Goal: Task Accomplishment & Management: Manage account settings

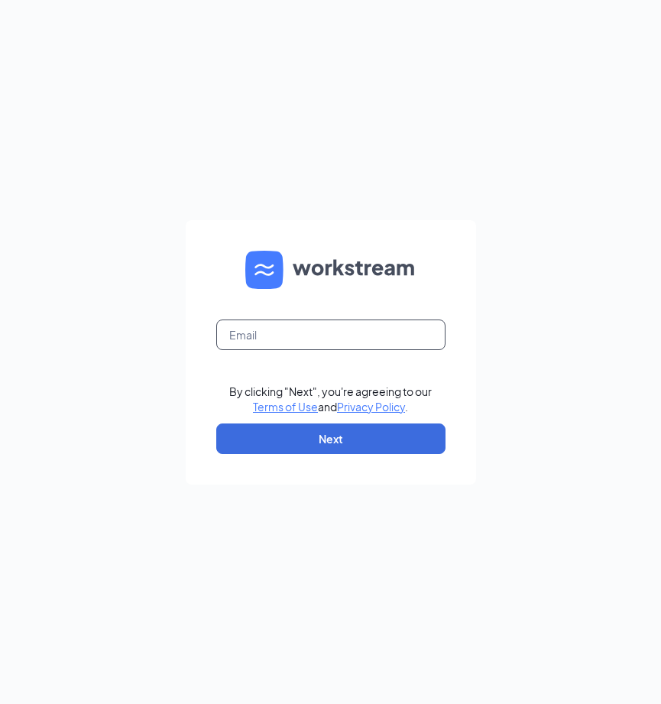
click at [281, 337] on input "text" at bounding box center [330, 334] width 229 height 31
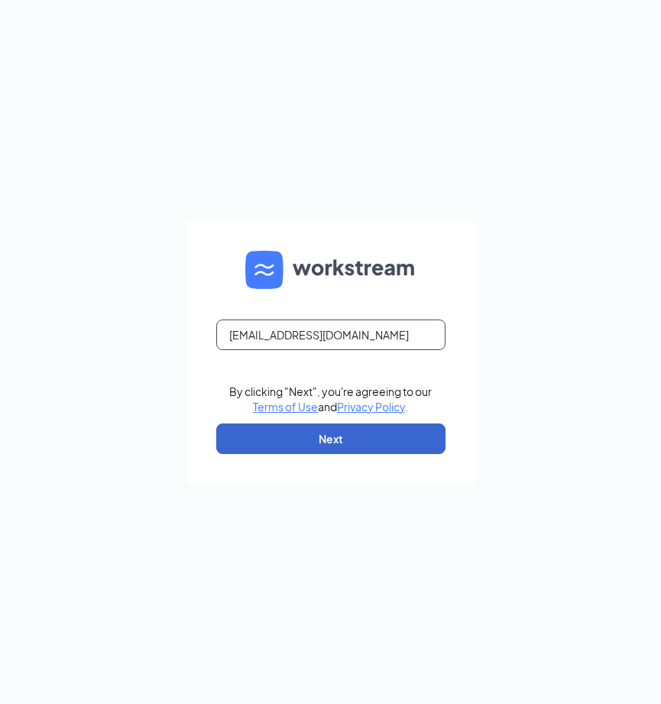
type input "[EMAIL_ADDRESS][DOMAIN_NAME]"
click at [263, 442] on button "Next" at bounding box center [330, 438] width 229 height 31
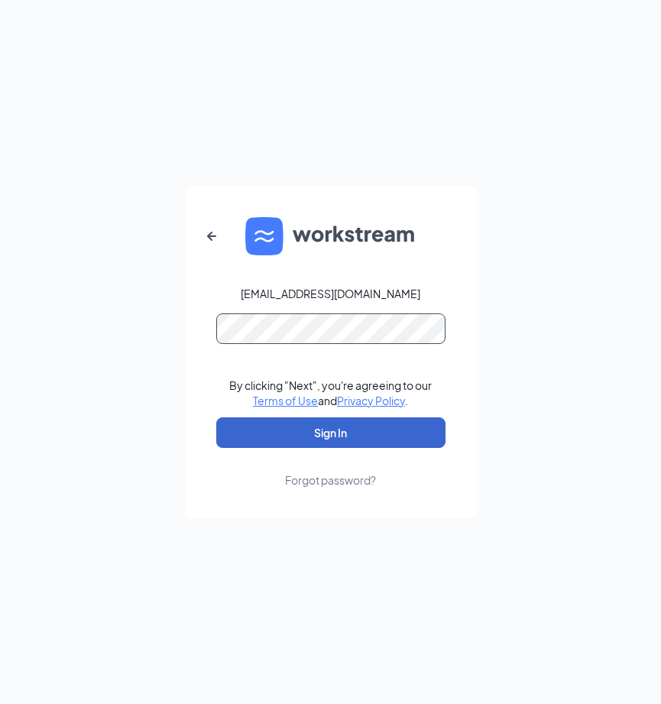
click at [330, 432] on button "Sign In" at bounding box center [330, 432] width 229 height 31
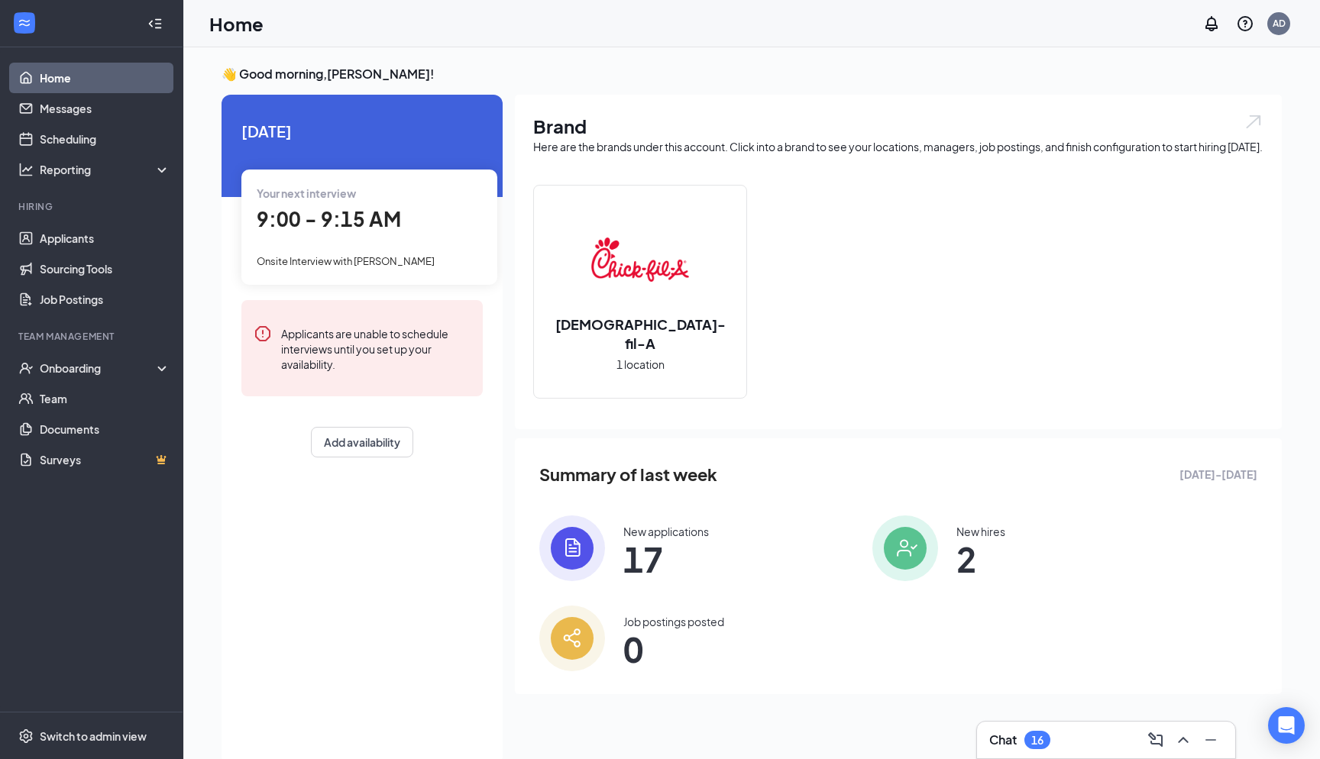
click at [660, 703] on div "Chat 16" at bounding box center [1106, 740] width 234 height 24
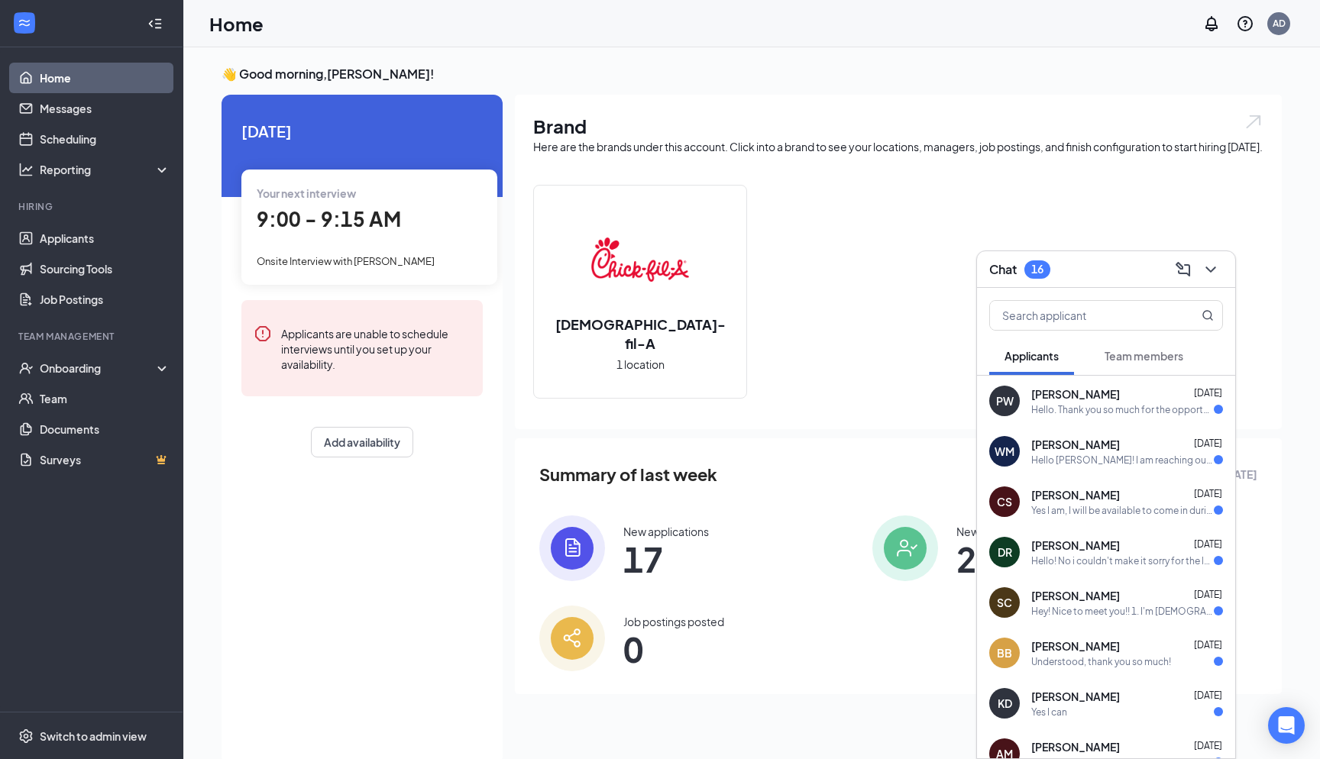
click at [660, 418] on div "PW Peggy Walters Sep 14 Hello. Thank you so much for the opportunity to become …" at bounding box center [1106, 401] width 258 height 50
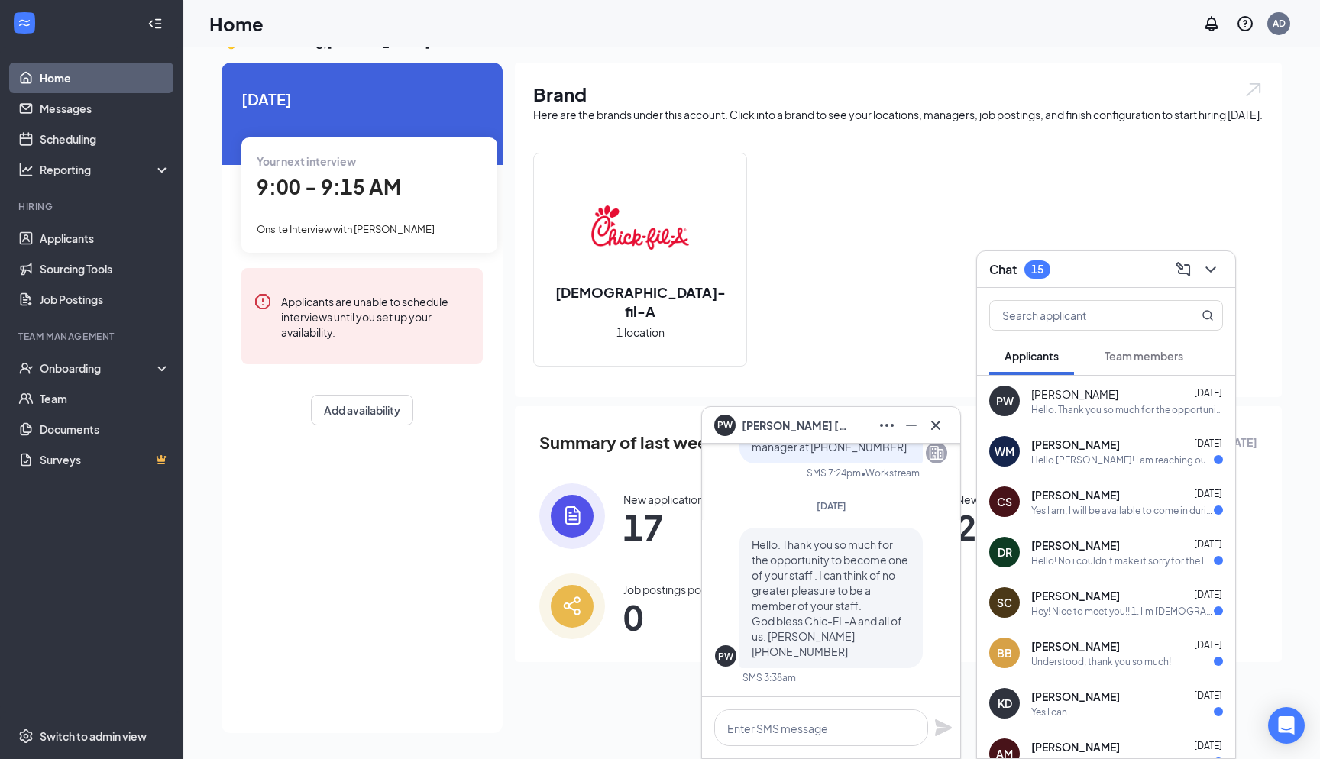
scroll to position [32, 0]
click at [660, 461] on div "Hello Mr. Andres! I am reaching out to follow up with you on my application as …" at bounding box center [1122, 460] width 183 height 13
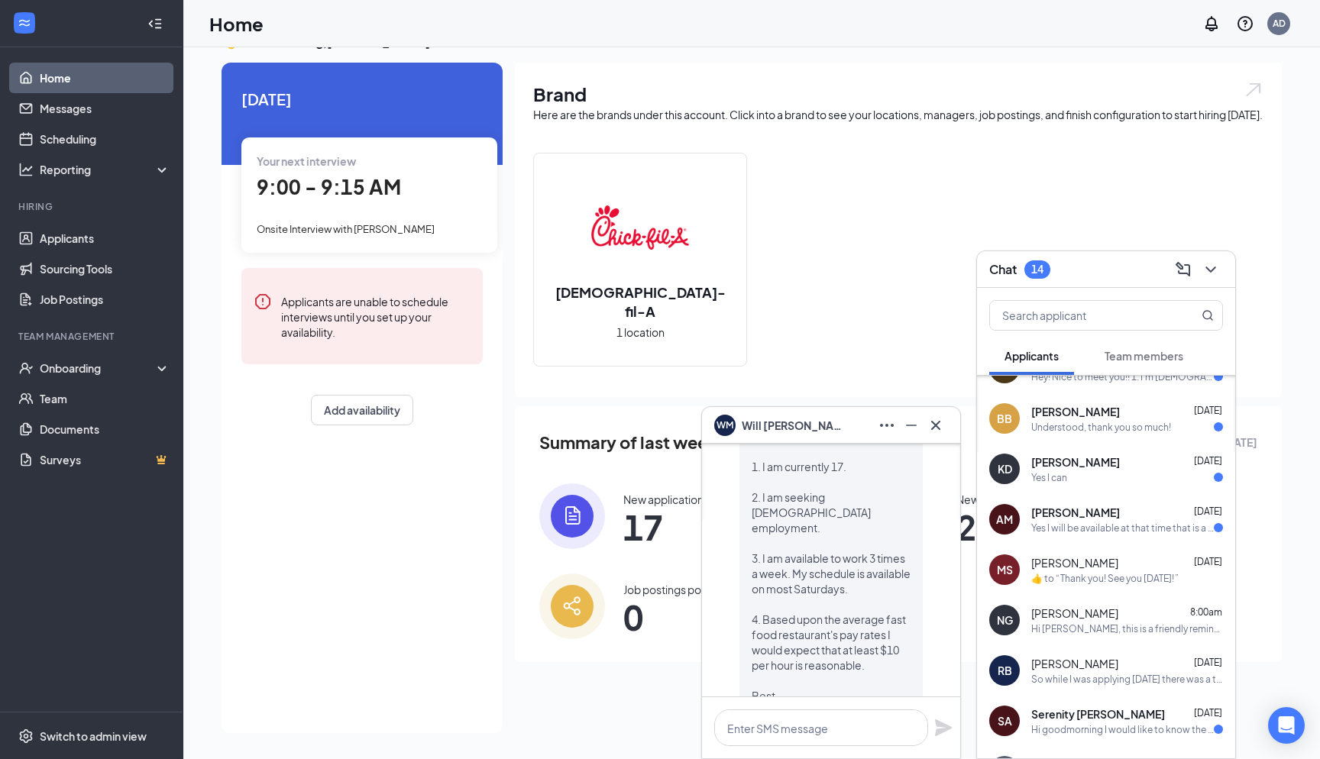
scroll to position [243, 0]
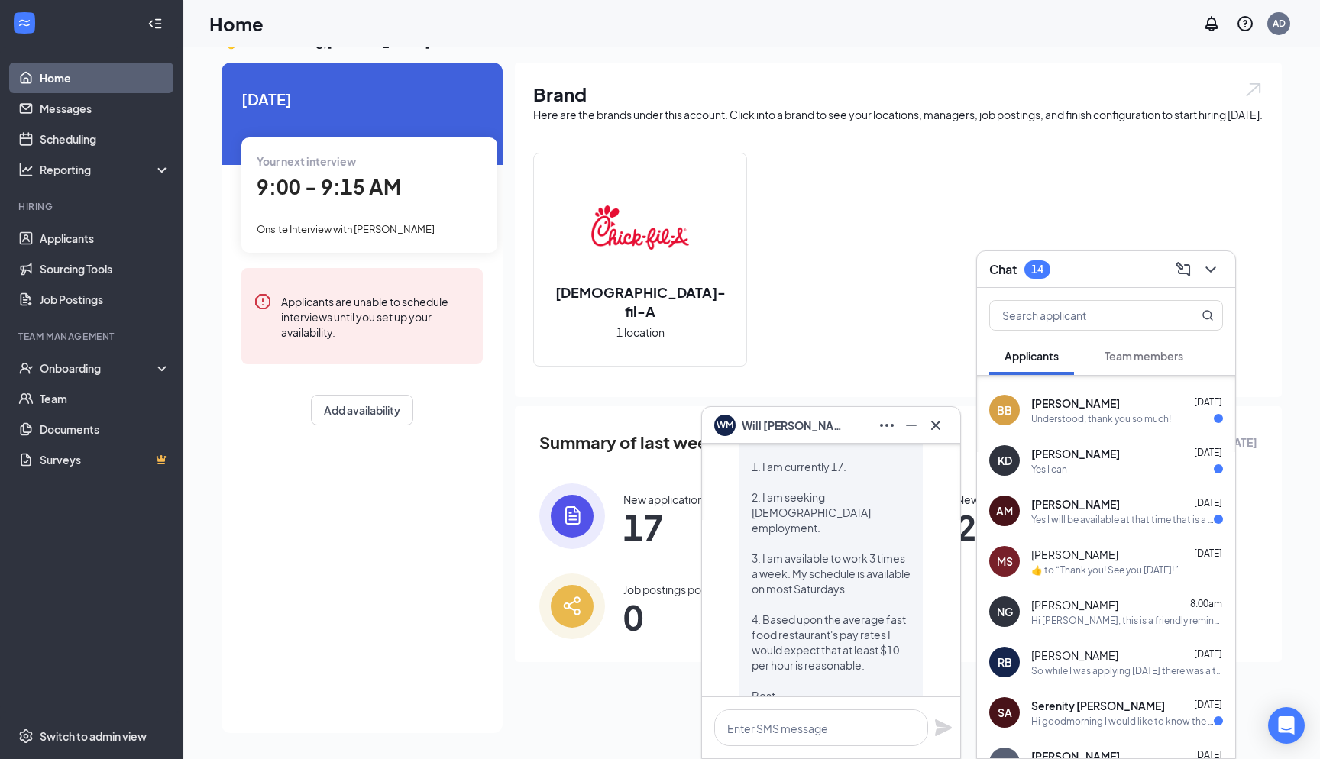
click at [660, 474] on div "Yes I can" at bounding box center [1049, 469] width 36 height 13
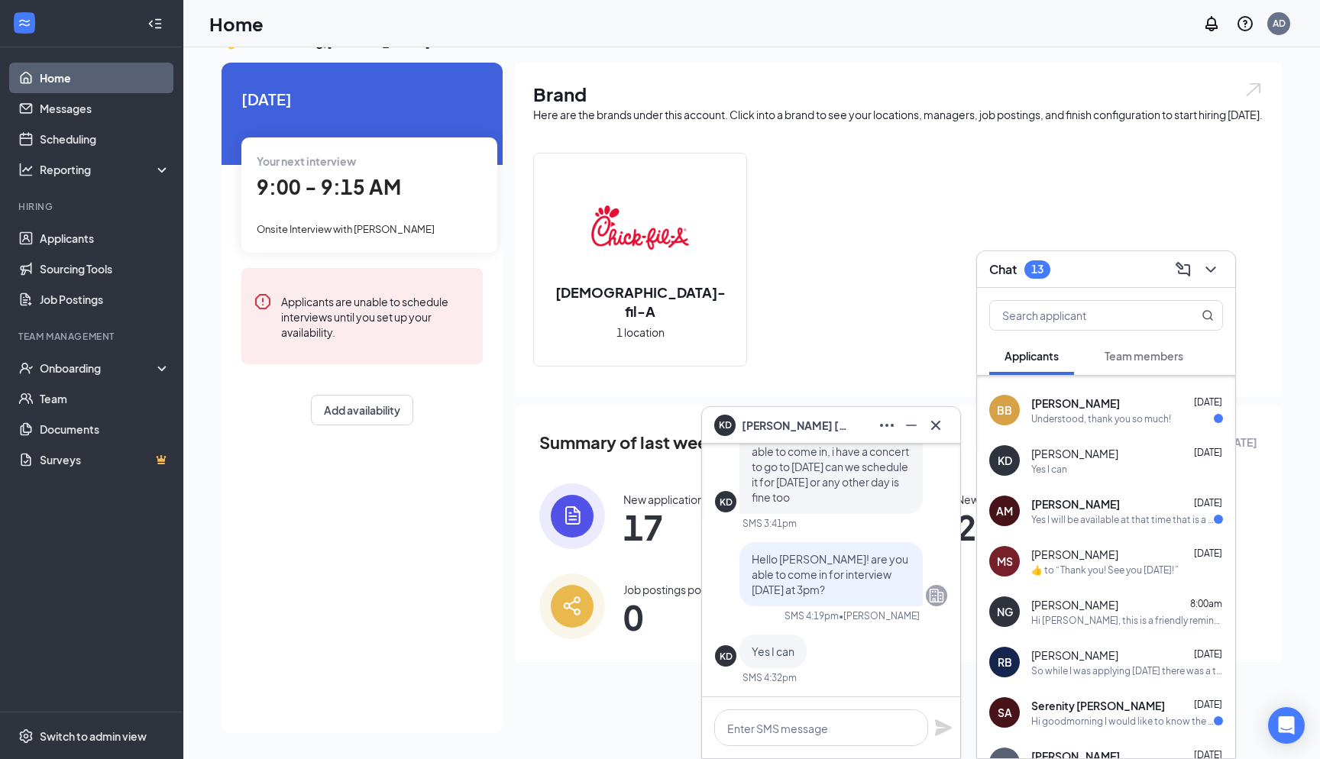
scroll to position [32, 0]
click at [660, 269] on icon "ChevronDown" at bounding box center [1211, 270] width 18 height 18
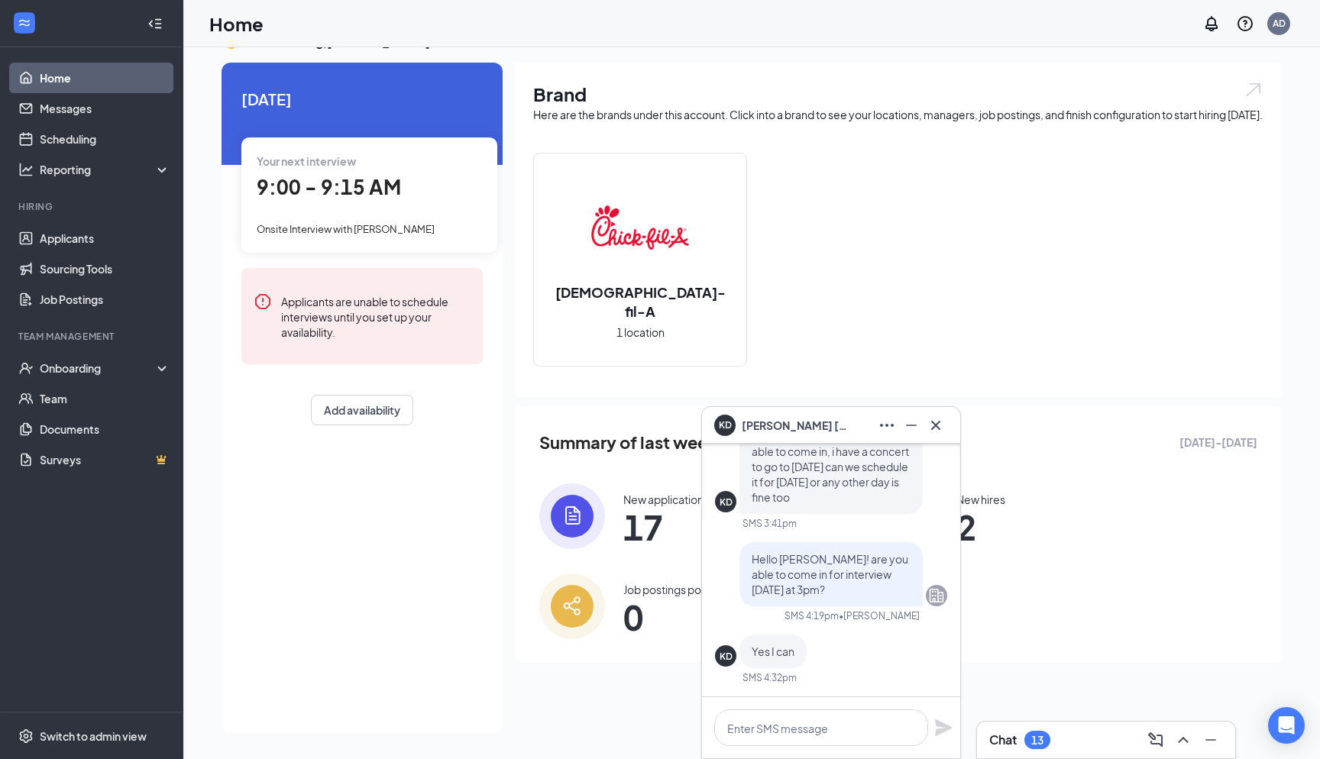
scroll to position [0, 0]
click at [611, 528] on div "New applications 17" at bounding box center [693, 517] width 309 height 66
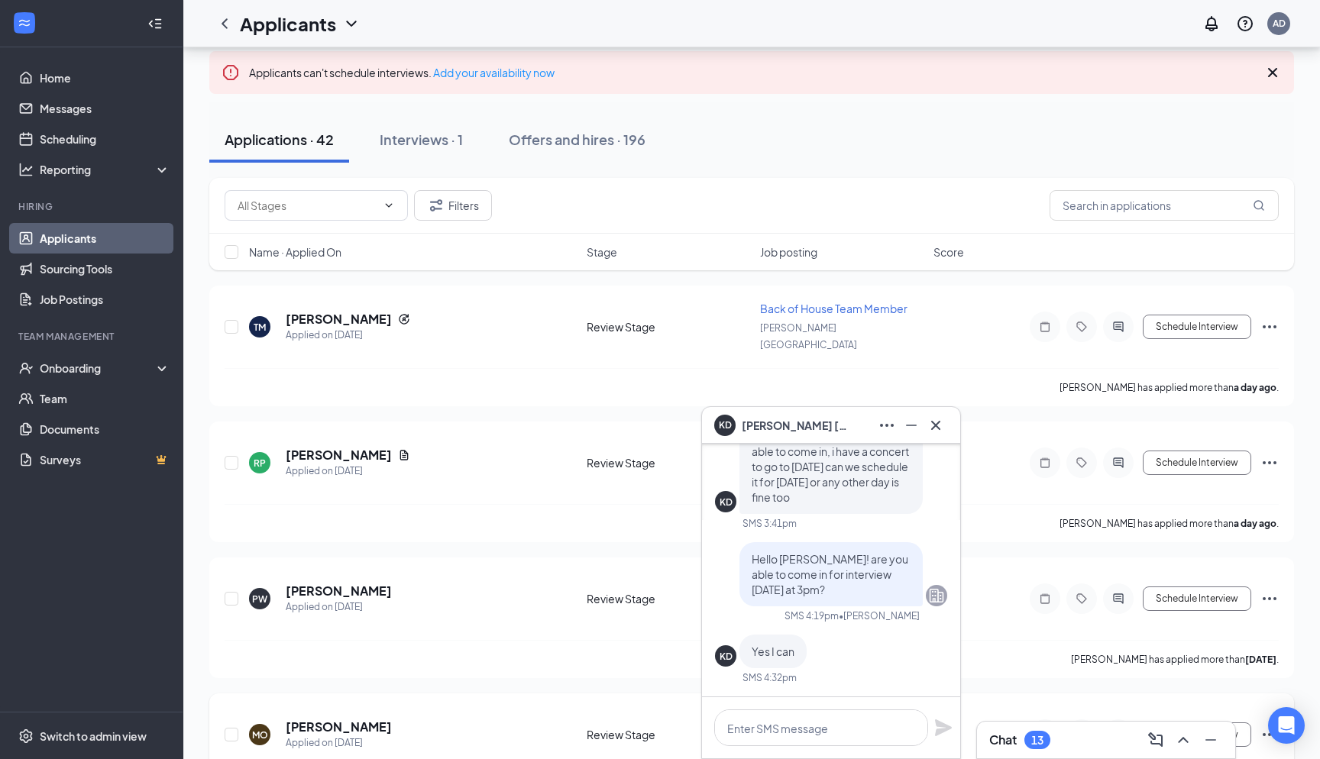
scroll to position [97, 0]
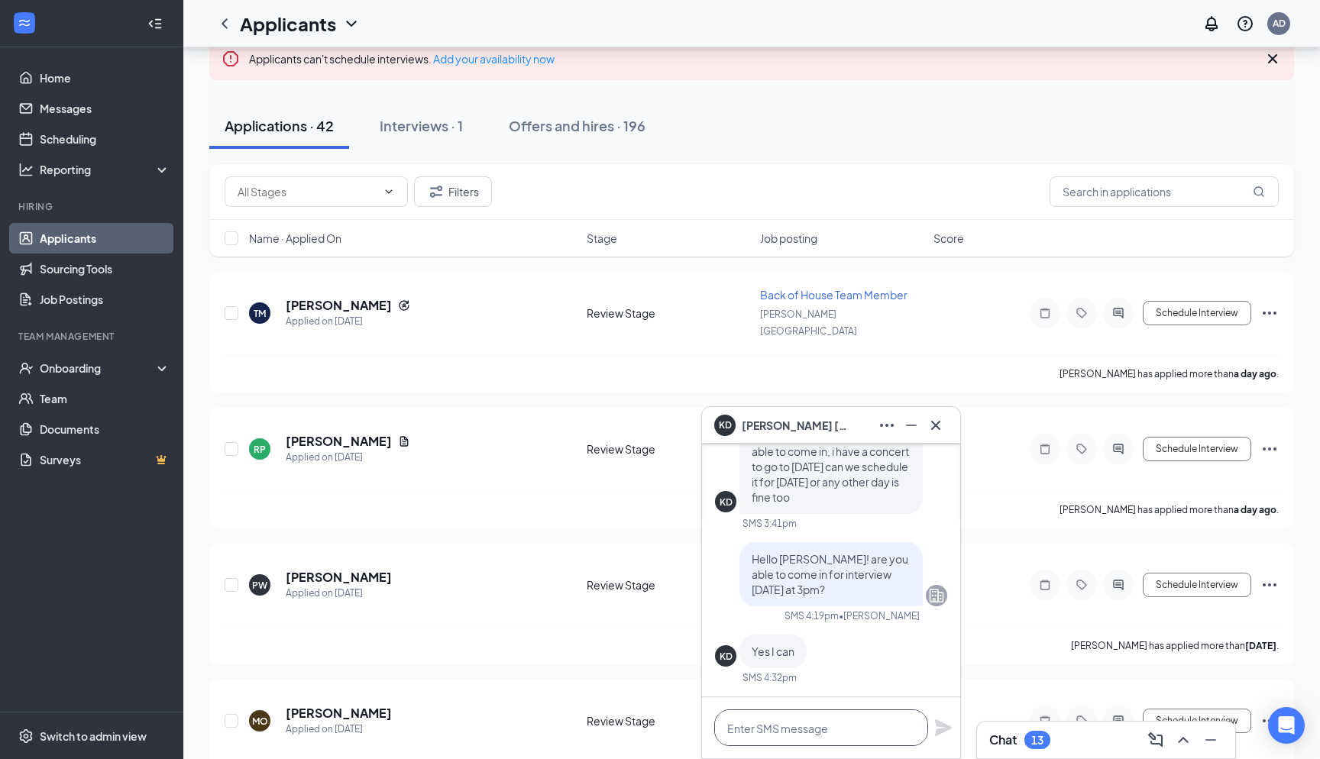
click at [660, 703] on textarea at bounding box center [821, 728] width 214 height 37
click at [660, 426] on icon "Cross" at bounding box center [936, 425] width 18 height 18
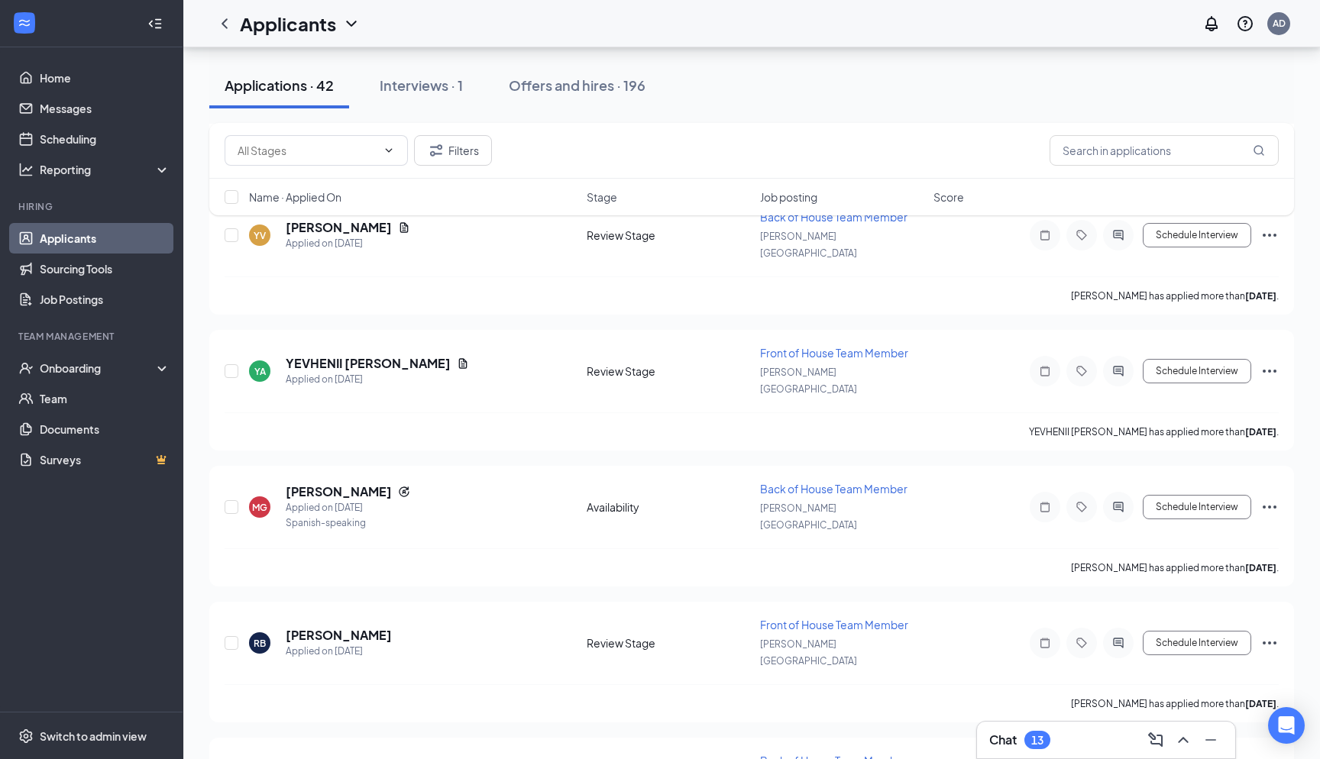
scroll to position [1384, 0]
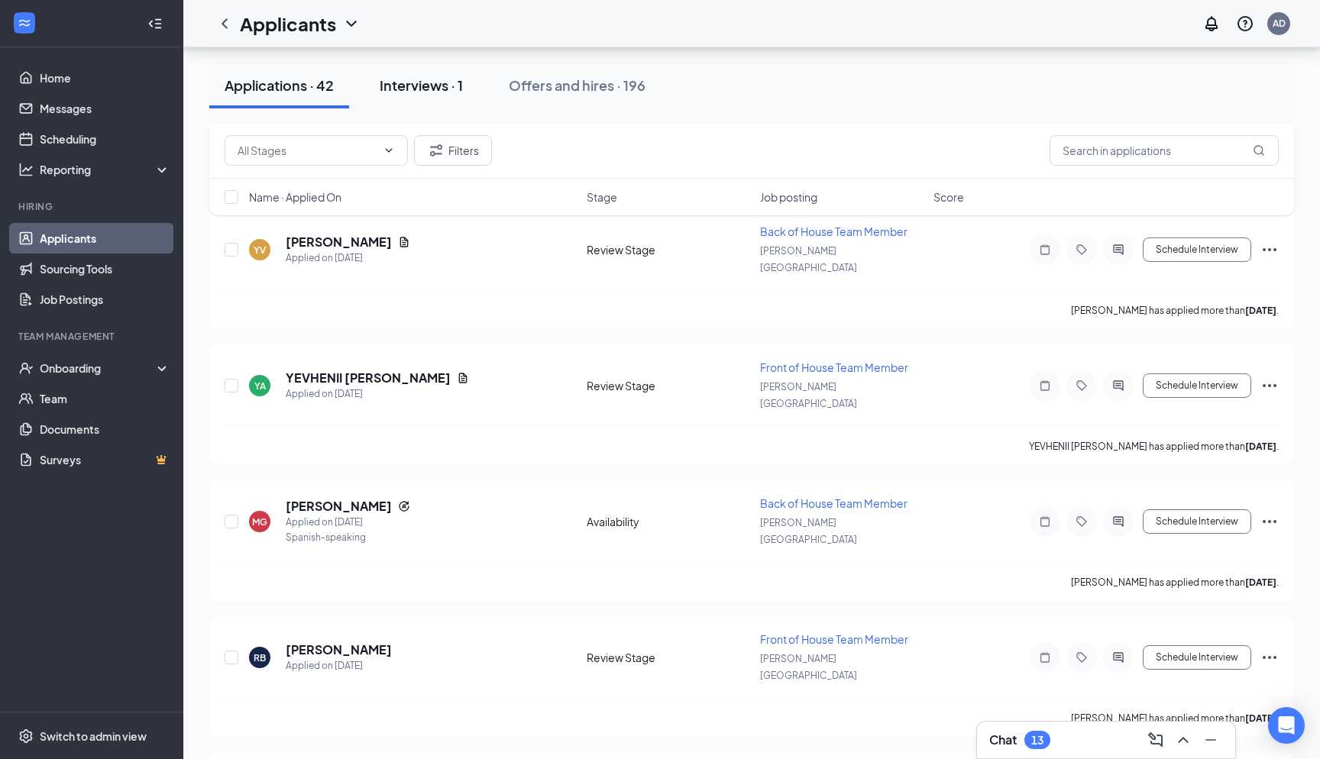
click at [423, 86] on div "Interviews · 1" at bounding box center [421, 85] width 83 height 19
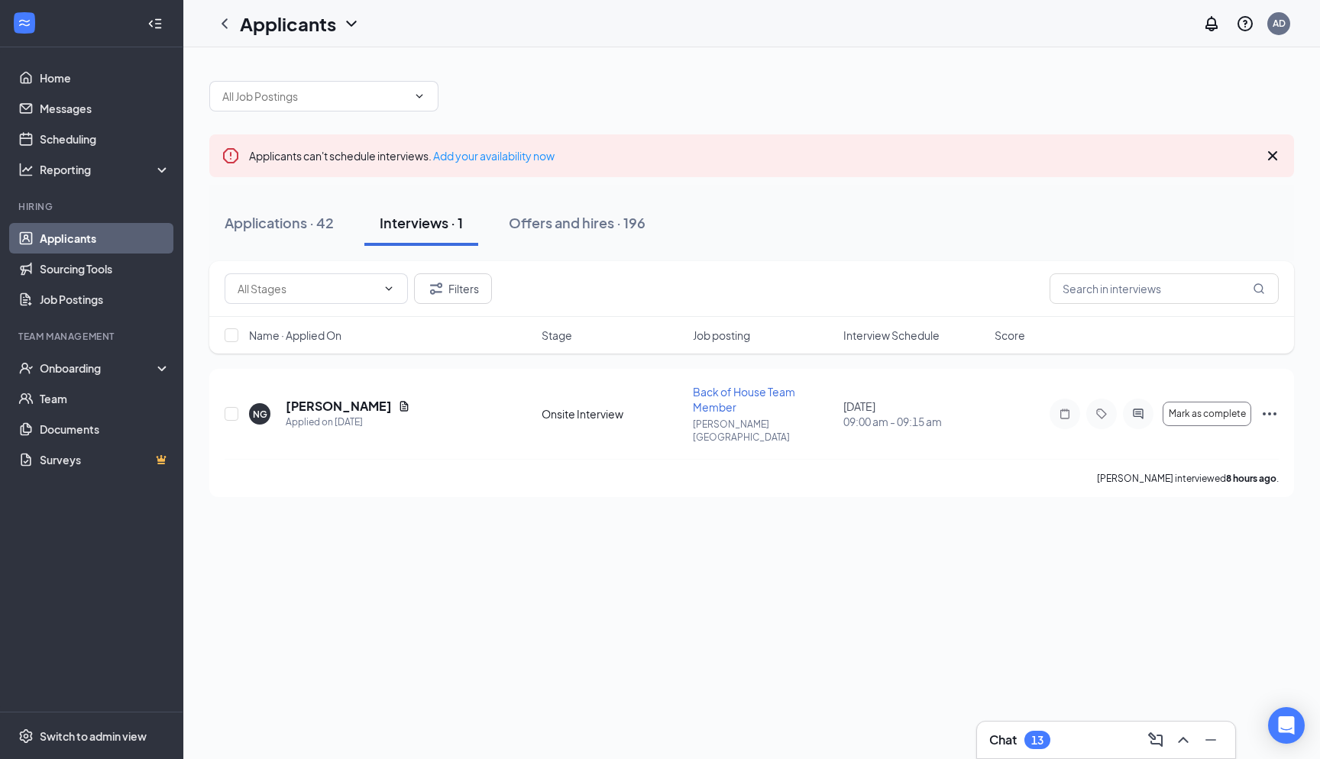
click at [660, 703] on div "Chat 13" at bounding box center [1106, 740] width 234 height 24
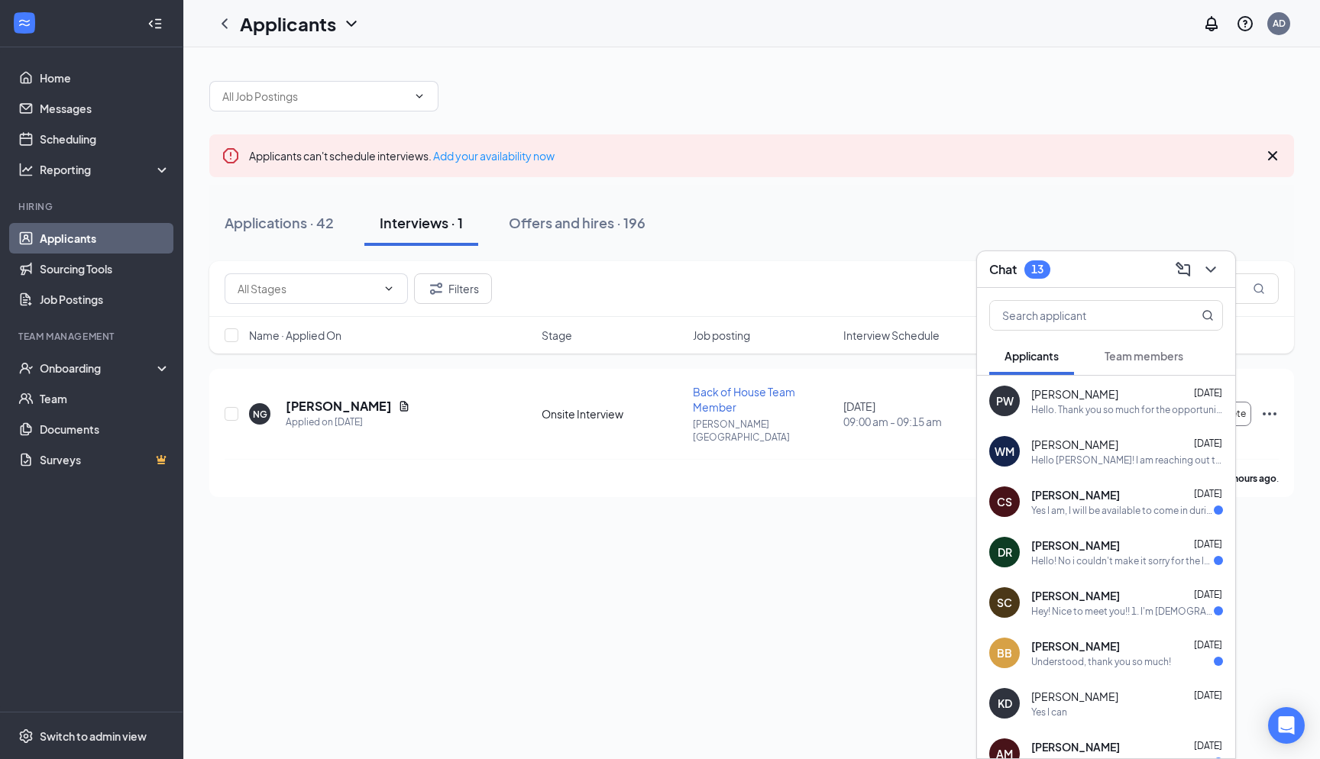
click at [660, 666] on div "Applicants can't schedule interviews. Add your availability now Applications · …" at bounding box center [751, 403] width 1137 height 712
click at [660, 277] on icon "ChevronDown" at bounding box center [1211, 270] width 18 height 18
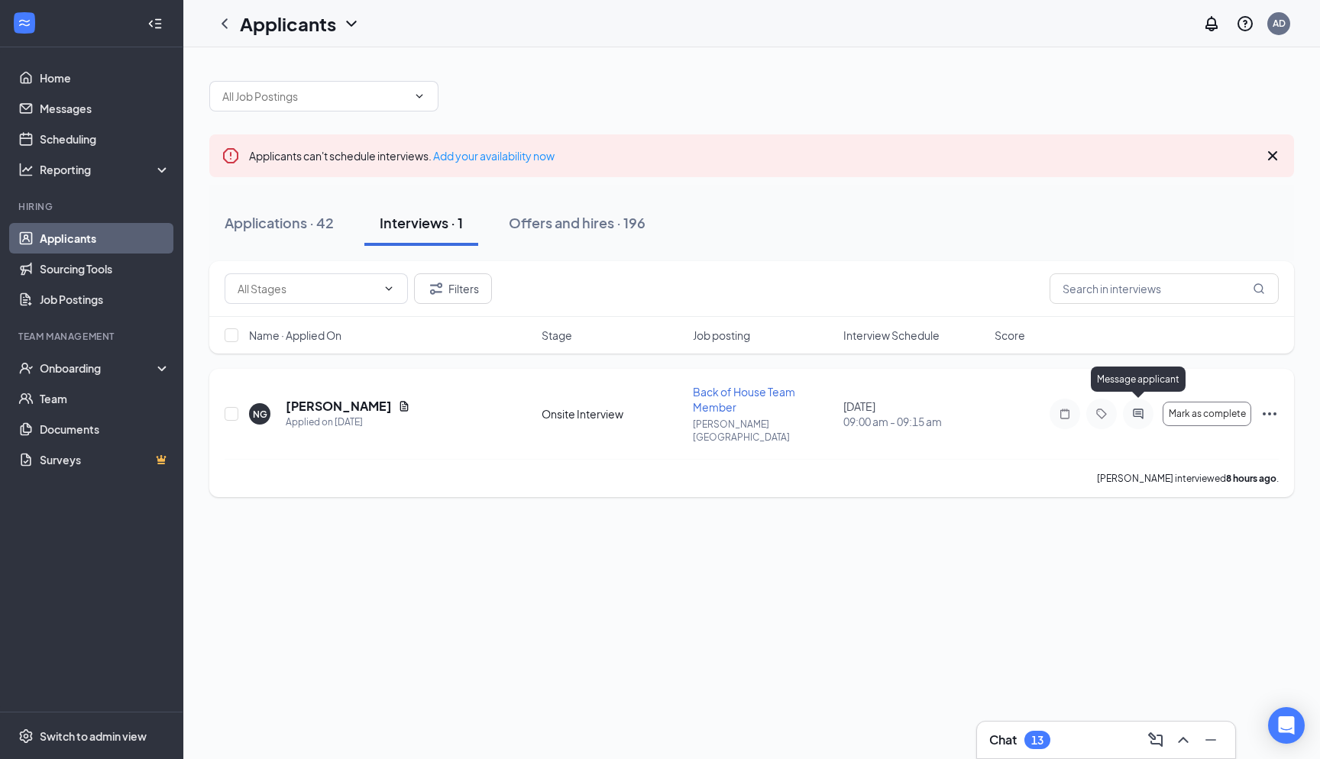
click at [660, 410] on icon "ActiveChat" at bounding box center [1138, 414] width 18 height 12
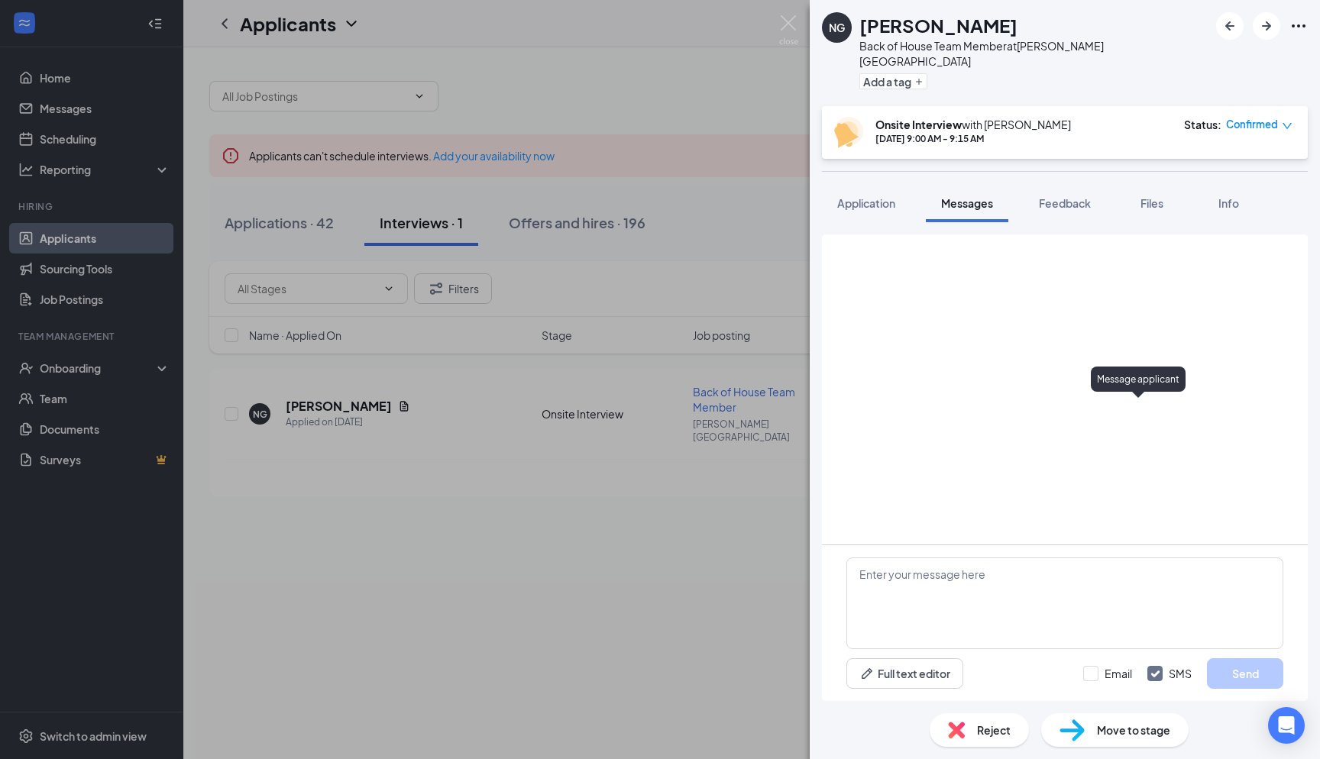
click at [660, 580] on div "NG Nikodem Gorka Back of House Team Member at Holly Springs Add a tag Onsite In…" at bounding box center [660, 379] width 1320 height 759
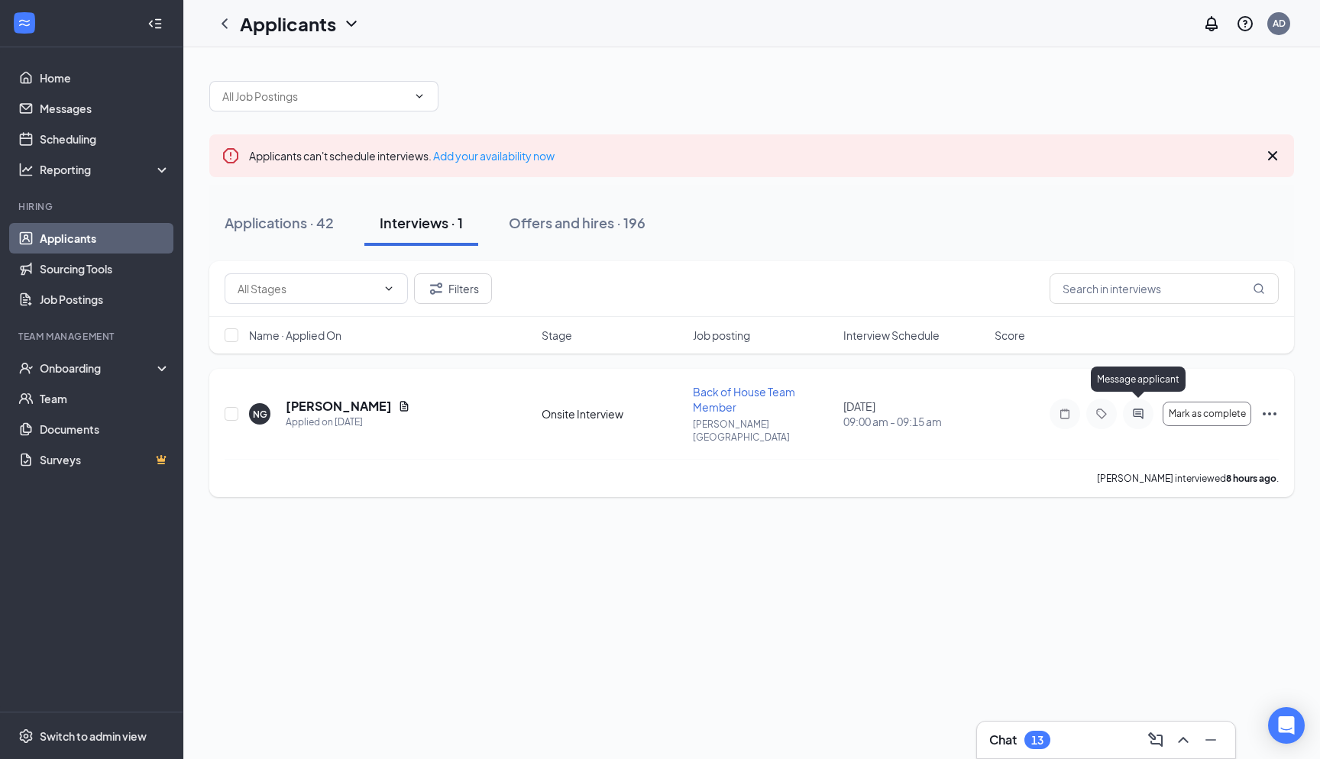
click at [660, 408] on icon "ActiveChat" at bounding box center [1138, 414] width 18 height 12
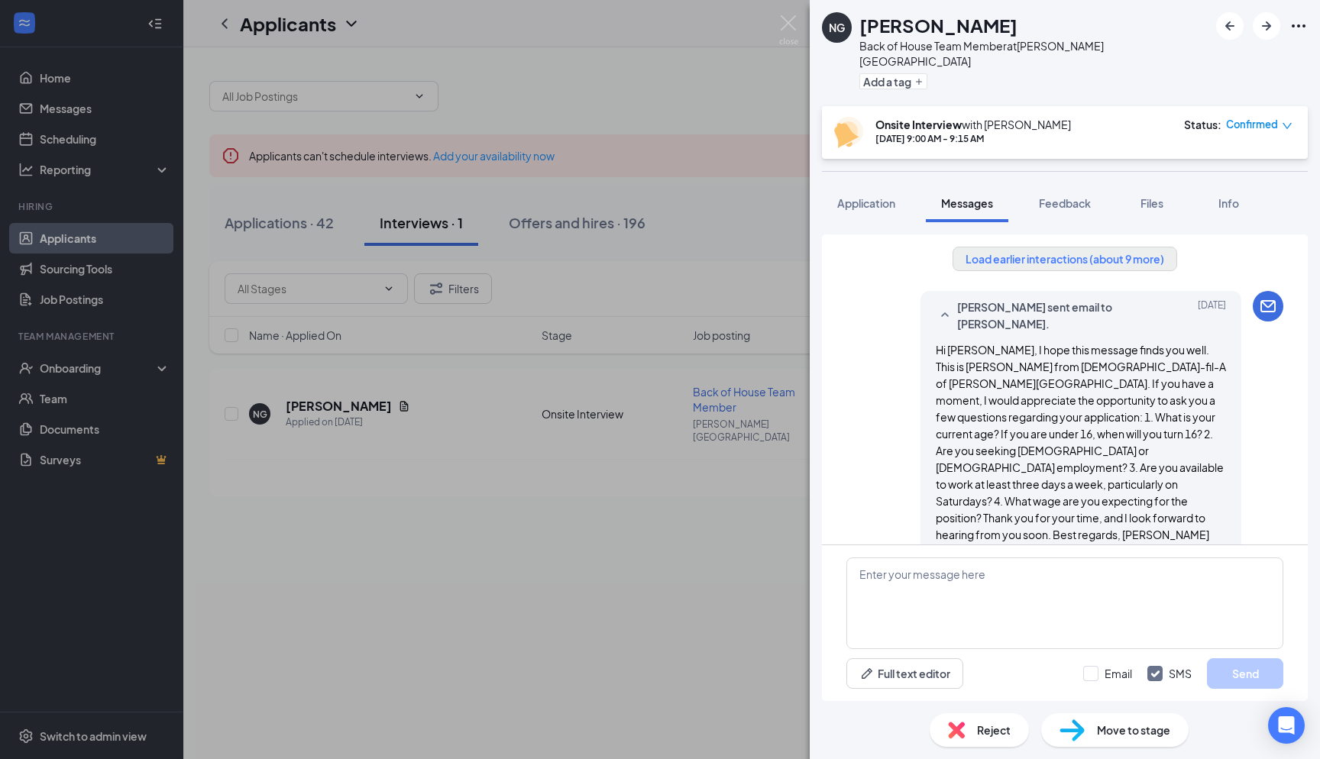
click at [660, 247] on button "Load earlier interactions (about 9 more)" at bounding box center [1065, 259] width 225 height 24
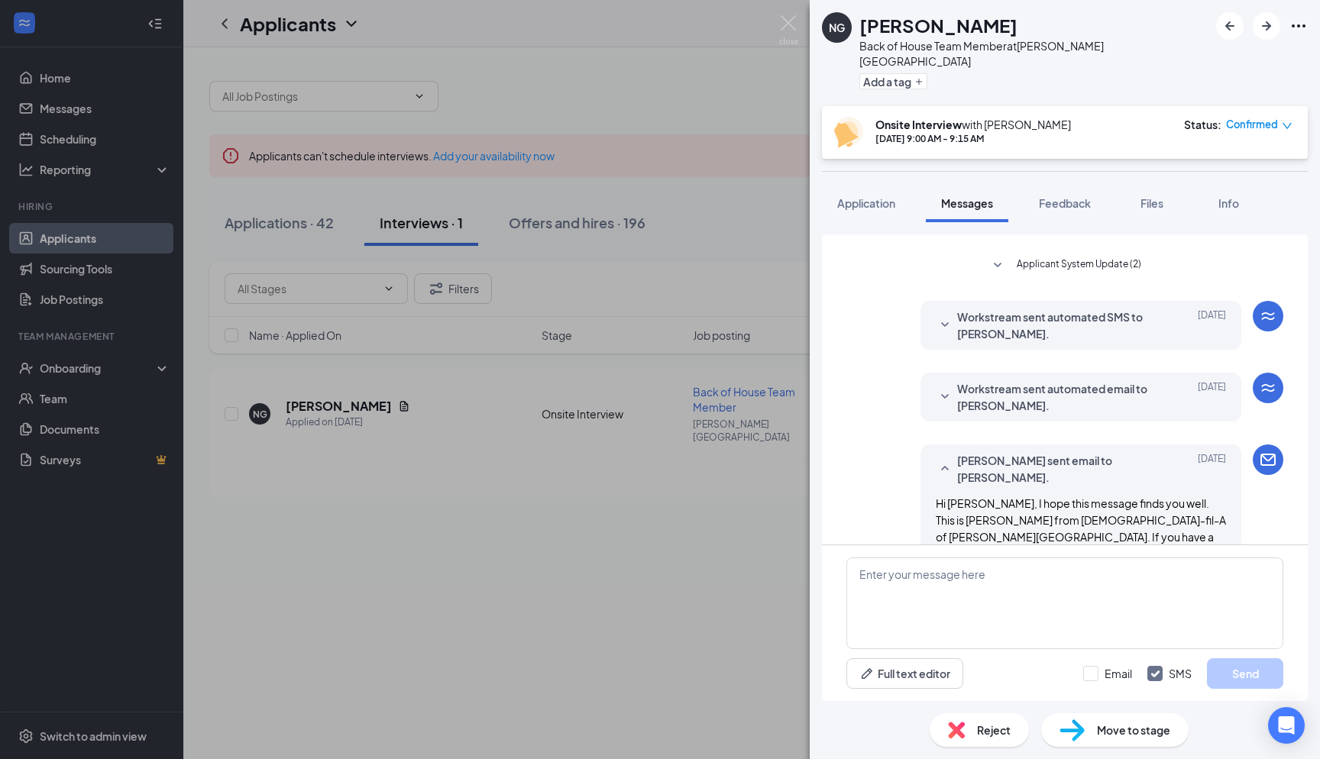
scroll to position [67, 0]
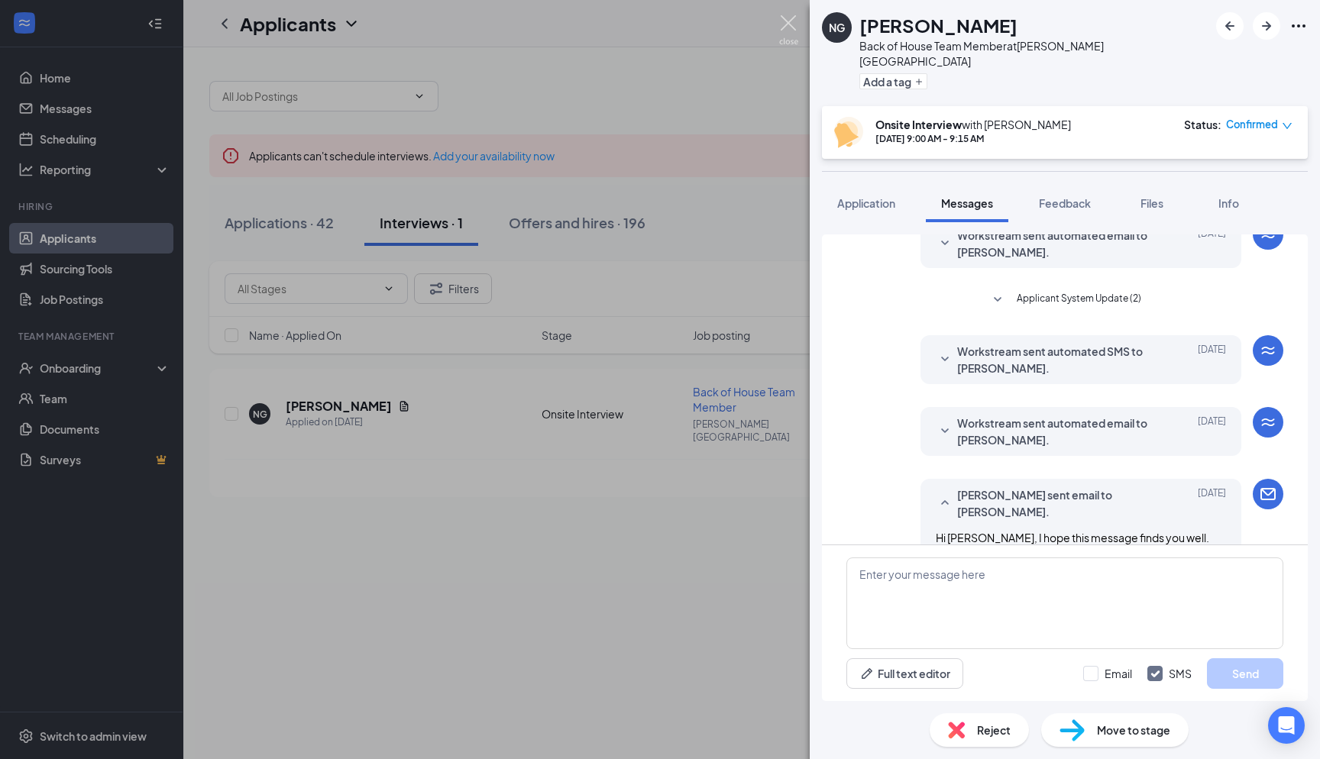
click at [660, 18] on img at bounding box center [788, 30] width 19 height 30
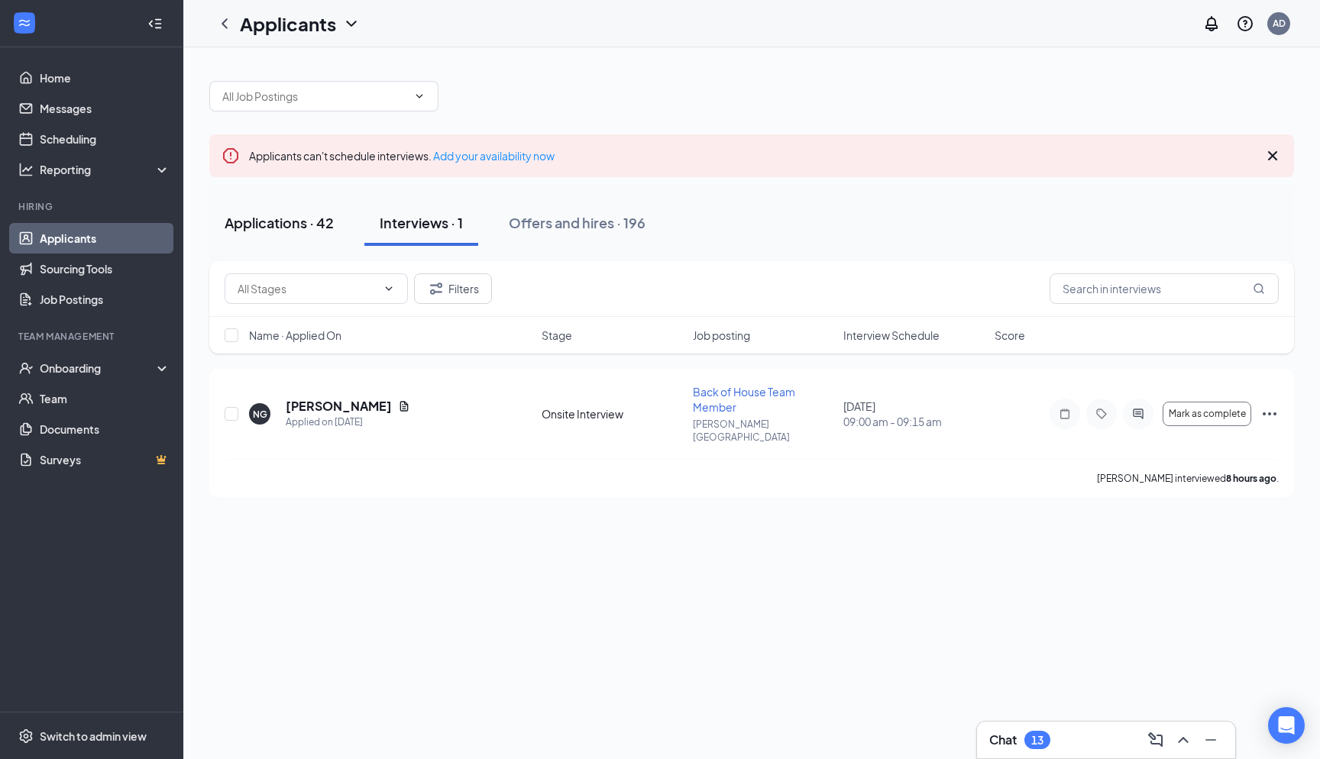
click at [303, 214] on div "Applications · 42" at bounding box center [279, 222] width 109 height 19
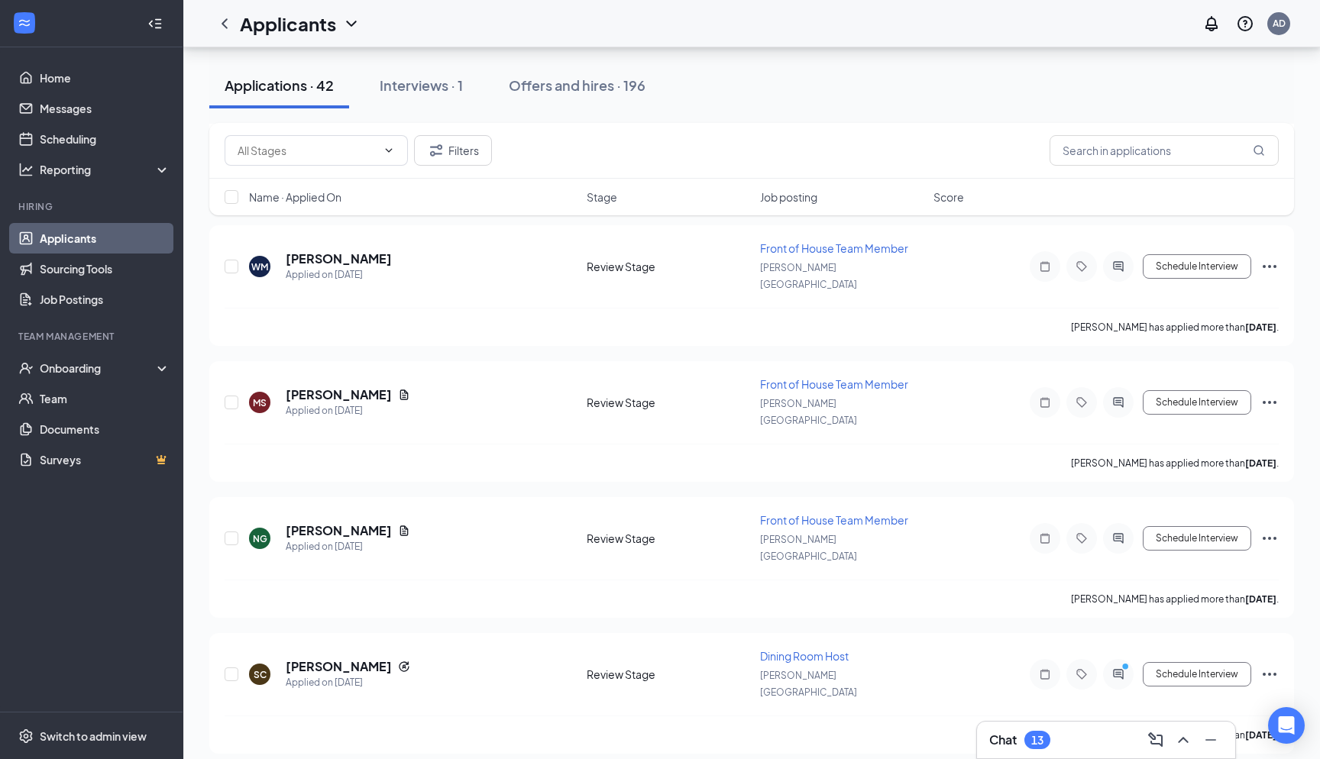
scroll to position [4631, 0]
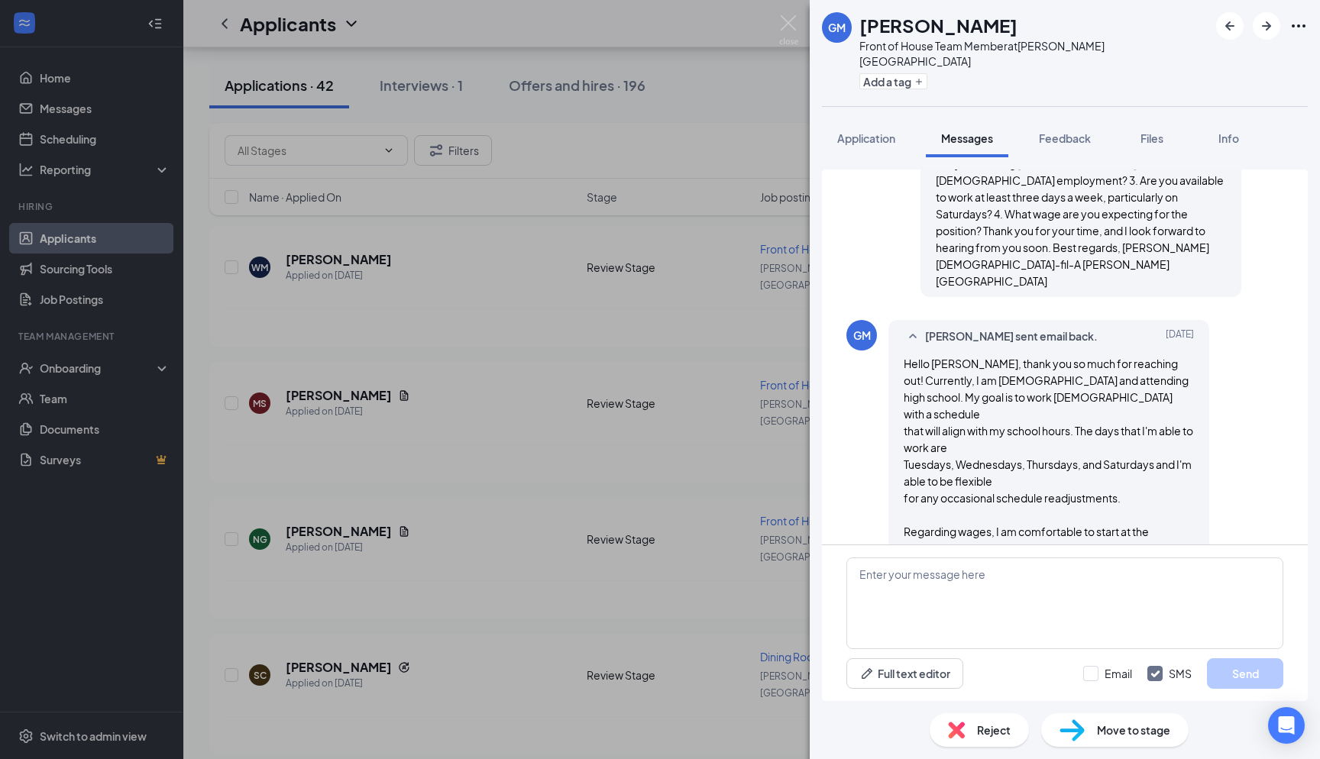
scroll to position [781, 0]
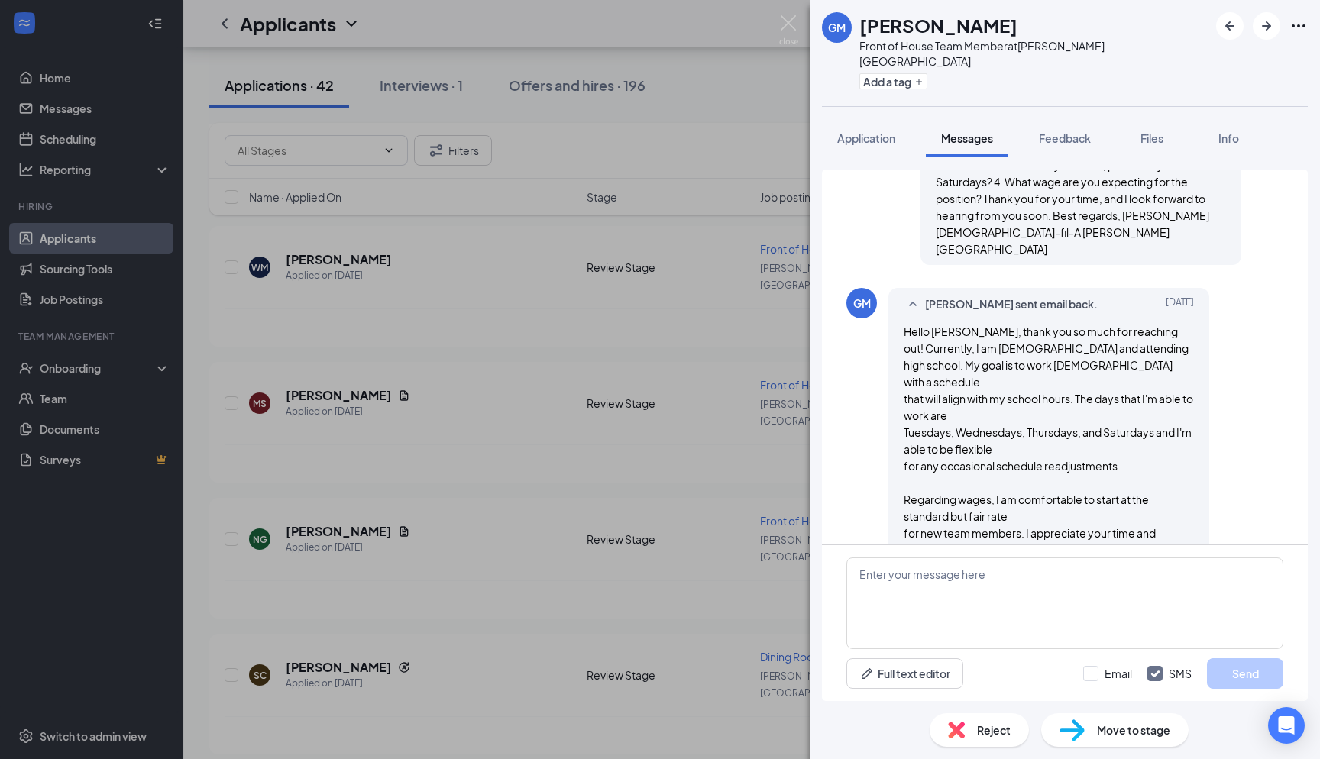
scroll to position [694, 0]
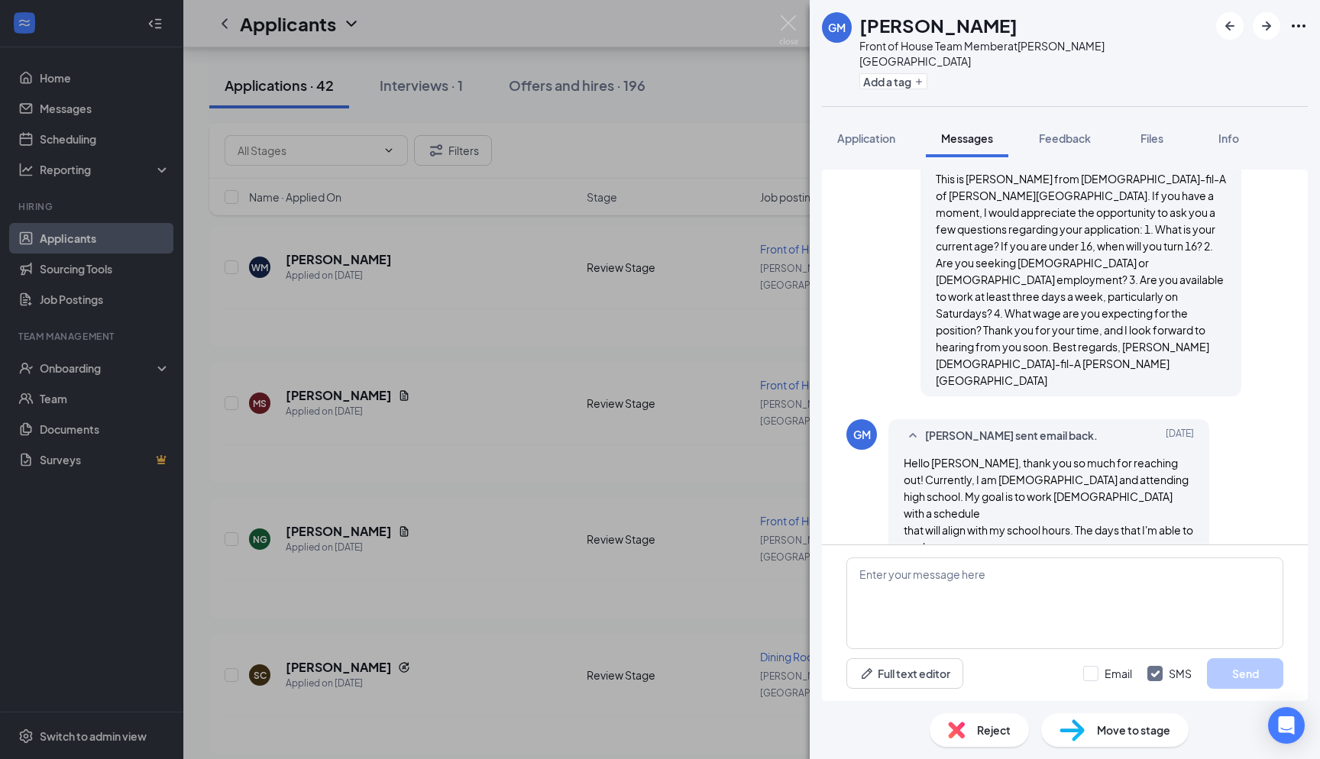
click at [660, 19] on img at bounding box center [788, 30] width 19 height 30
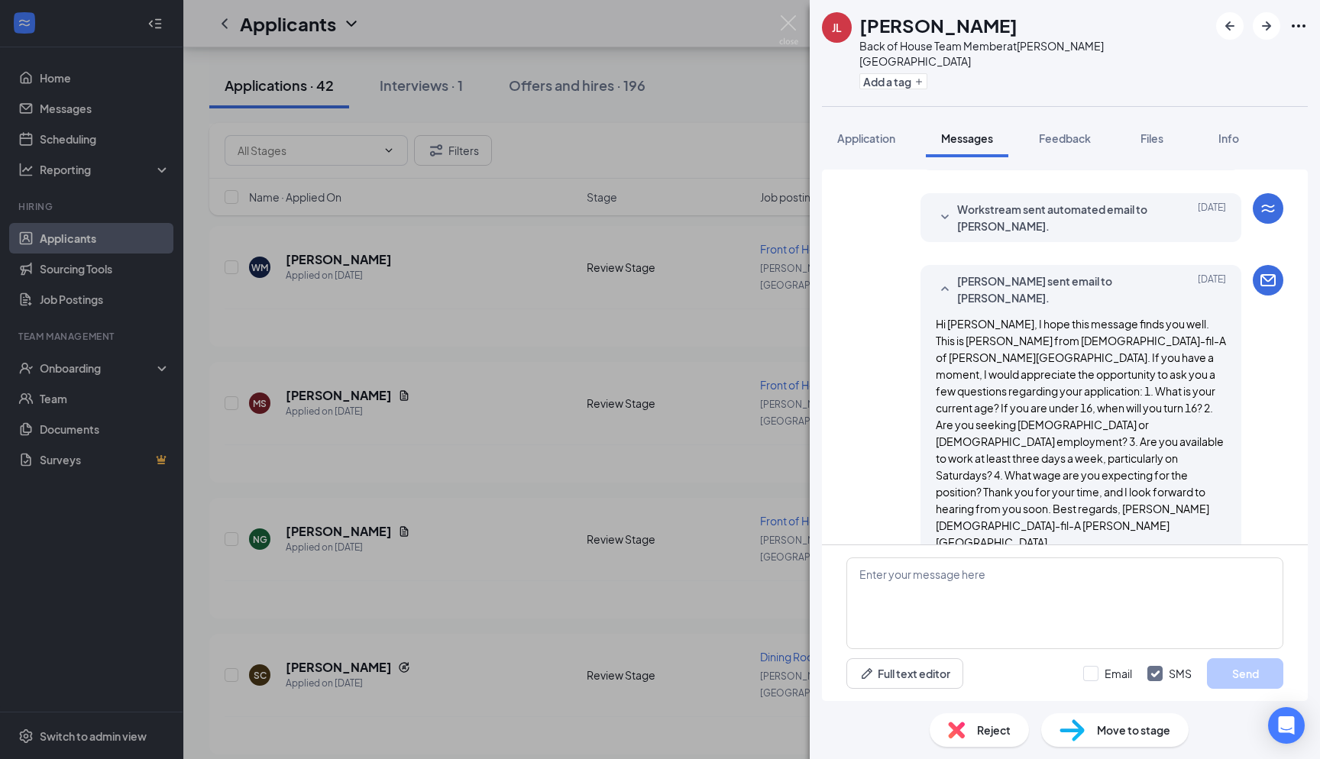
scroll to position [124, 0]
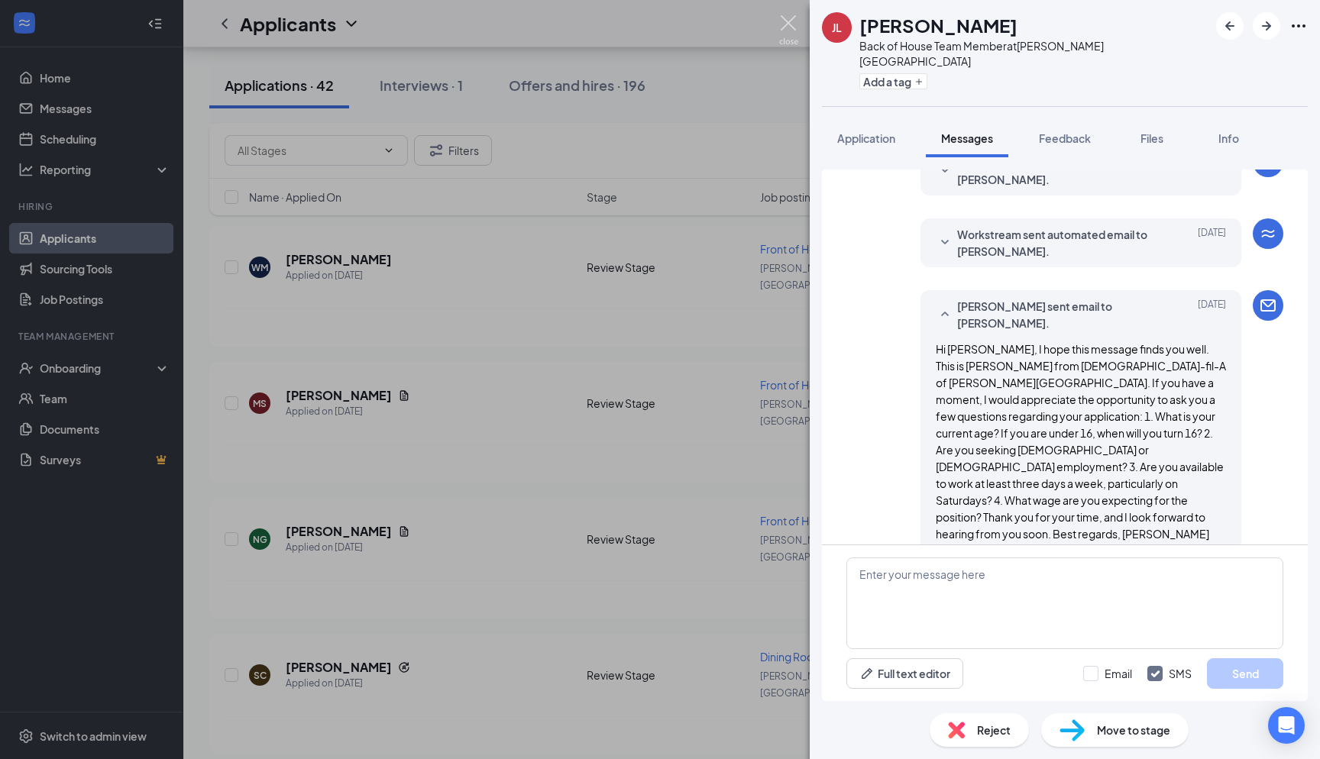
click at [660, 31] on img at bounding box center [788, 30] width 19 height 30
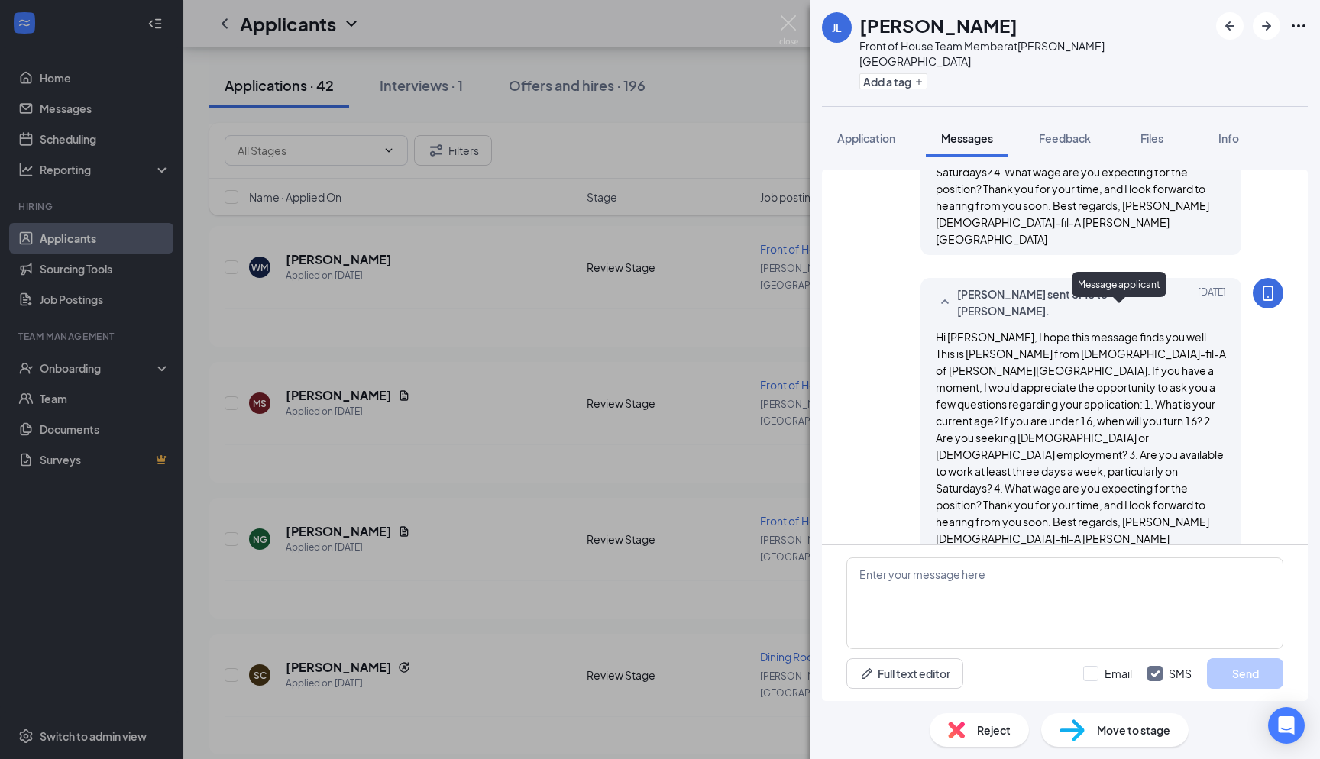
scroll to position [595, 0]
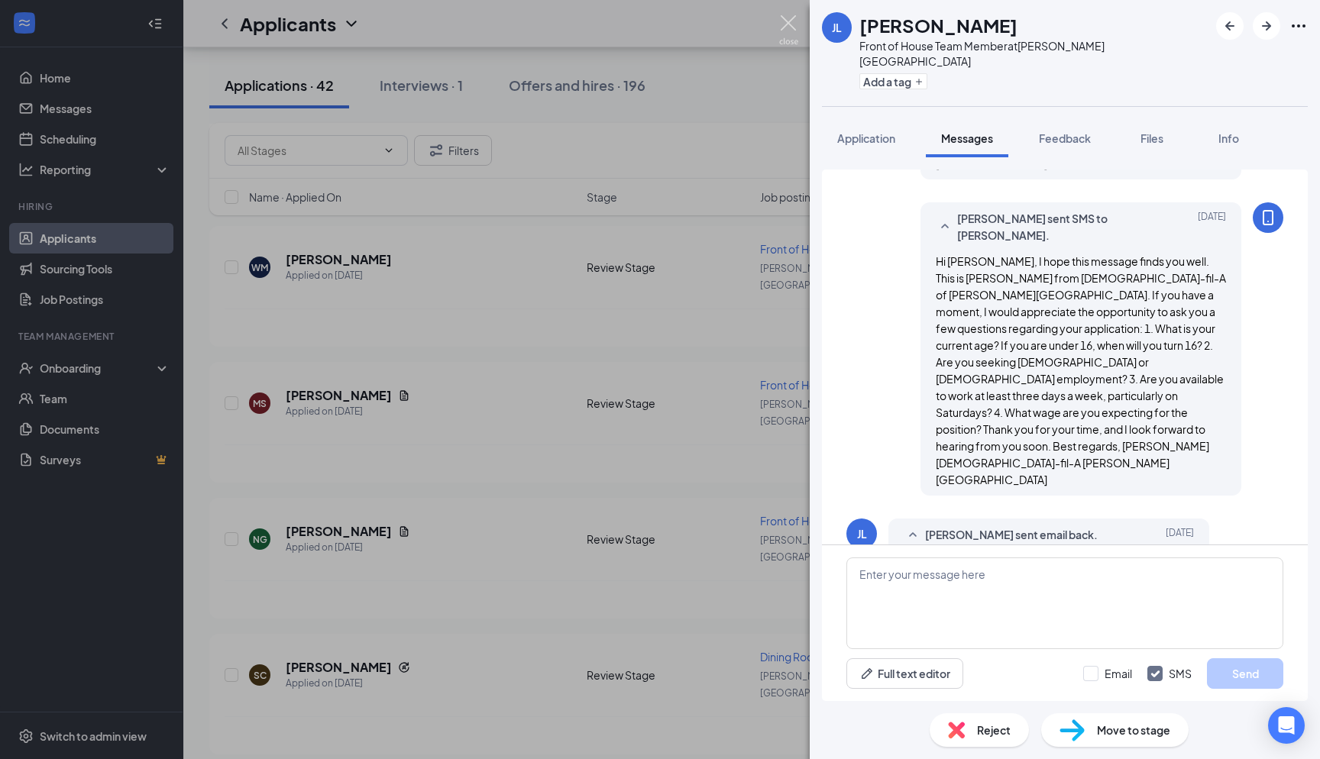
click at [660, 31] on img at bounding box center [788, 30] width 19 height 30
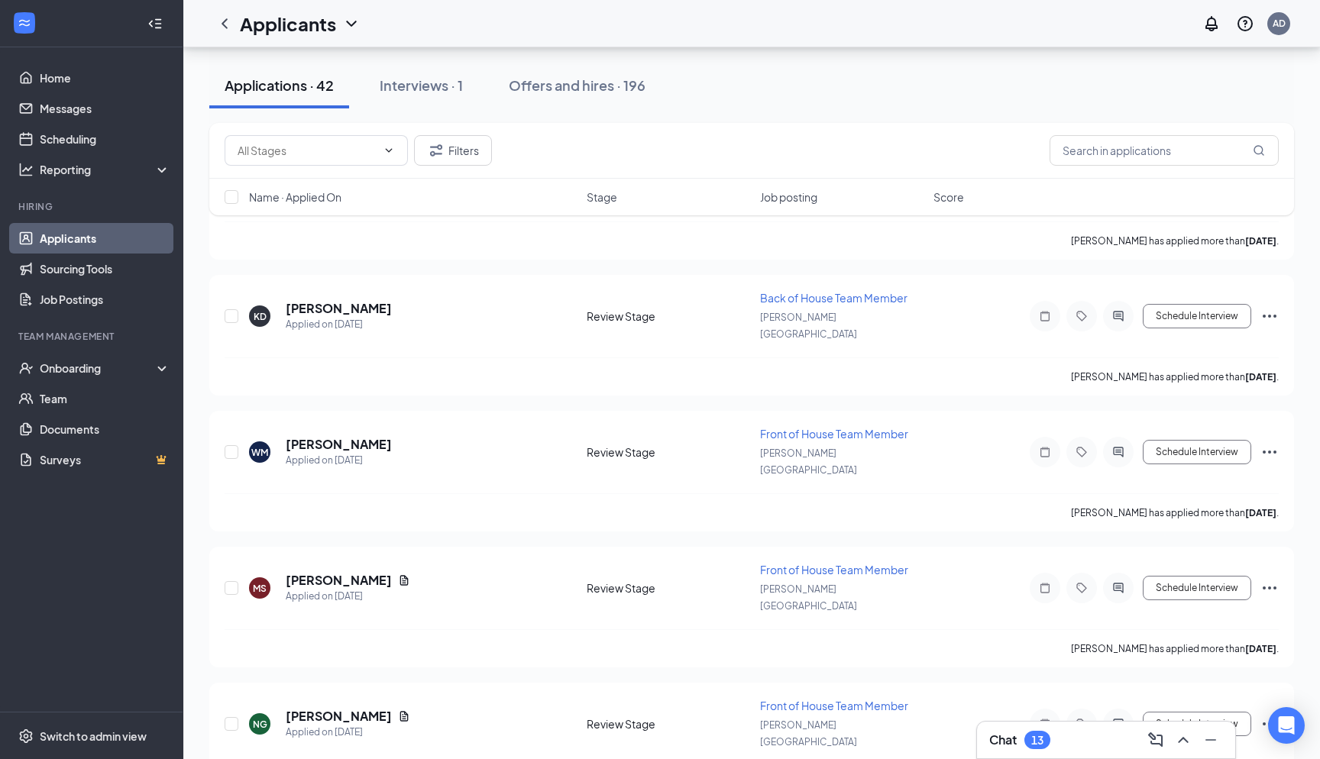
scroll to position [4439, 0]
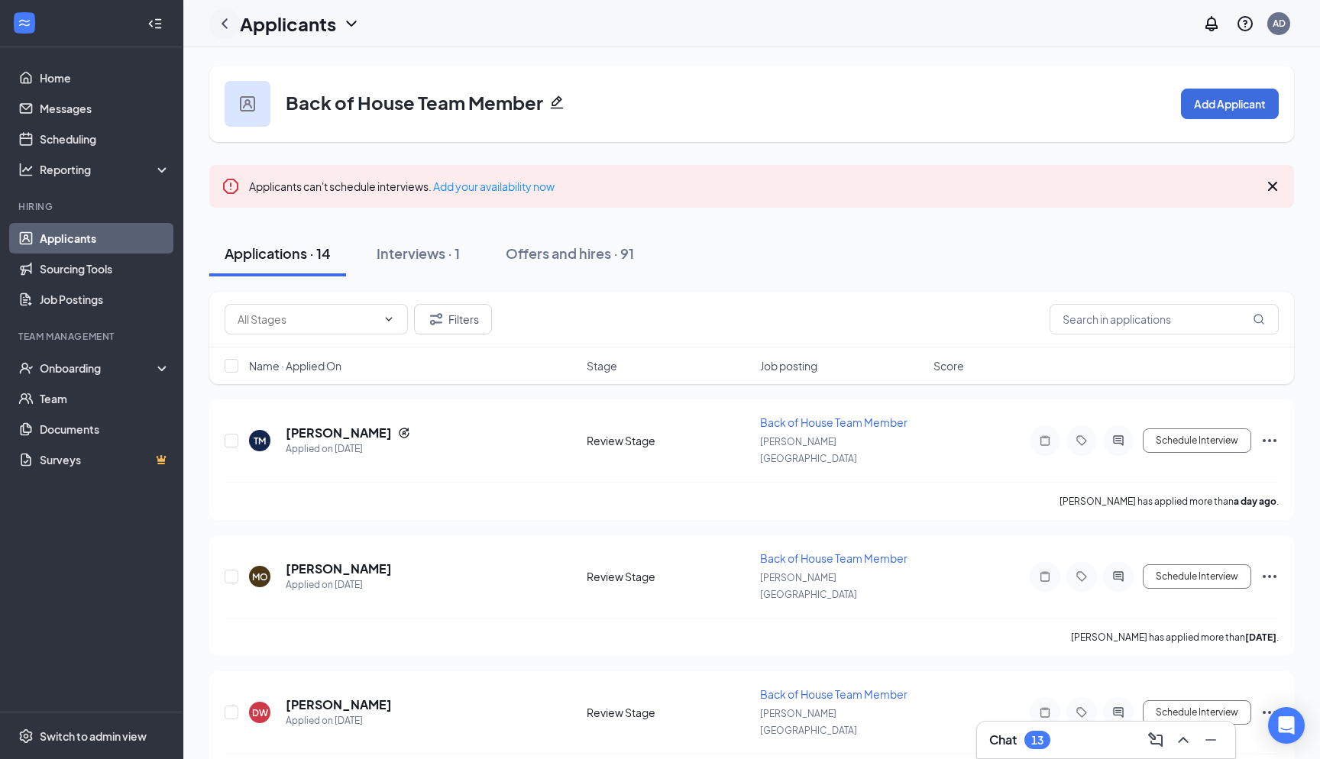
click at [229, 36] on div at bounding box center [224, 23] width 31 height 31
click at [225, 24] on icon "ChevronLeft" at bounding box center [224, 24] width 18 height 18
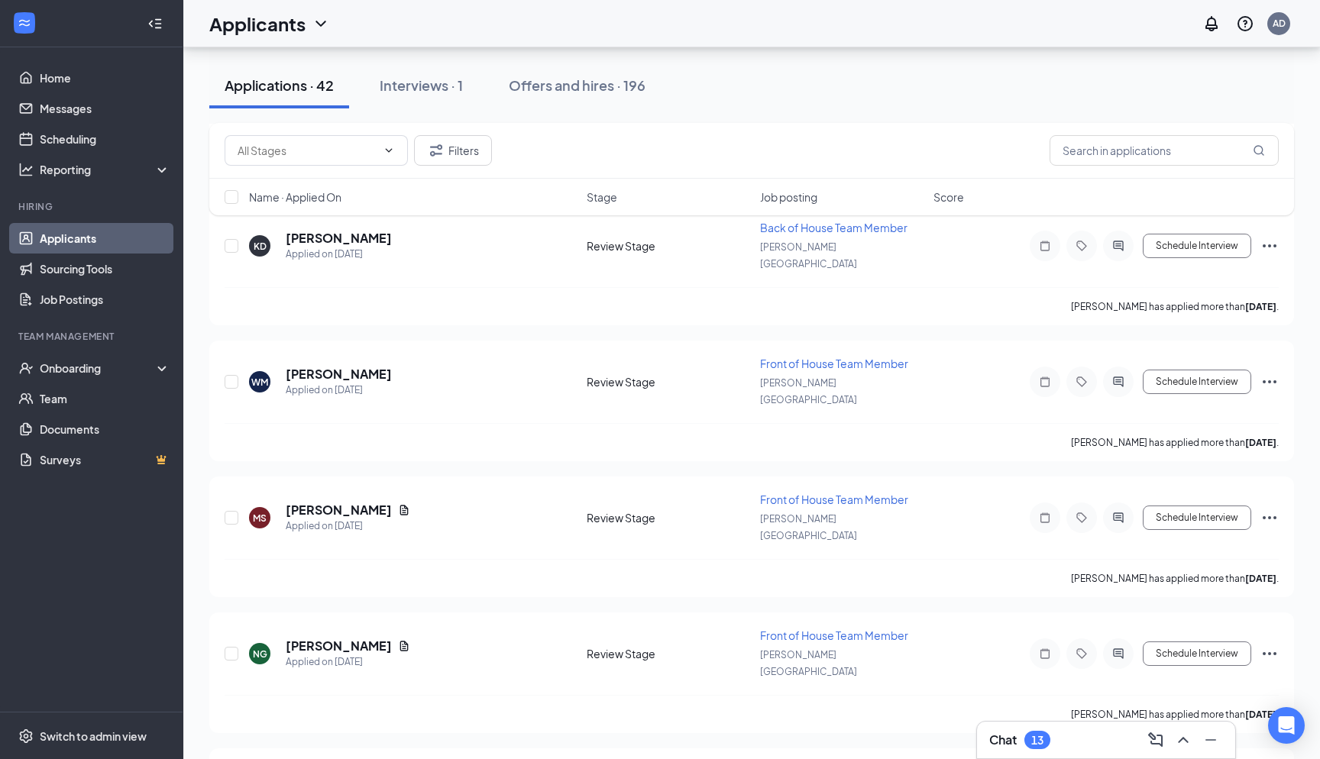
scroll to position [4487, 0]
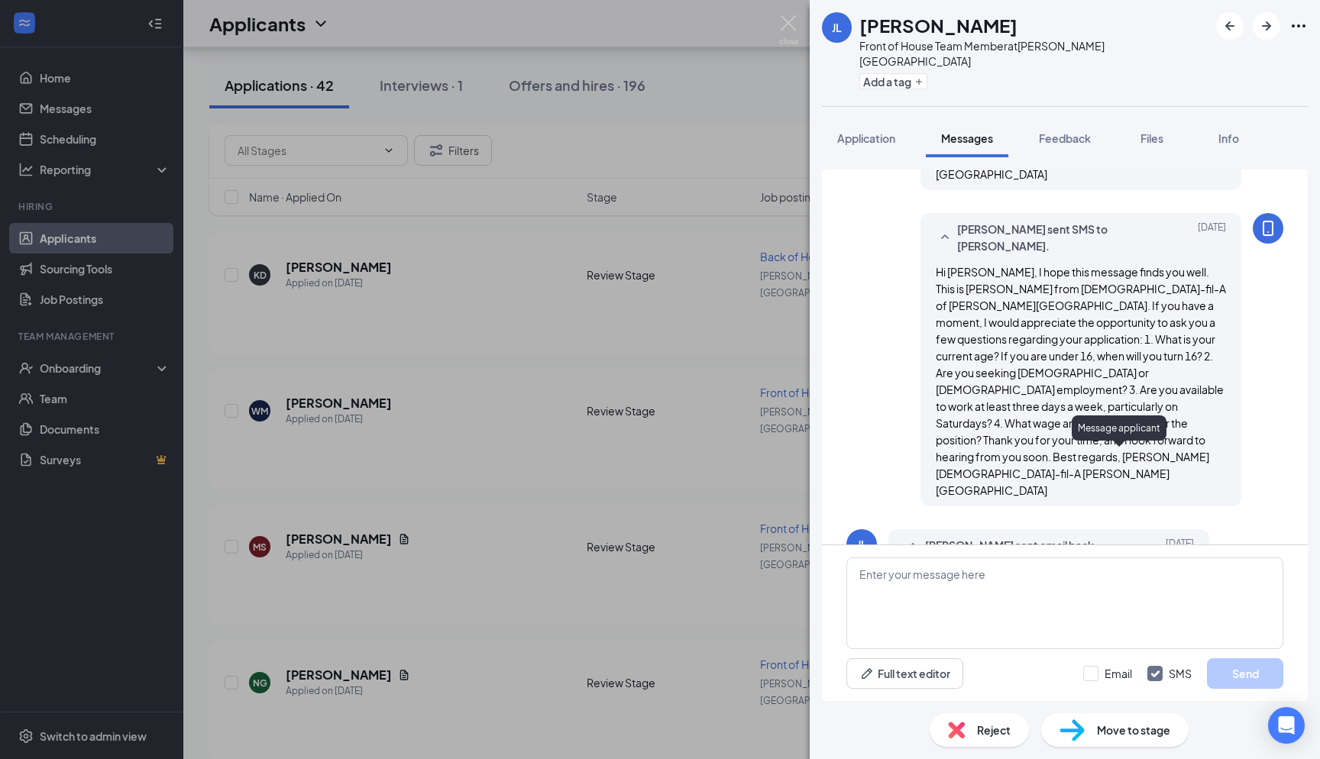
scroll to position [595, 0]
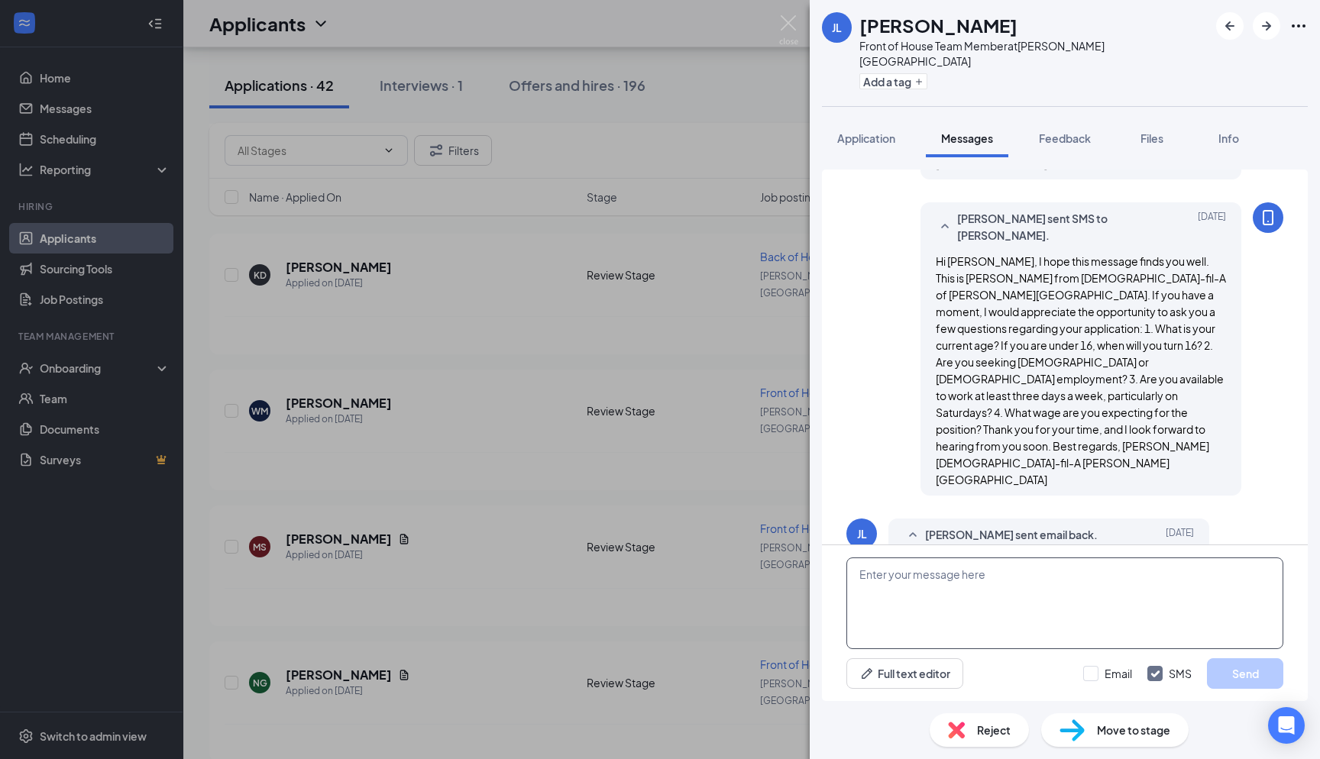
click at [660, 601] on textarea at bounding box center [1065, 604] width 437 height 92
type textarea "Hello Josh! Are you able to come in for interview at 3pm tomorrow?"
click at [660, 668] on input "Email" at bounding box center [1107, 673] width 49 height 15
checkbox input "true"
drag, startPoint x: 1109, startPoint y: 616, endPoint x: 841, endPoint y: 545, distance: 276.7
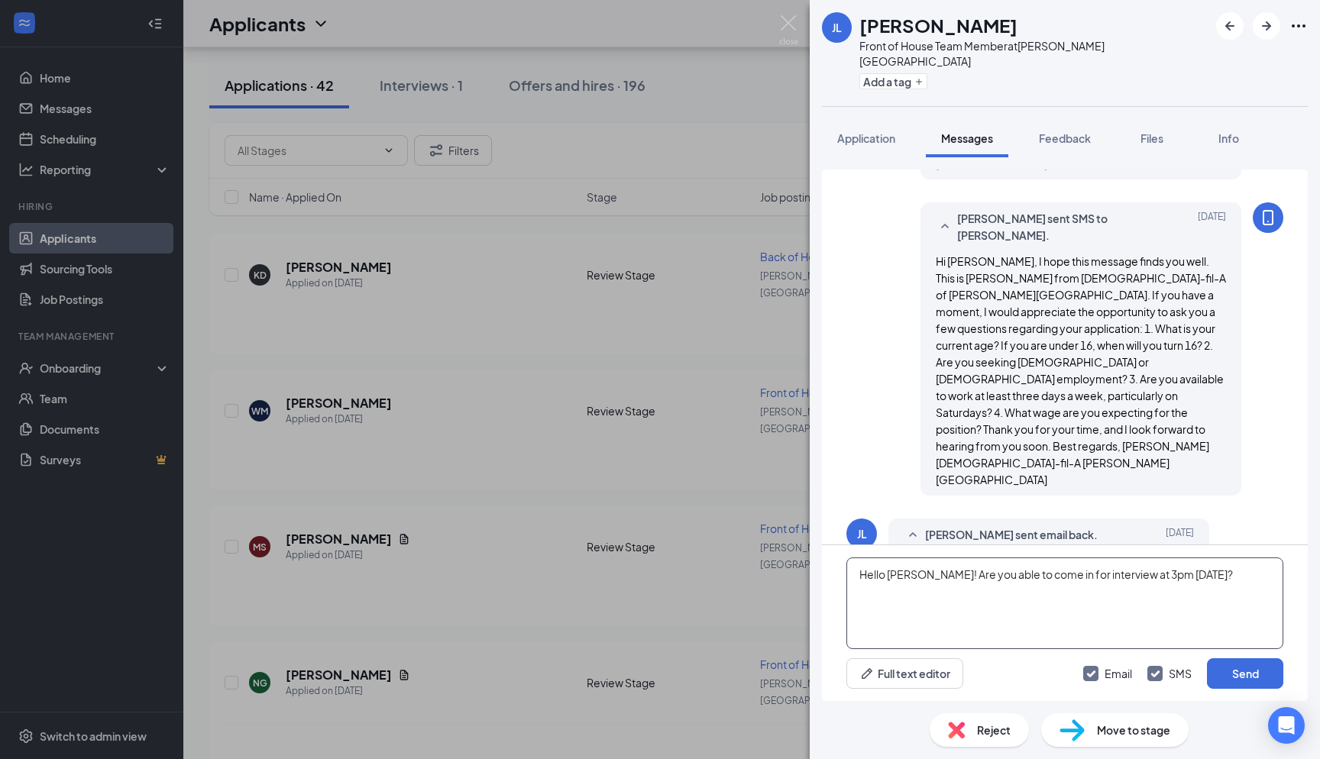
click at [660, 542] on div "Applicant System Update (2) Workstream sent automated email to Josh Loughren. A…" at bounding box center [1065, 436] width 486 height 532
click at [660, 157] on div "Applicant System Update (2) Workstream sent automated email to Josh Loughren. A…" at bounding box center [1065, 429] width 510 height 544
click at [660, 138] on button "Application" at bounding box center [866, 138] width 89 height 38
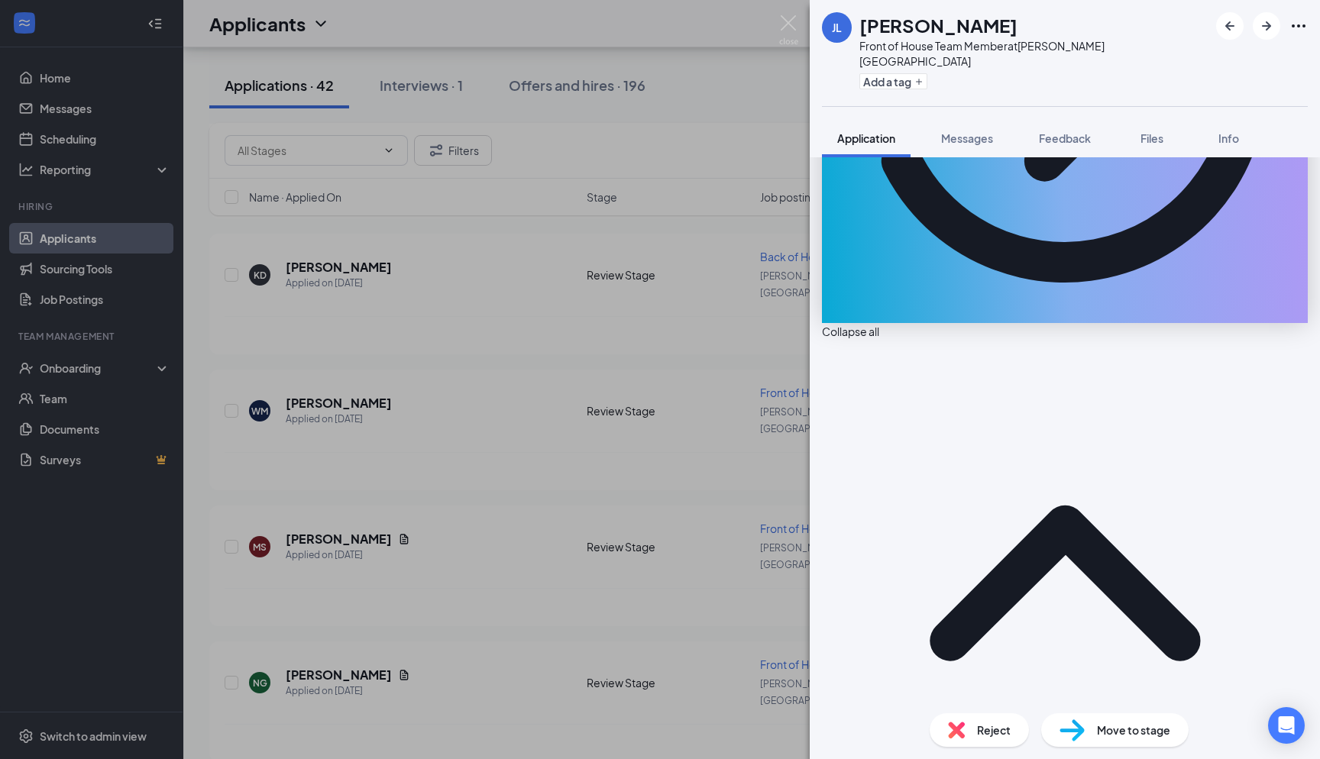
scroll to position [418, 0]
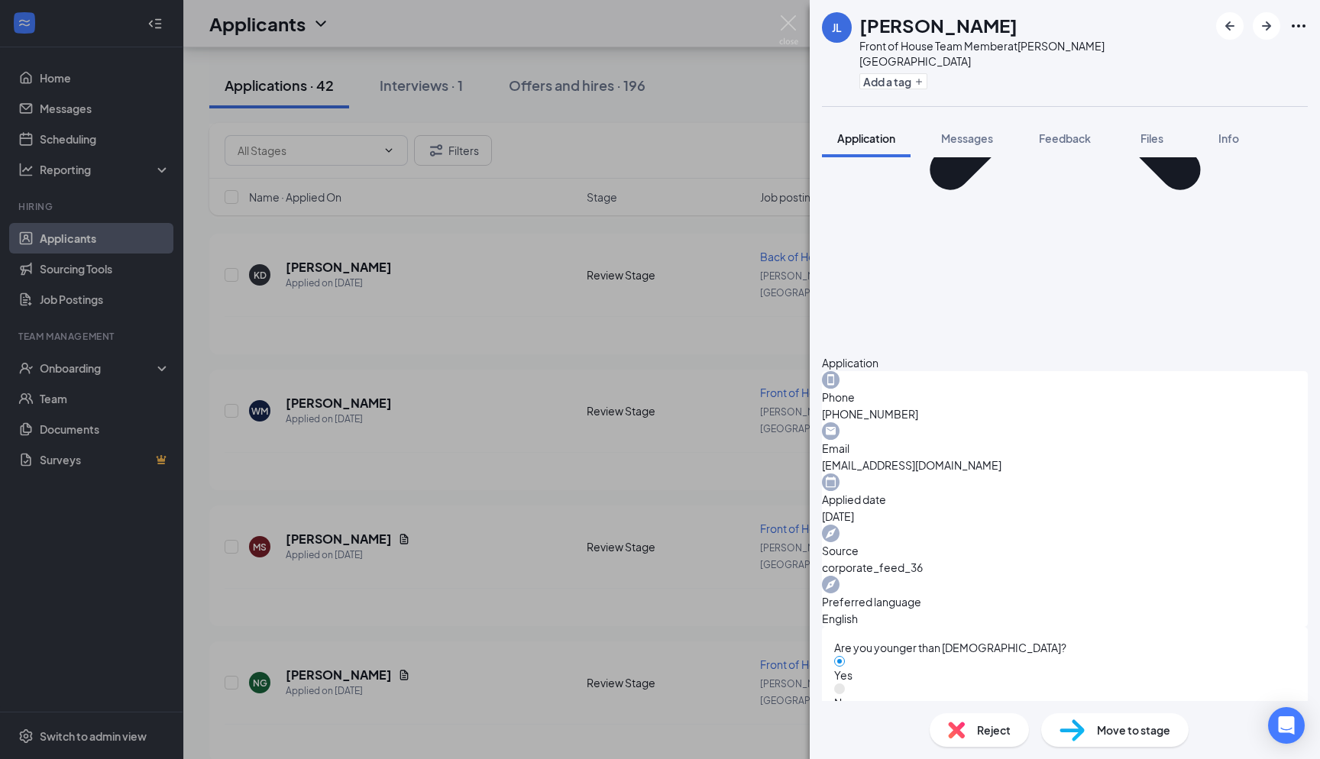
scroll to position [840, 0]
click at [660, 422] on div "JL Josh Loughren Front of House Team Member at Holly Springs Add a tag Applicat…" at bounding box center [660, 379] width 1320 height 759
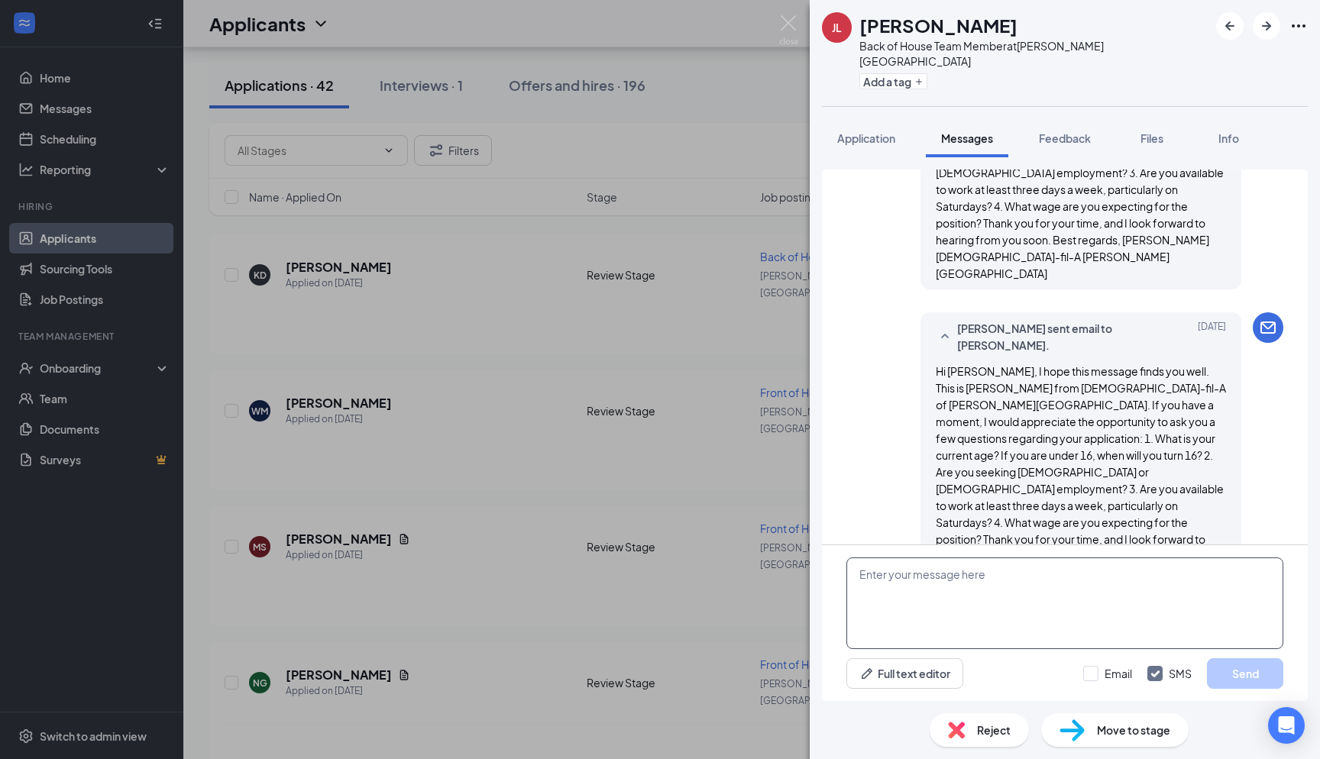
scroll to position [954, 0]
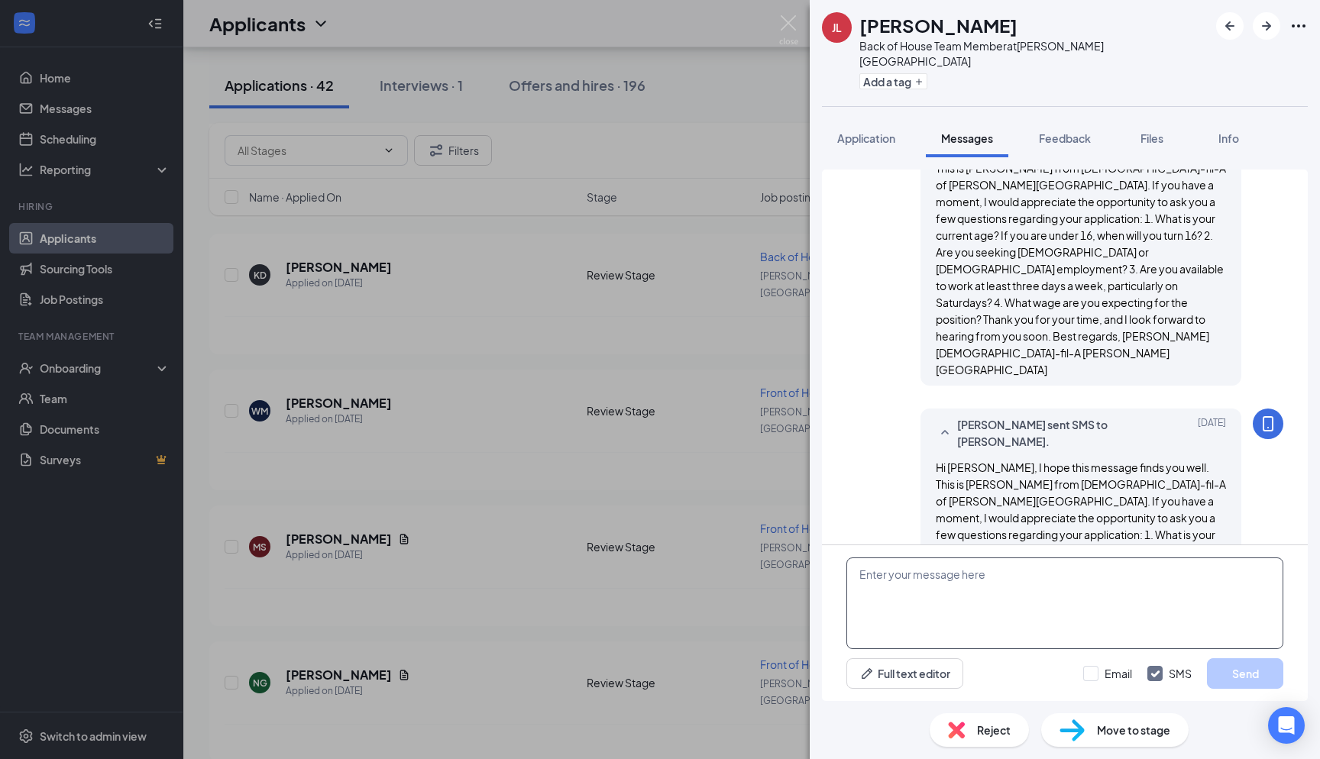
click at [660, 583] on textarea at bounding box center [1065, 604] width 437 height 92
paste textarea "Hello Josh! Are you able to come in for interview at 3pm tomorrow?"
type textarea "Hello Josh! Are you able to come in for interview at 3pm tomorrow?"
click at [660, 675] on div at bounding box center [1090, 673] width 15 height 15
click at [660, 675] on input "Email" at bounding box center [1107, 673] width 49 height 15
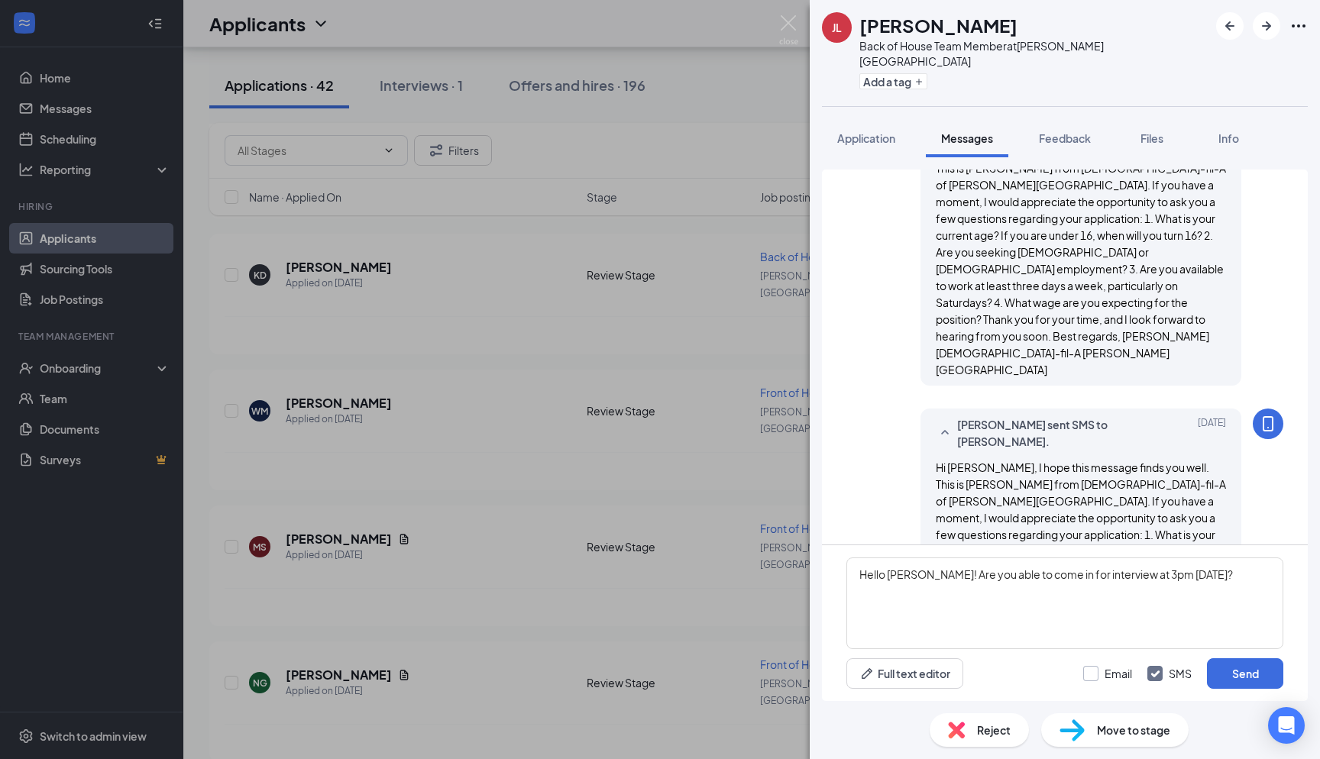
checkbox input "true"
click at [660, 678] on button "Send" at bounding box center [1245, 674] width 76 height 31
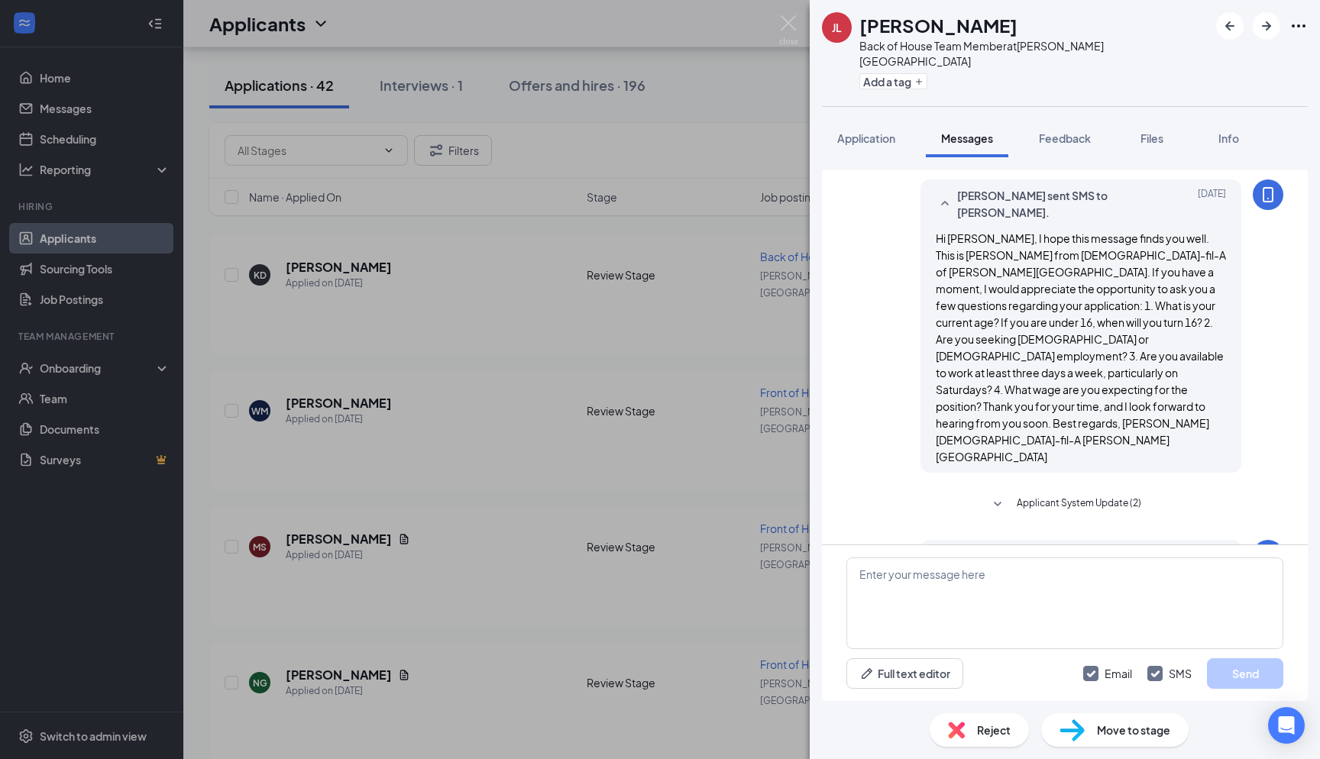
click at [660, 24] on div "JL Josh Loughren Back of House Team Member at Holly Springs Add a tag Applicati…" at bounding box center [660, 379] width 1320 height 759
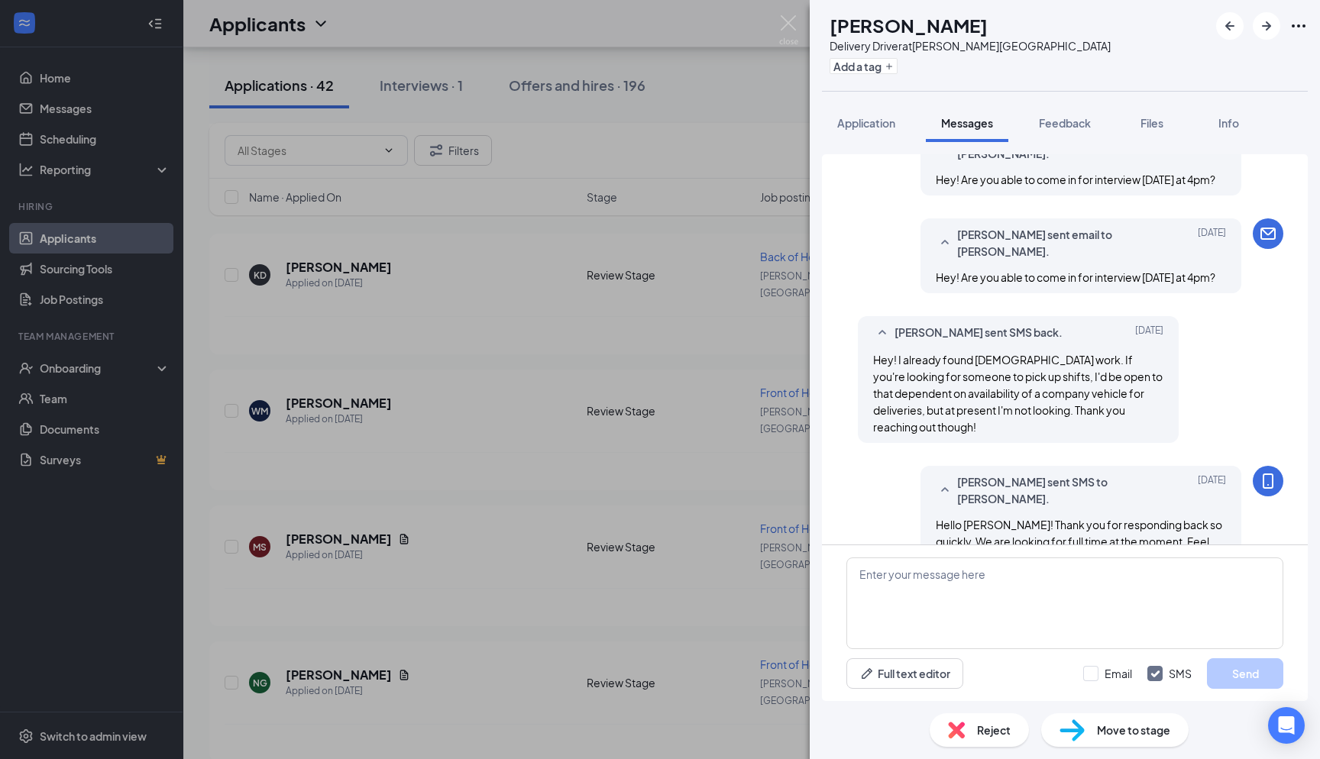
scroll to position [1297, 0]
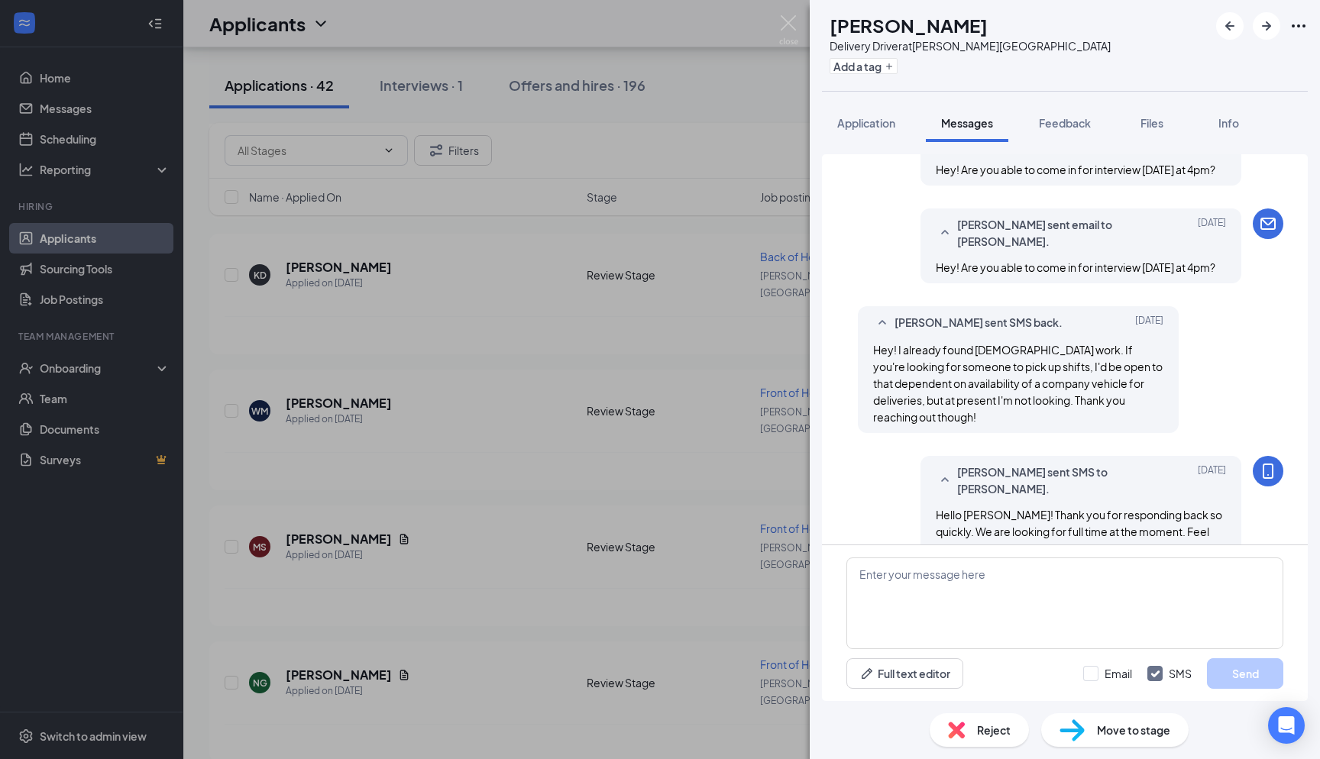
click at [660, 703] on span "Reject" at bounding box center [994, 730] width 34 height 17
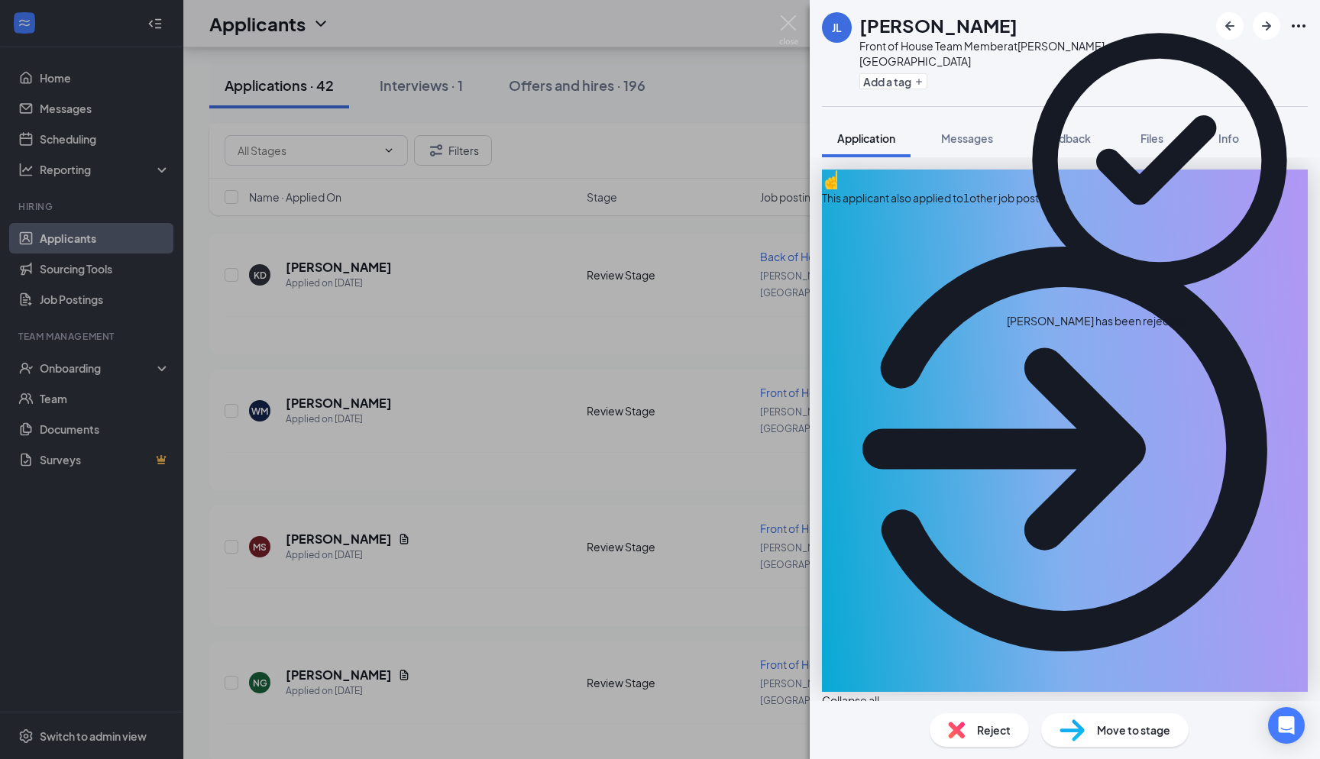
click at [660, 331] on div "JL Josh Loughren Front of House Team Member at Holly Springs Add a tag Applicat…" at bounding box center [660, 379] width 1320 height 759
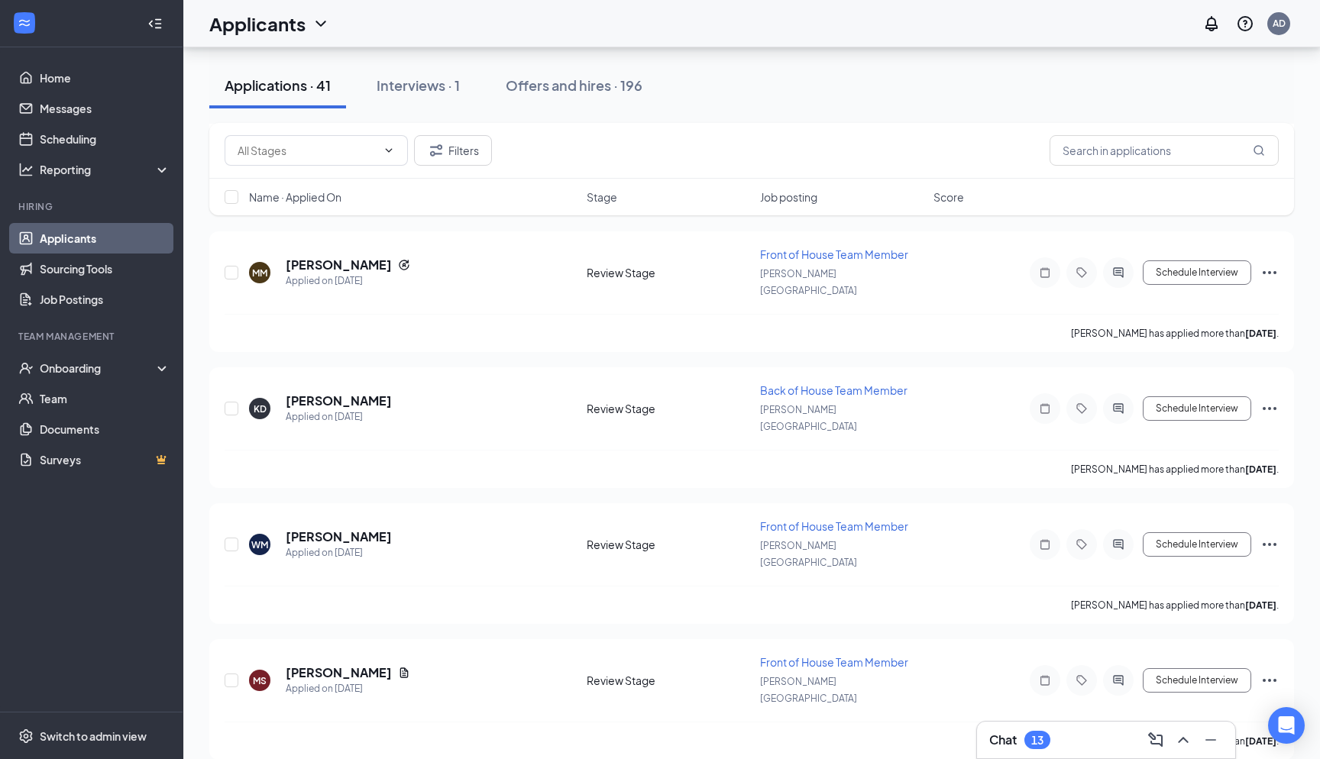
scroll to position [4333, 0]
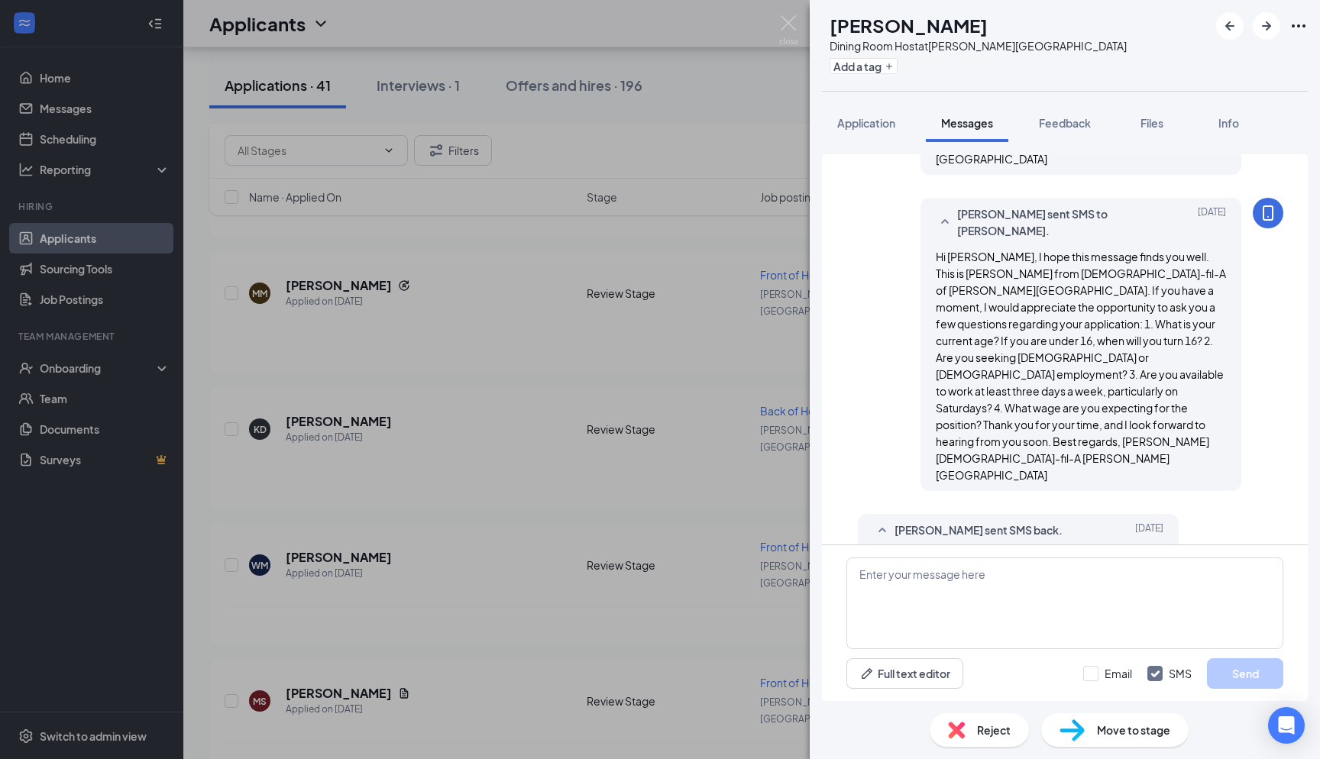
scroll to position [727, 0]
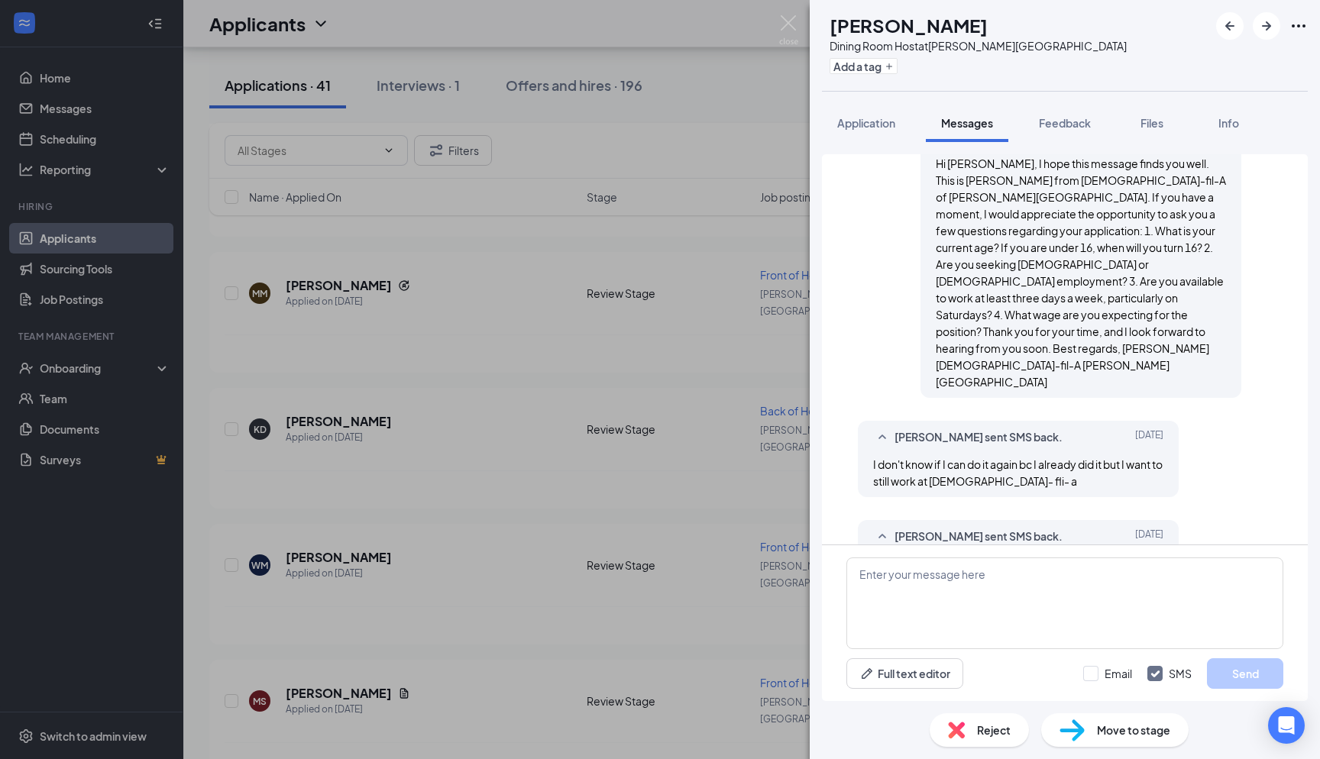
click at [660, 143] on div "Load earlier interactions (about 1 more) Applicant System Update (1) Workstream…" at bounding box center [1065, 421] width 510 height 559
click at [660, 126] on span "Application" at bounding box center [866, 123] width 58 height 14
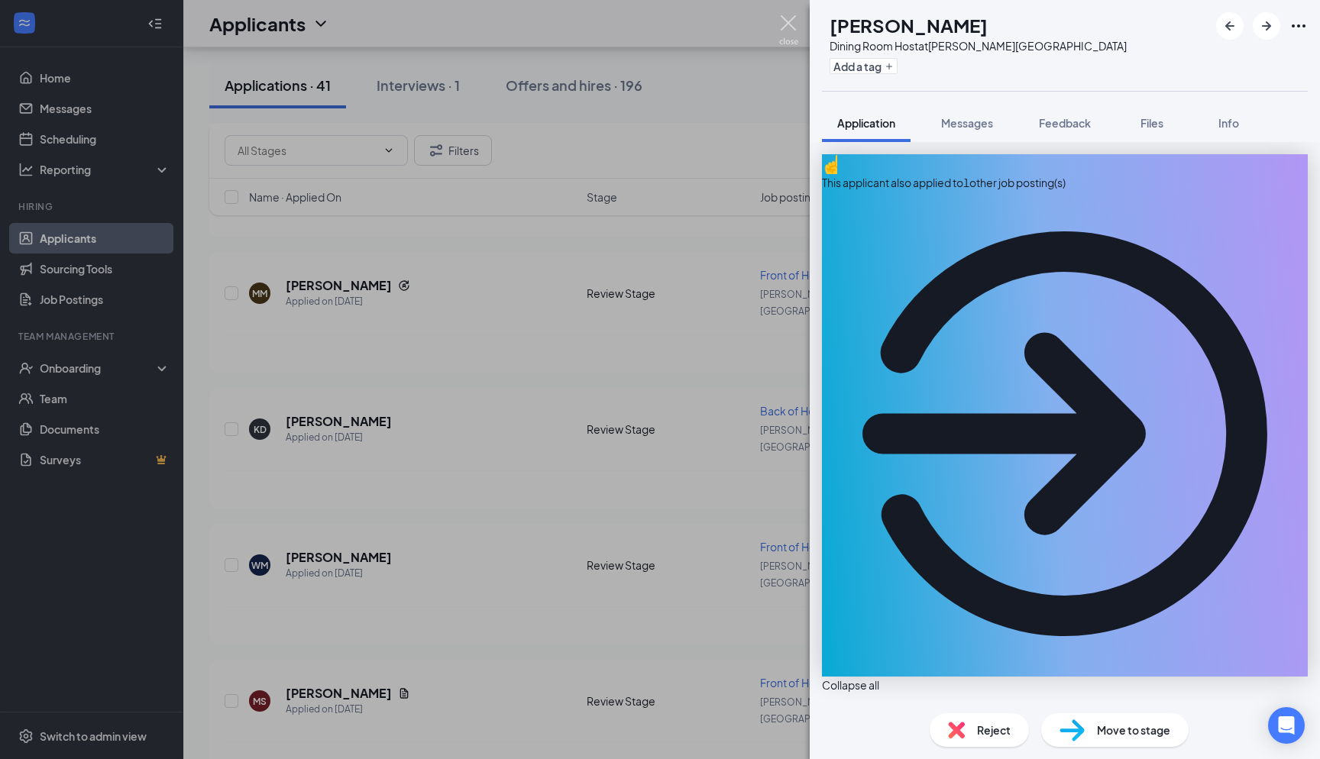
click at [660, 26] on img at bounding box center [788, 30] width 19 height 30
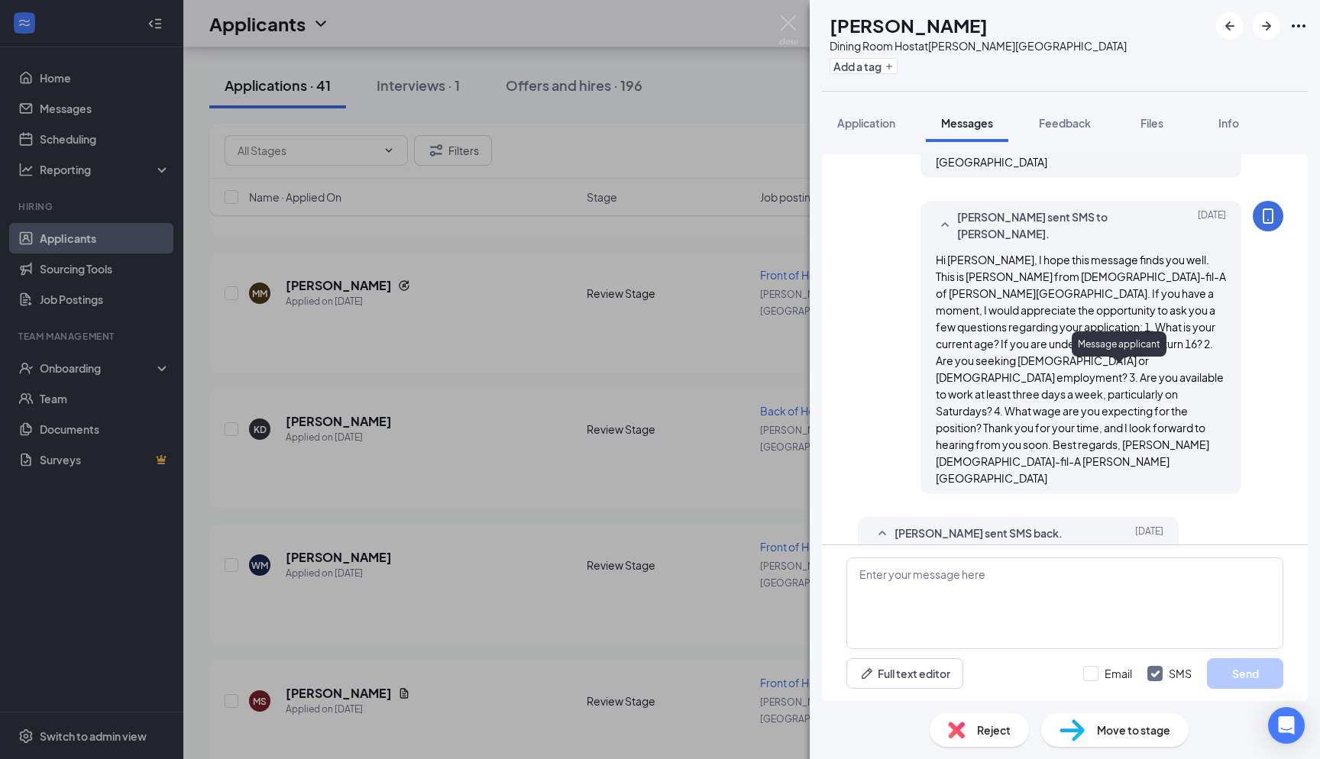
scroll to position [727, 0]
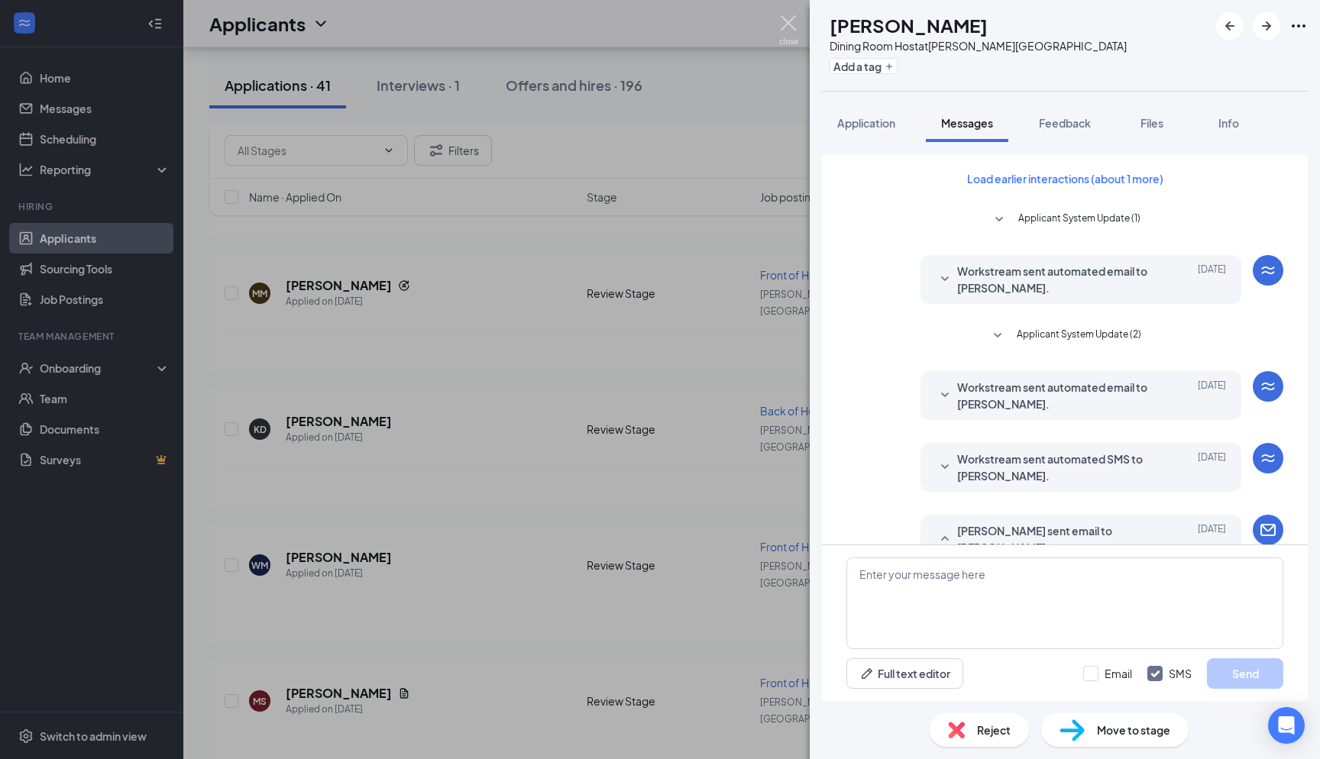
click at [660, 19] on img at bounding box center [788, 30] width 19 height 30
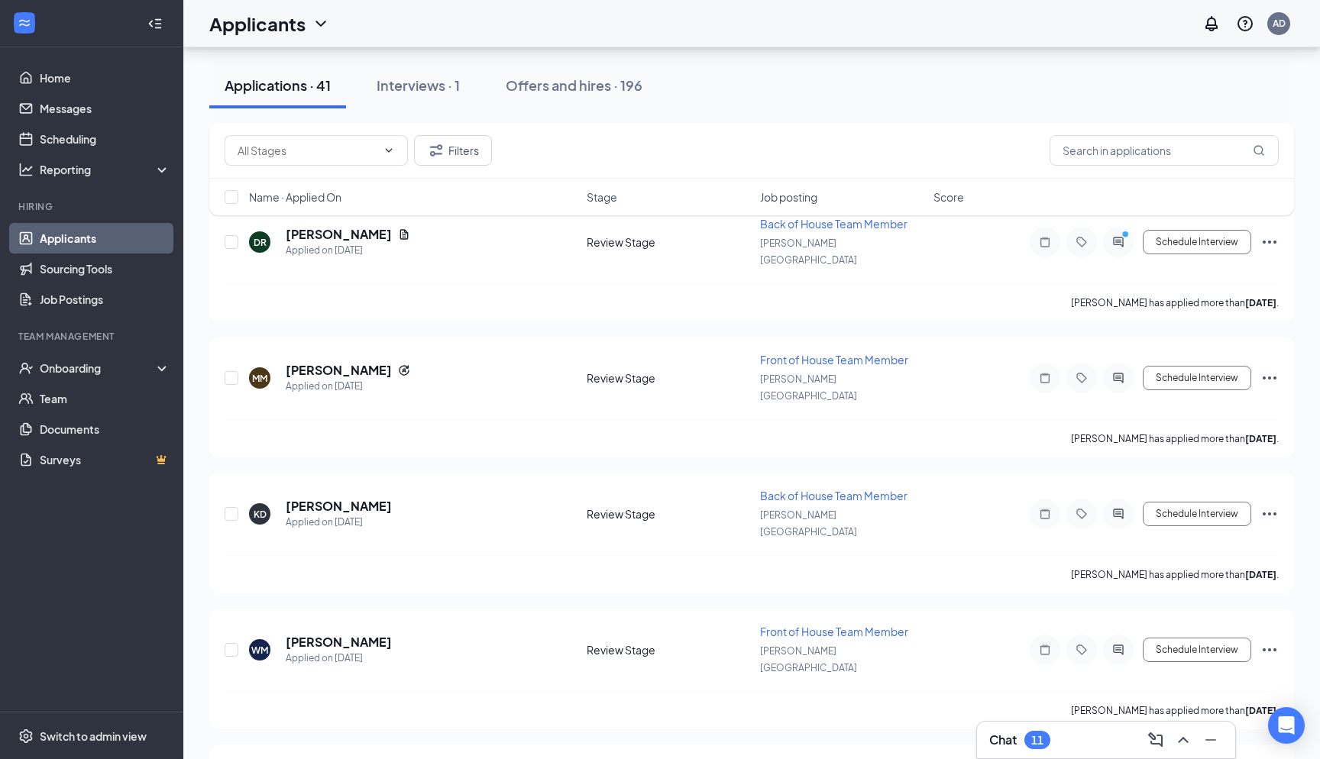
scroll to position [4239, 0]
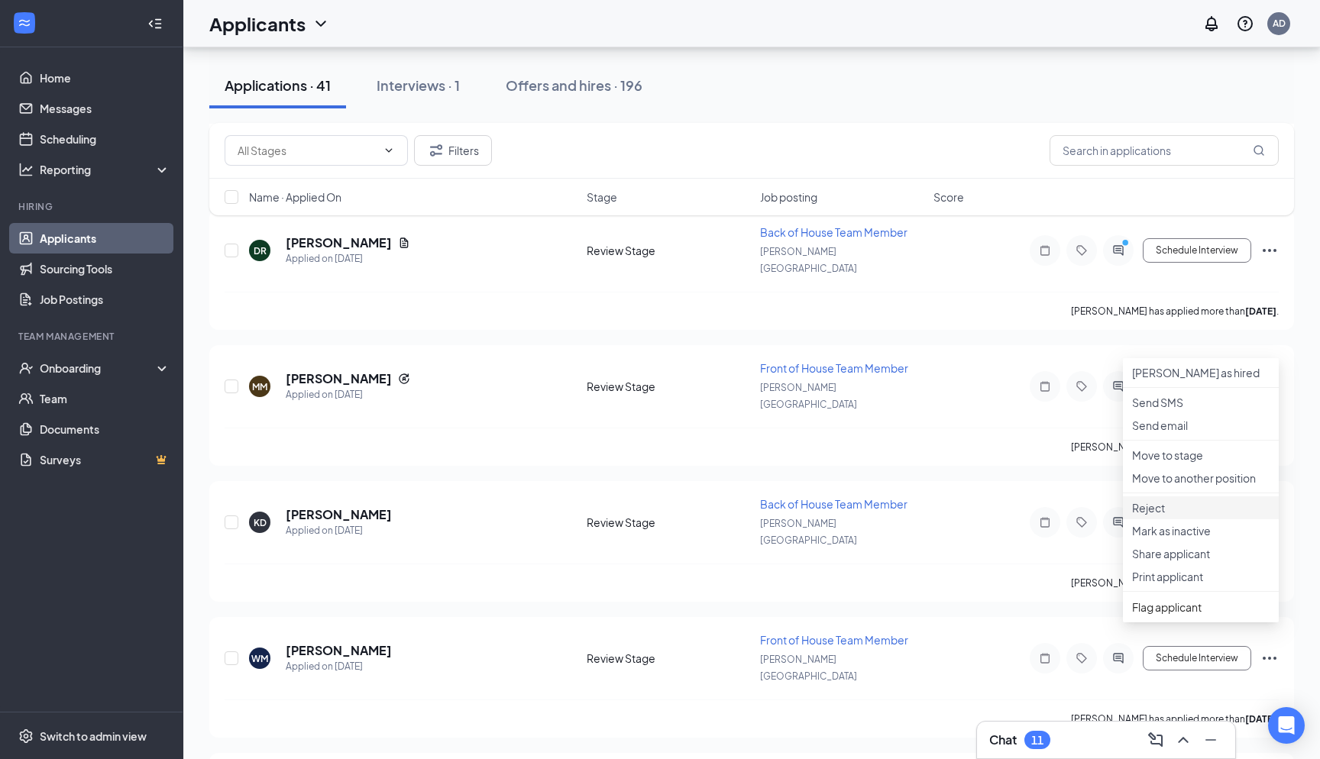
click at [660, 516] on p "Reject" at bounding box center [1201, 507] width 138 height 15
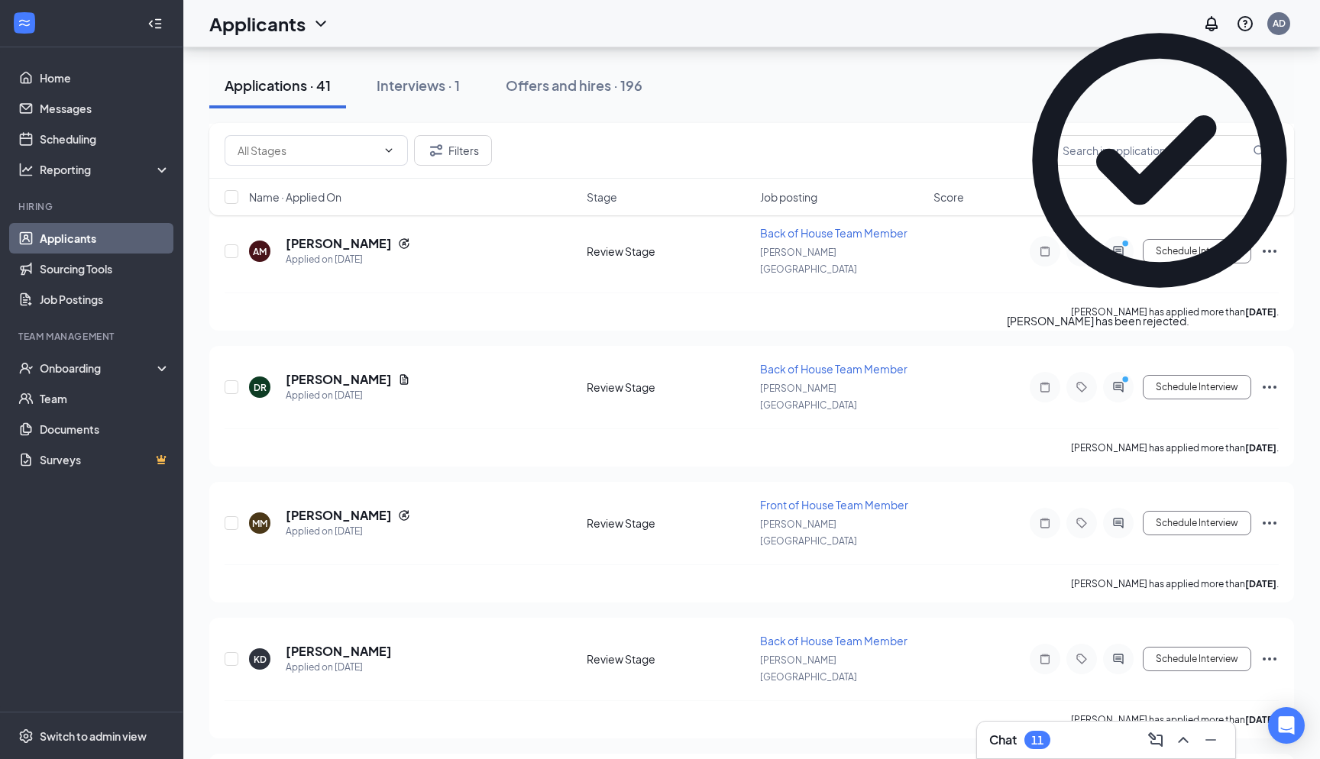
scroll to position [4087, 0]
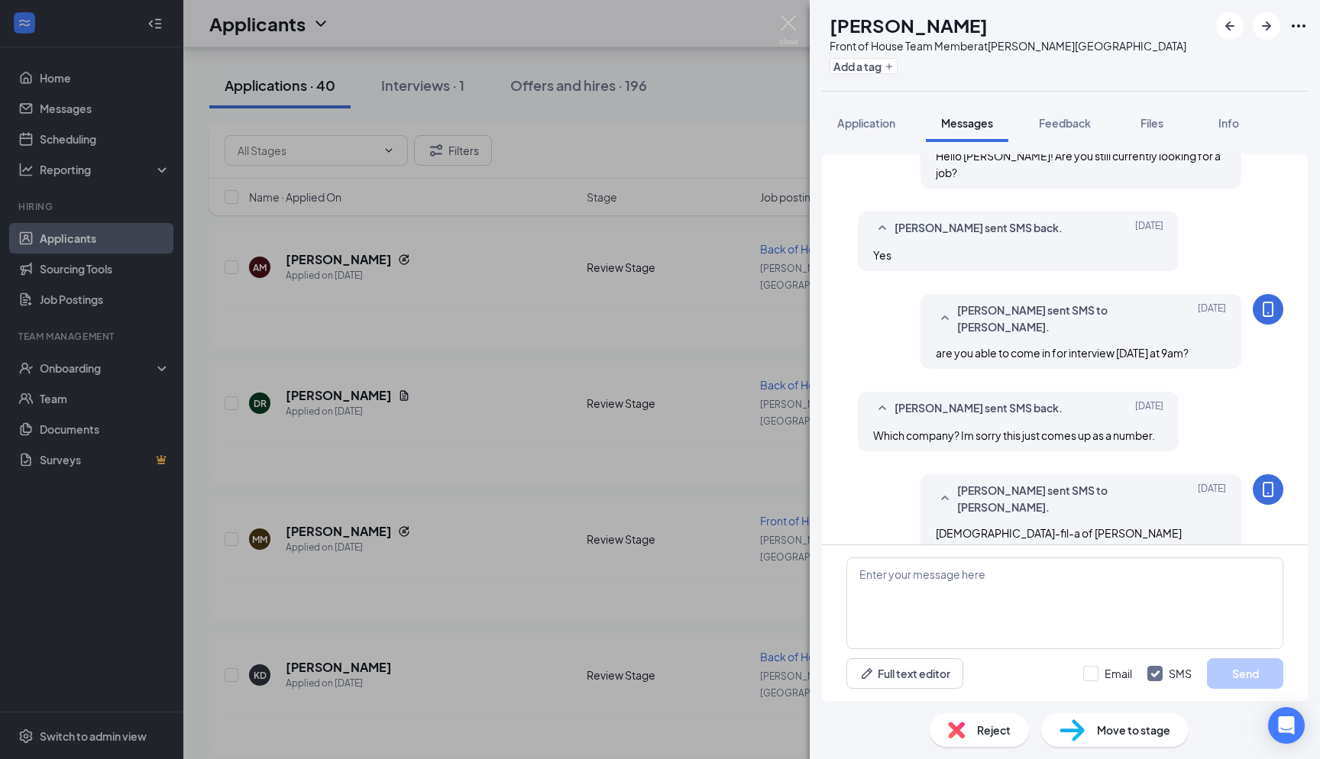
scroll to position [399, 0]
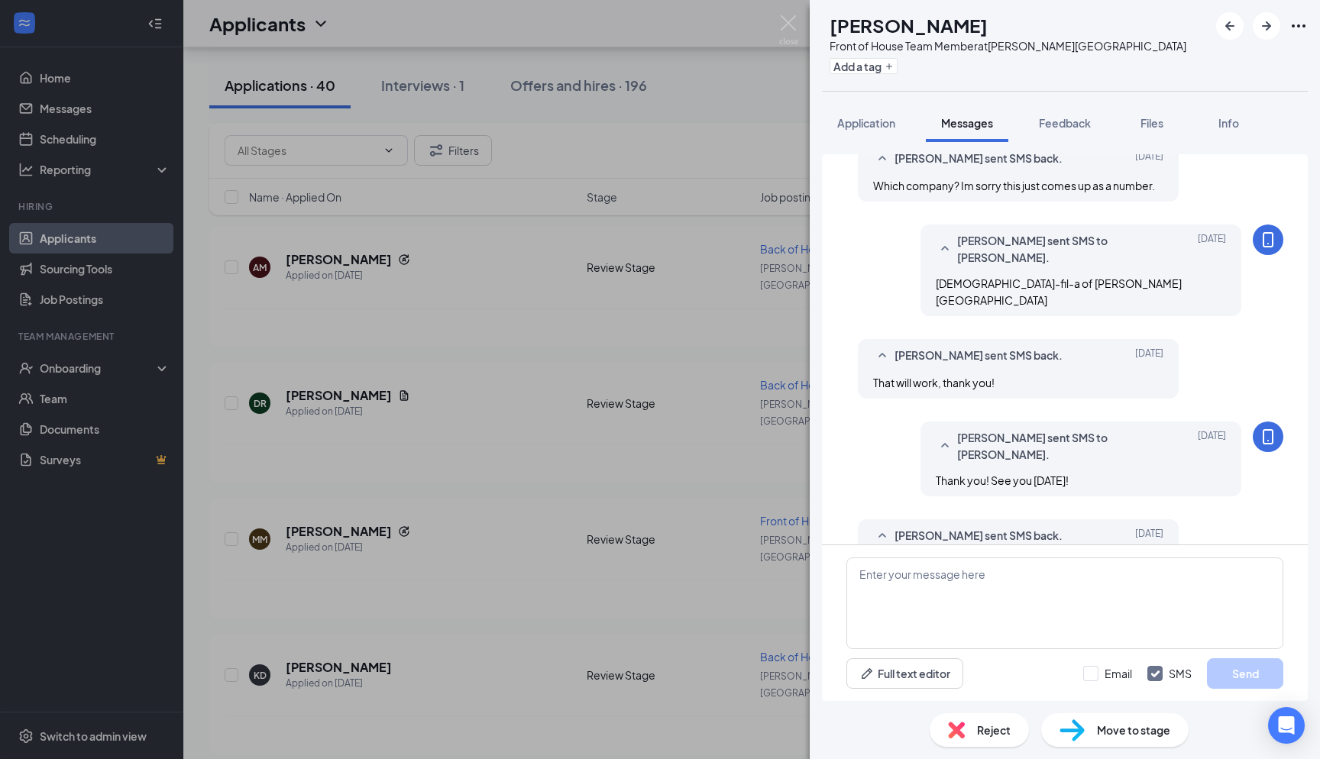
scroll to position [661, 0]
click at [660, 267] on div "Andres Diaz-Marquez sent SMS to Mikki stahler. Sep 12 Chick-fil-a of Holly Spri…" at bounding box center [1065, 274] width 437 height 99
click at [660, 571] on textarea at bounding box center [1065, 604] width 437 height 92
type textarea "Hello! not sure if I send you the wrong date. Are you still interested in worki…"
click at [660, 672] on input "Email" at bounding box center [1107, 673] width 49 height 15
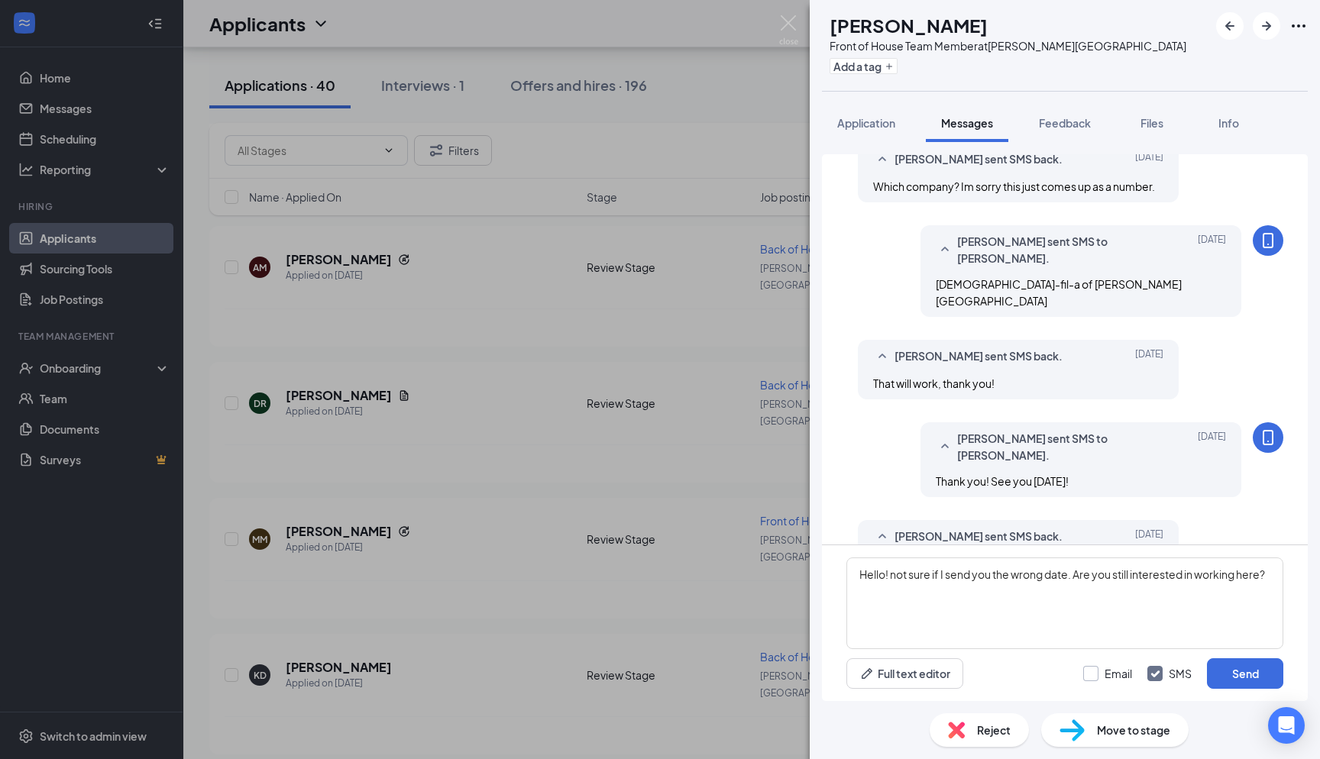
checkbox input "true"
click at [660, 668] on button "Send" at bounding box center [1245, 674] width 76 height 31
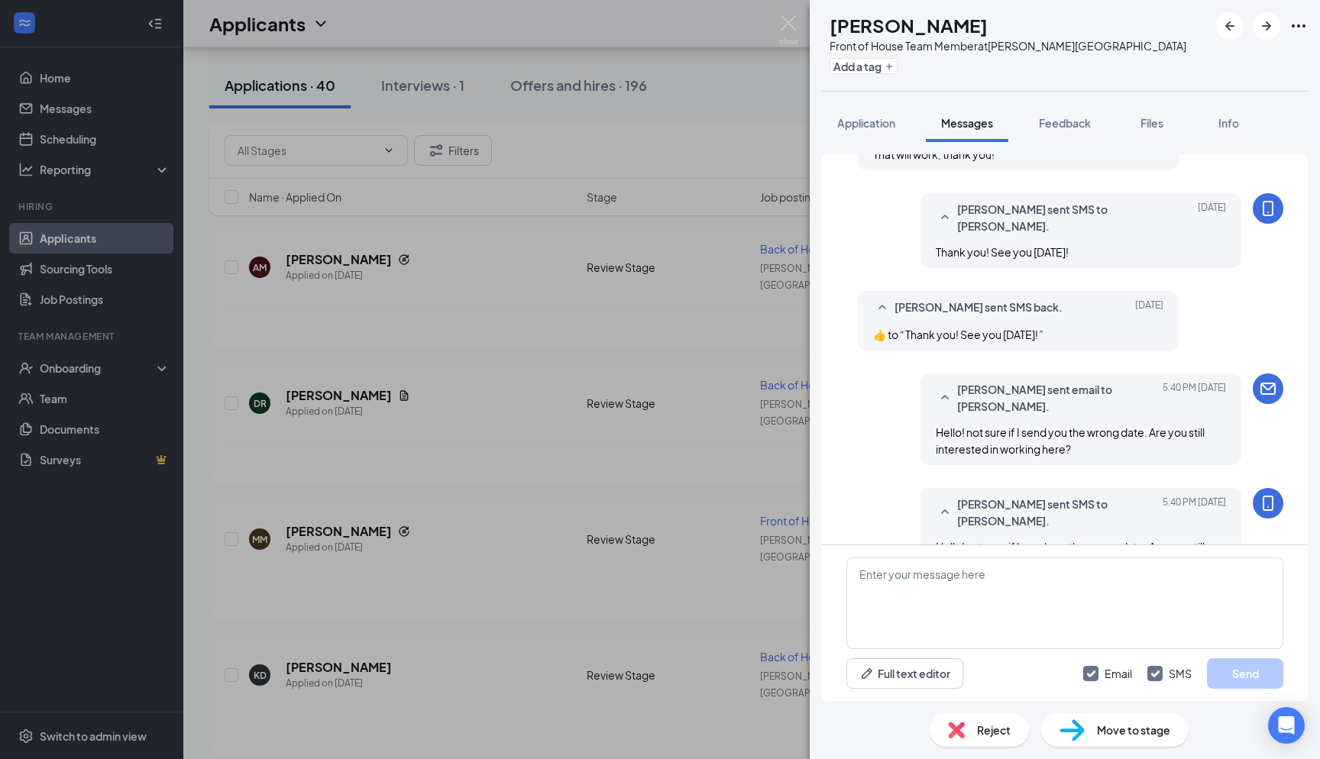
click at [660, 9] on div "MS Mikki stahler Front of House Team Member at Holly Springs Add a tag Applicat…" at bounding box center [660, 379] width 1320 height 759
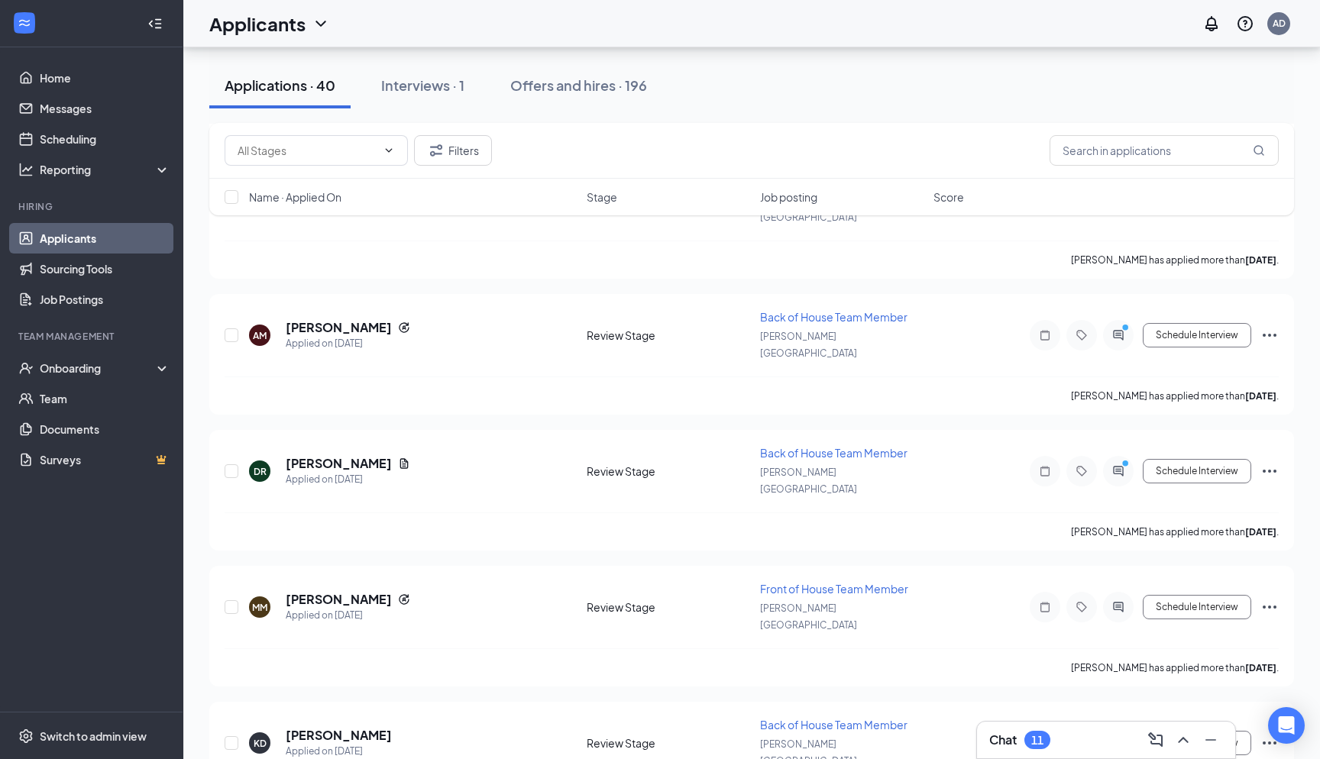
scroll to position [3961, 0]
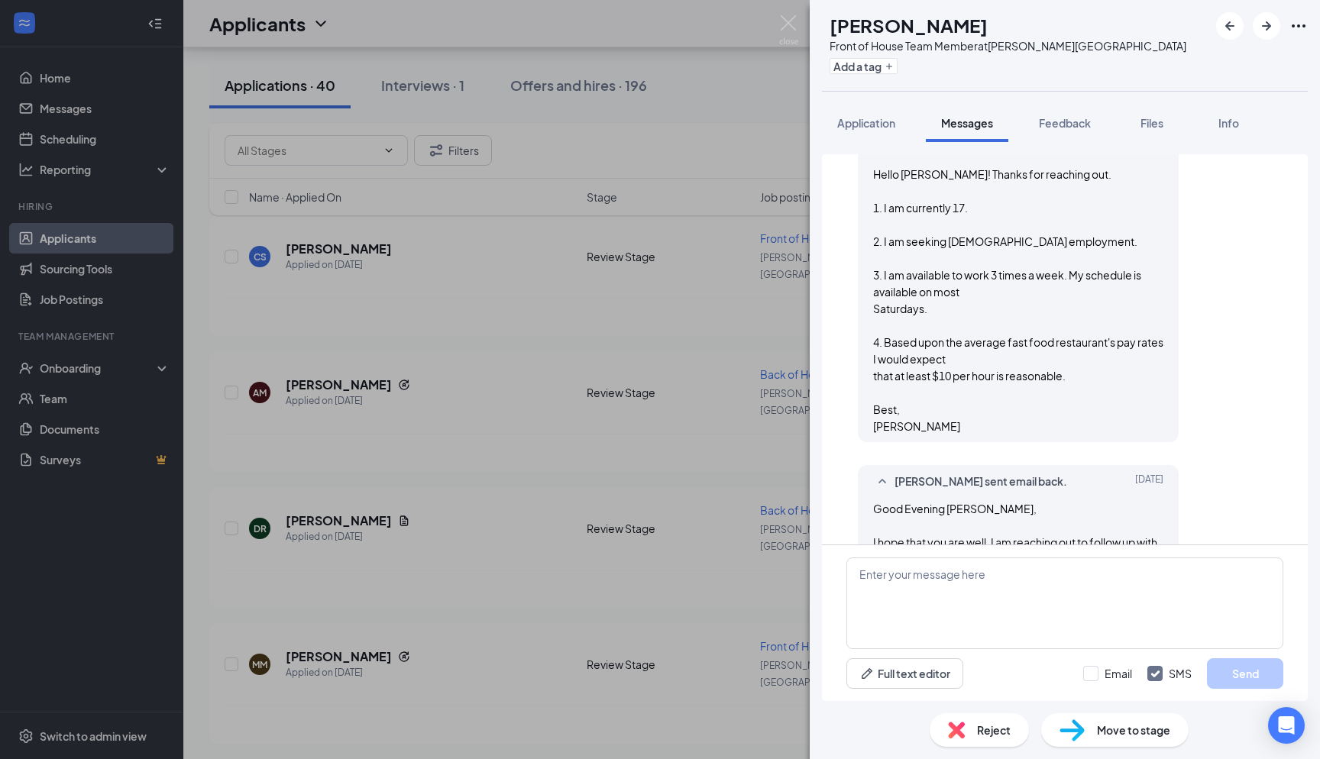
scroll to position [1414, 0]
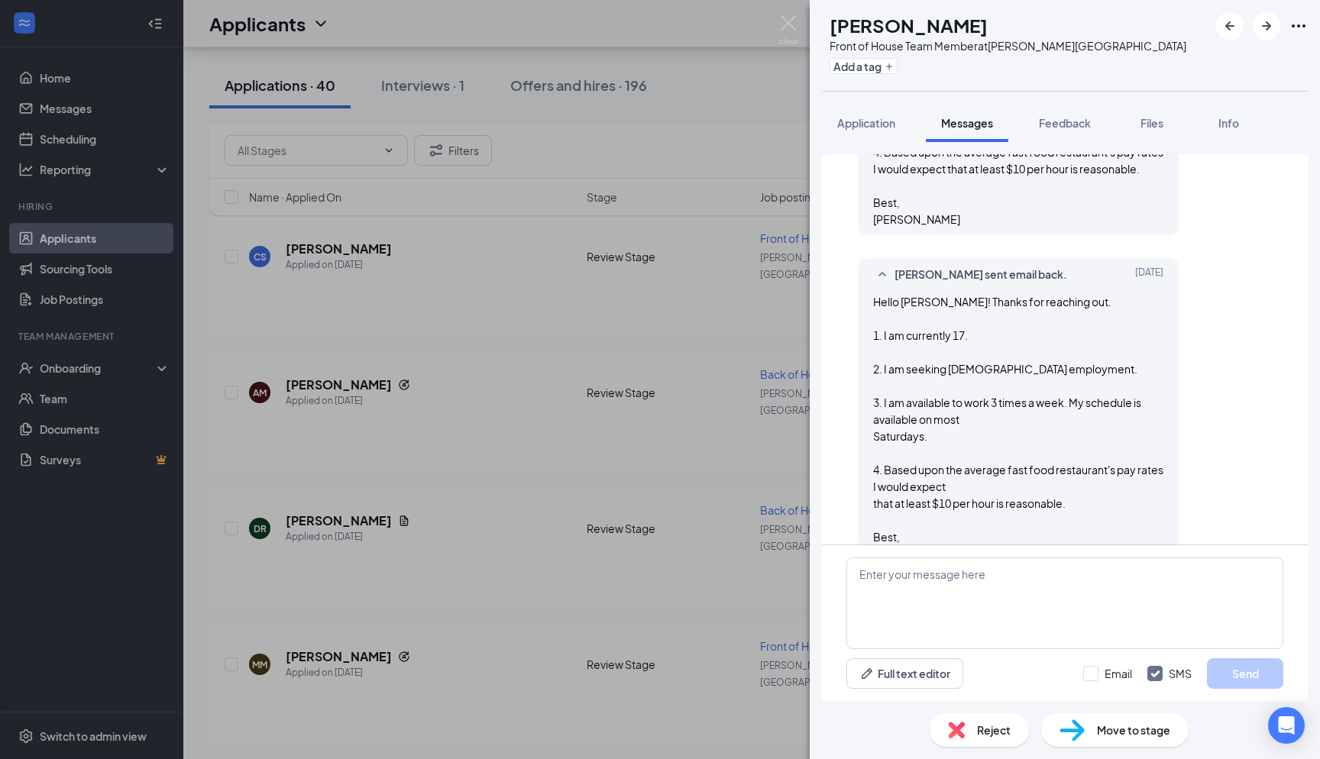
scroll to position [1073, 0]
click at [660, 24] on img at bounding box center [788, 30] width 19 height 30
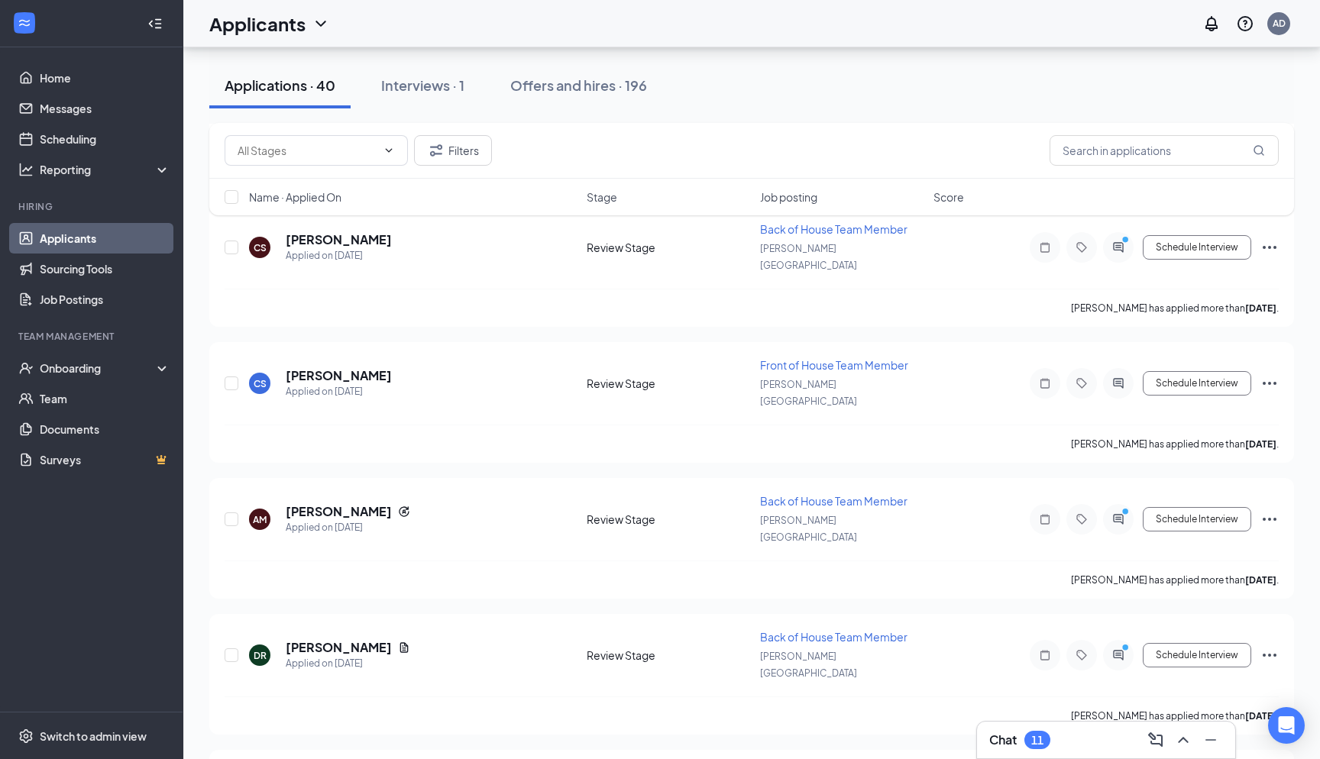
scroll to position [3821, 0]
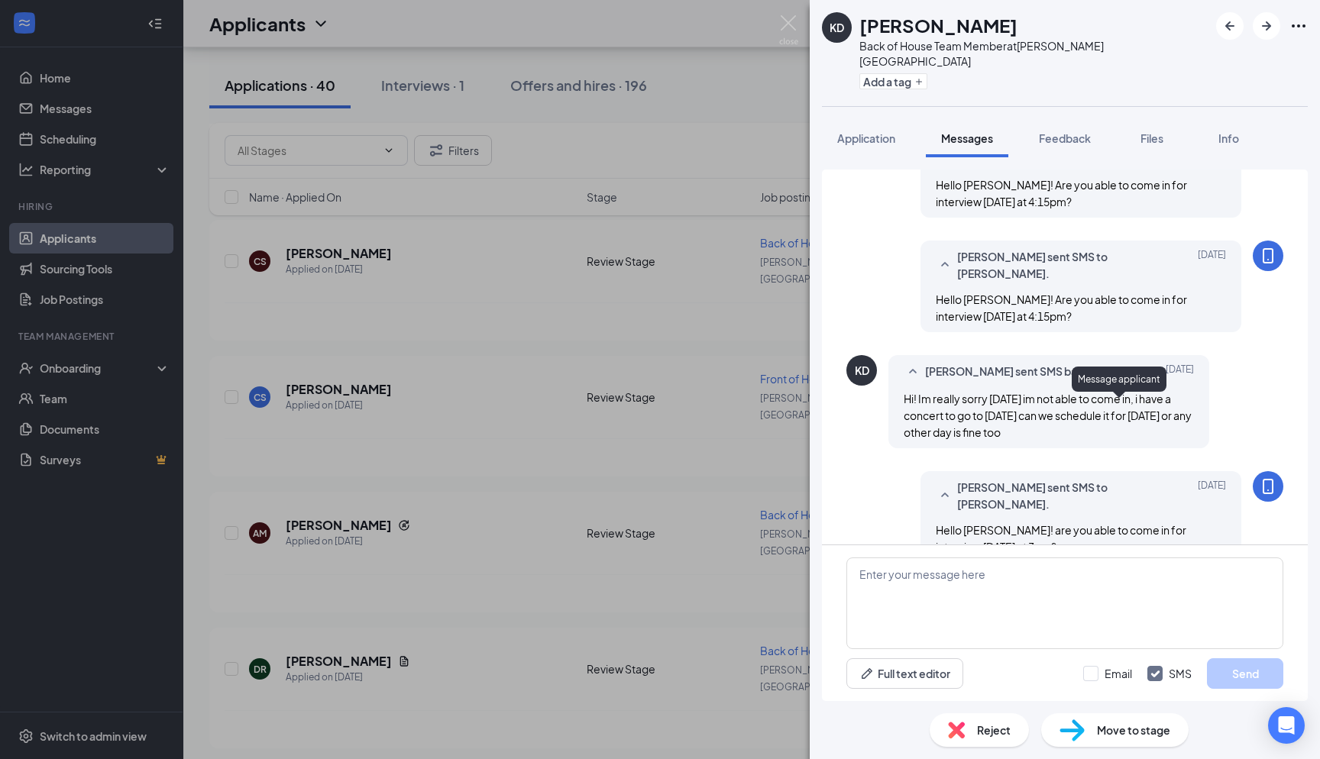
scroll to position [1009, 0]
click at [660, 25] on img at bounding box center [788, 30] width 19 height 30
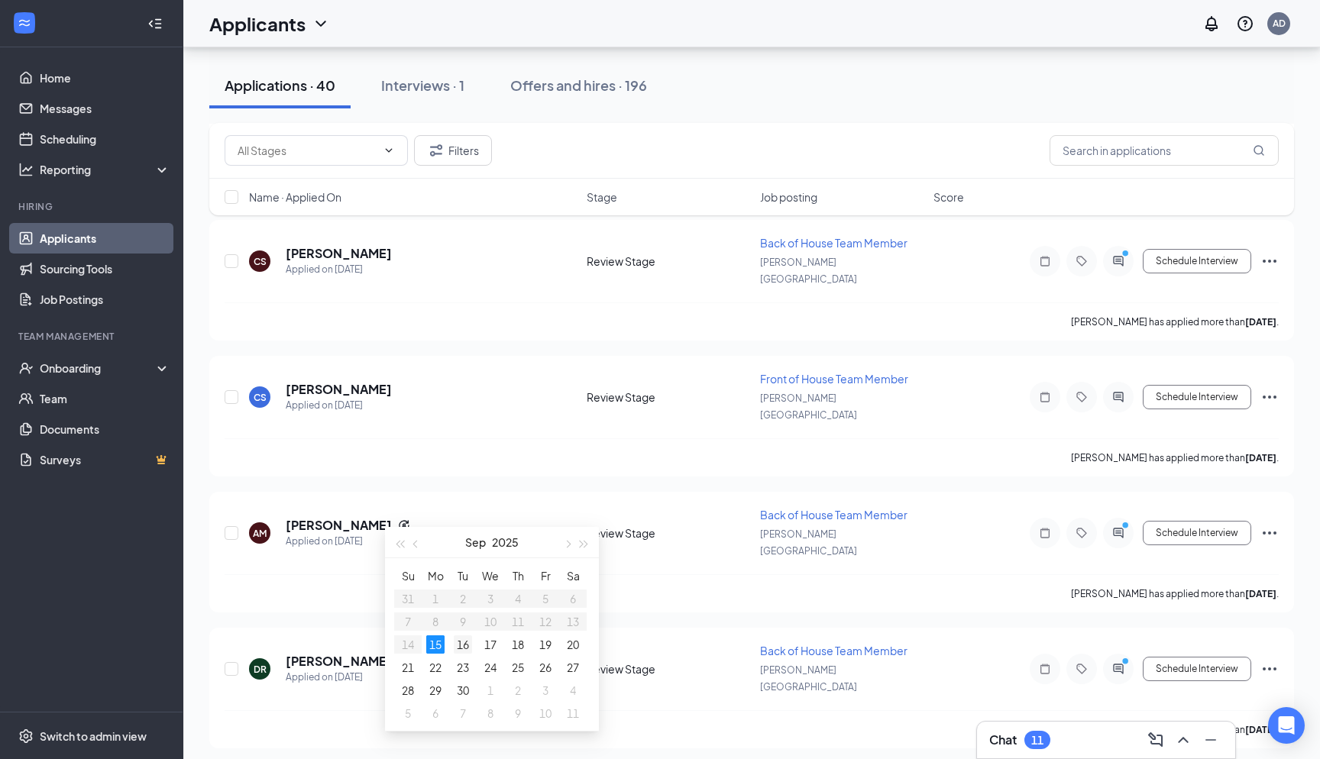
type input "Sep 16, 2025"
click at [465, 649] on div "16" at bounding box center [463, 645] width 18 height 18
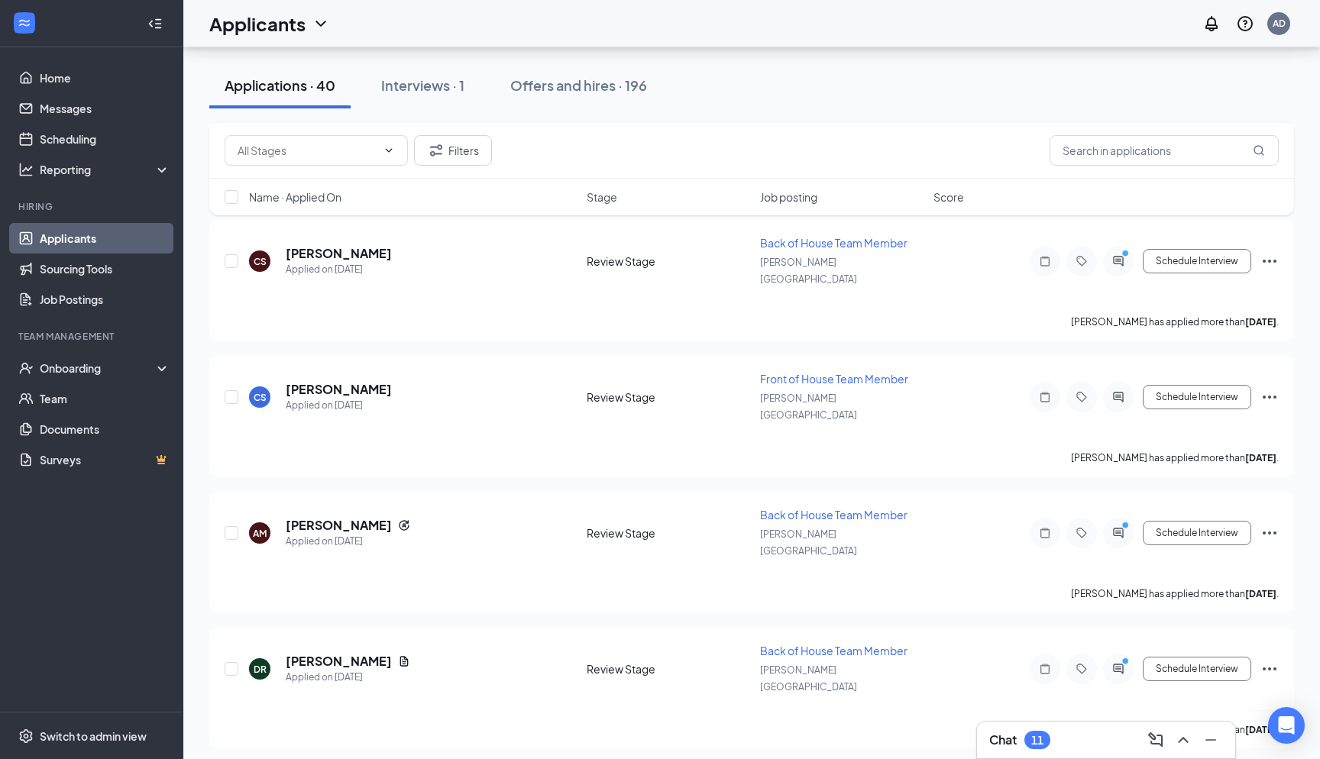
type input "04:30 PM"
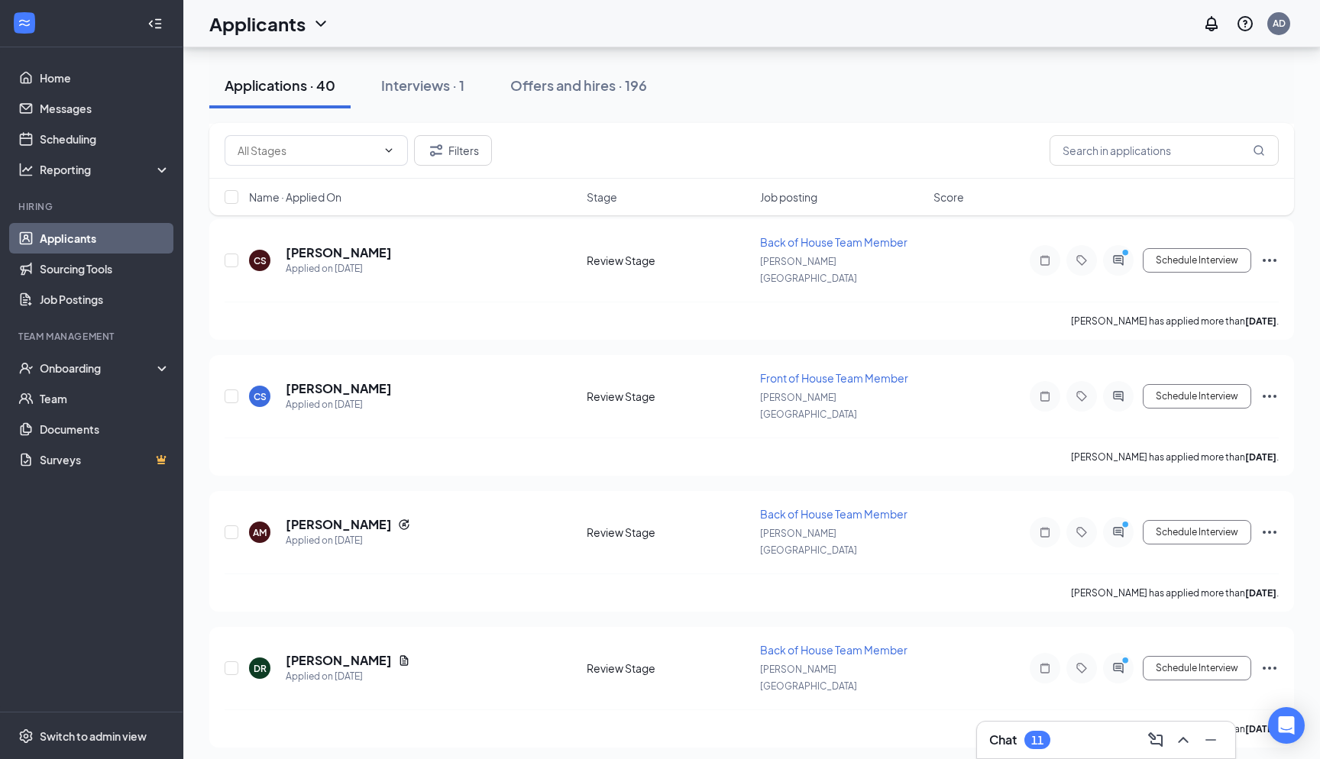
scroll to position [2238, 0]
type input "04:45 PM"
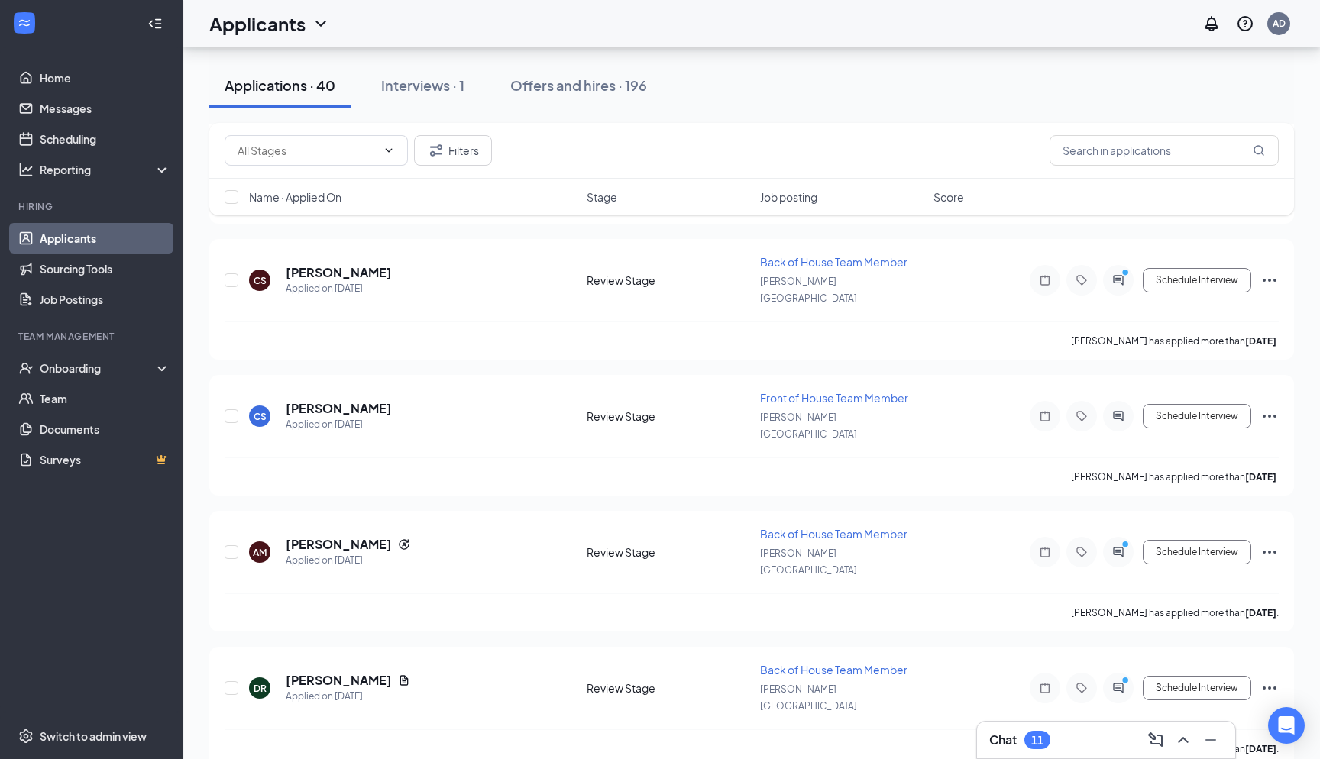
scroll to position [3783, 0]
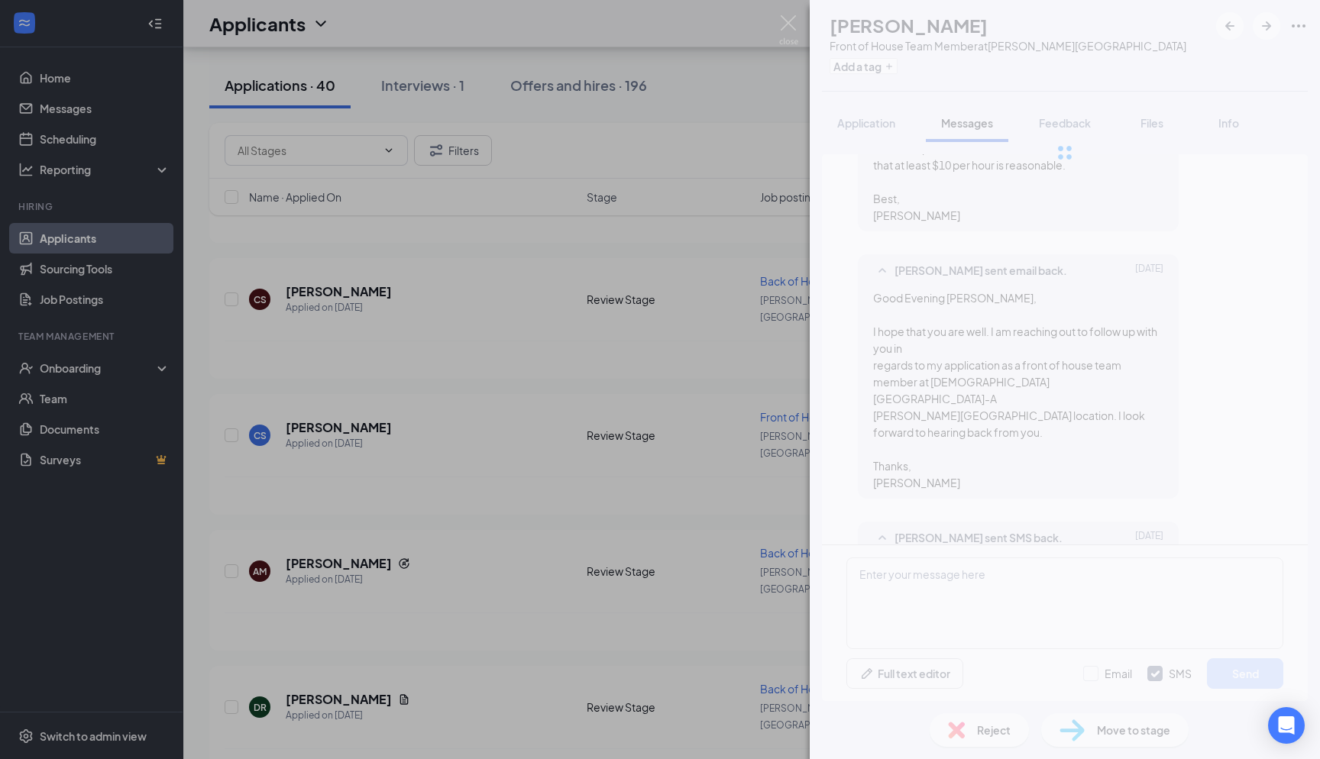
scroll to position [1414, 0]
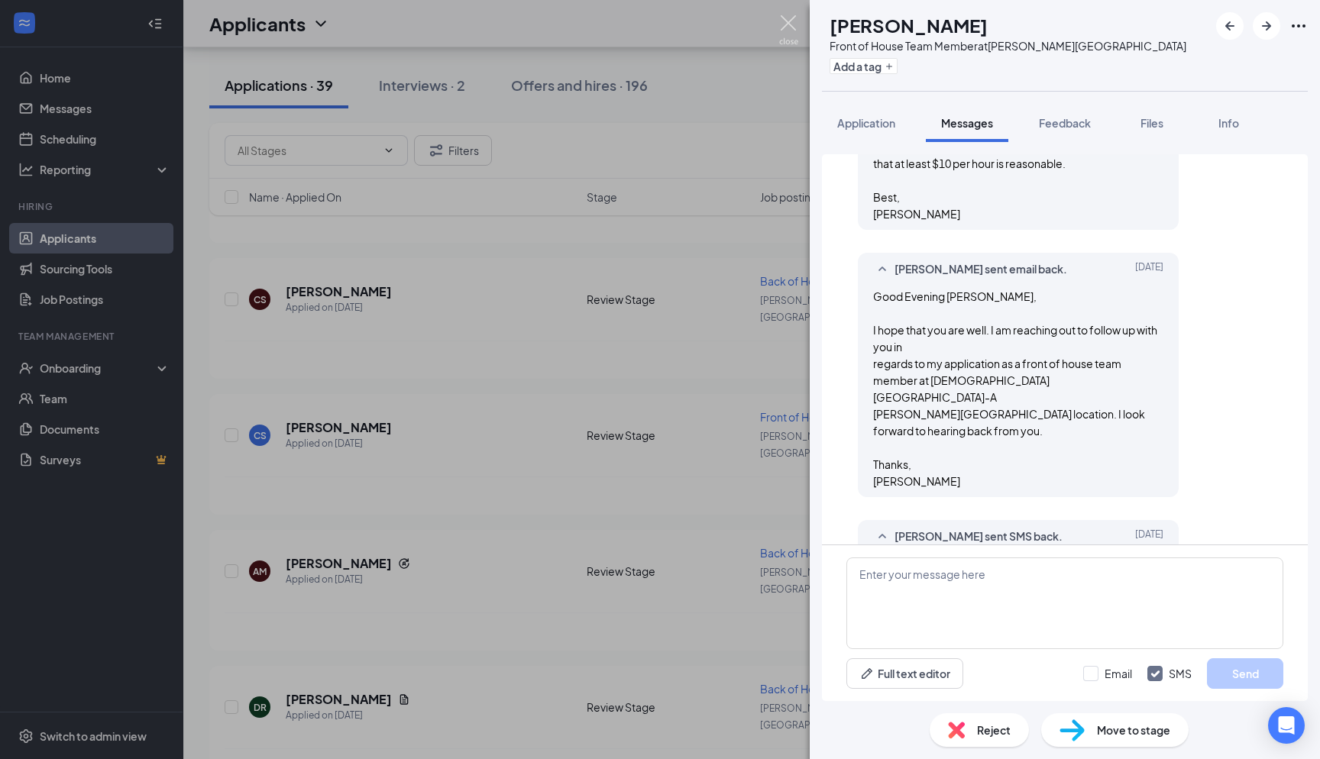
click at [660, 28] on img at bounding box center [788, 30] width 19 height 30
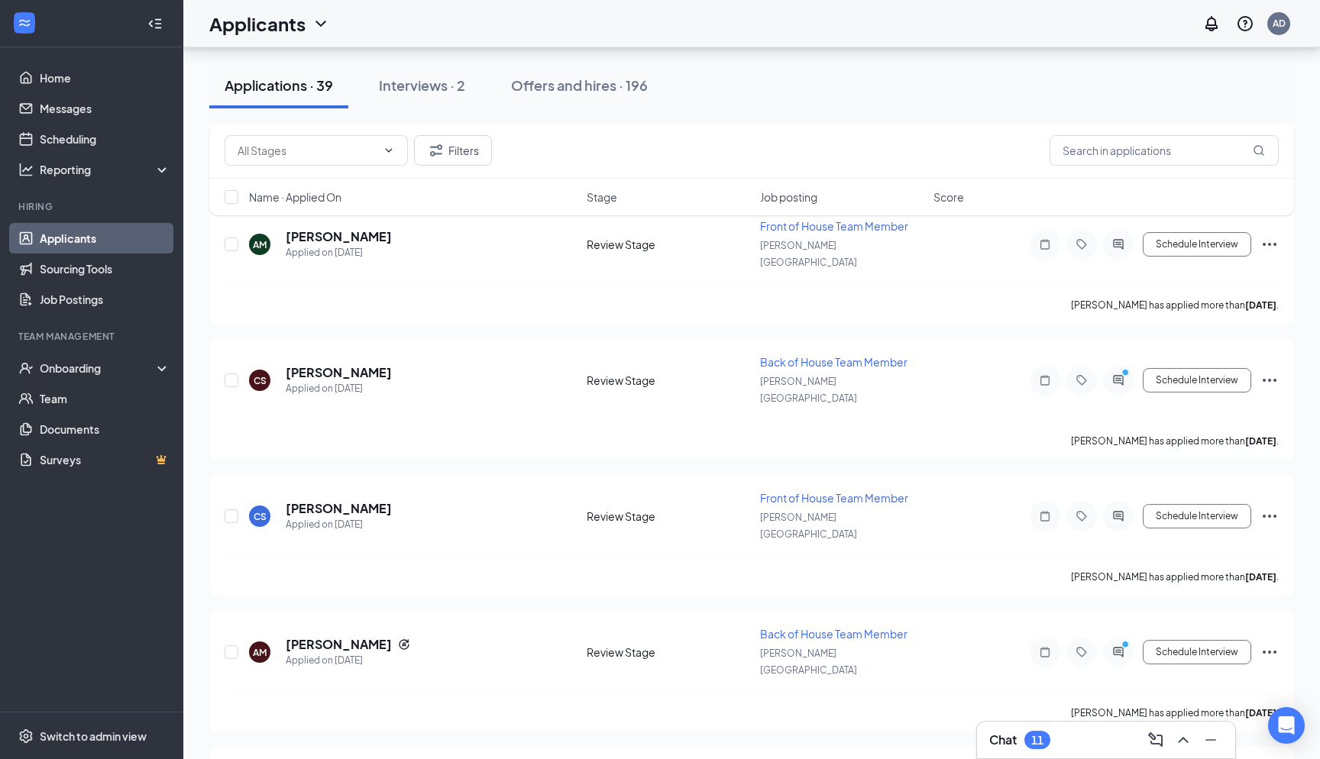
scroll to position [3695, 0]
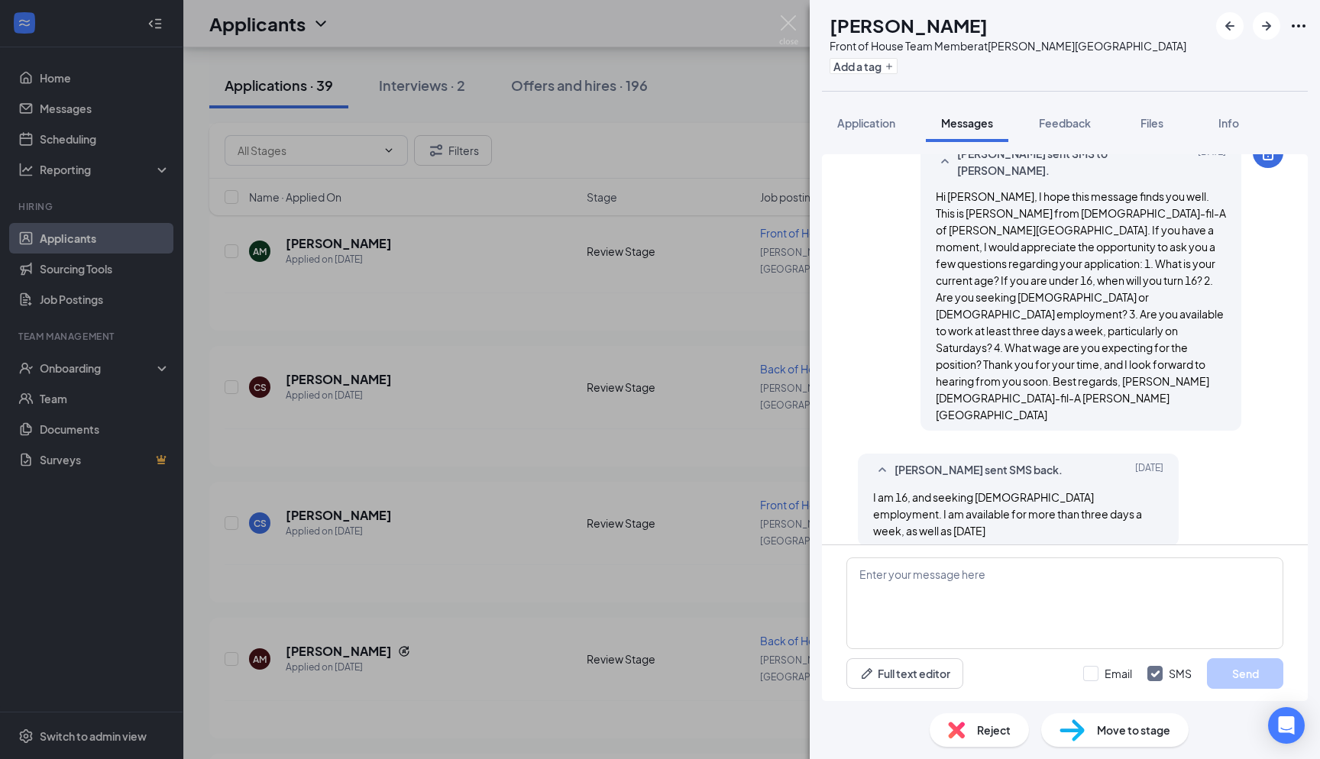
scroll to position [693, 0]
click at [660, 18] on img at bounding box center [788, 30] width 19 height 30
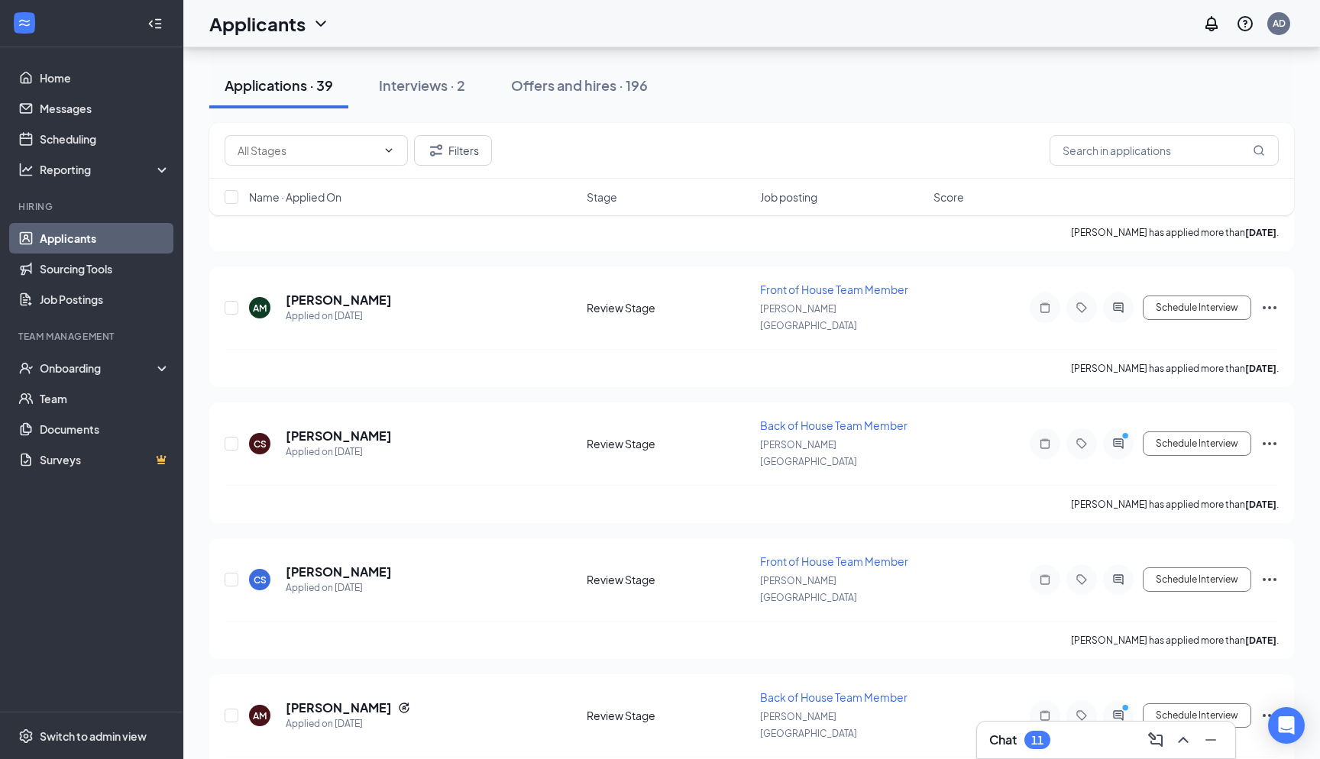
scroll to position [3631, 0]
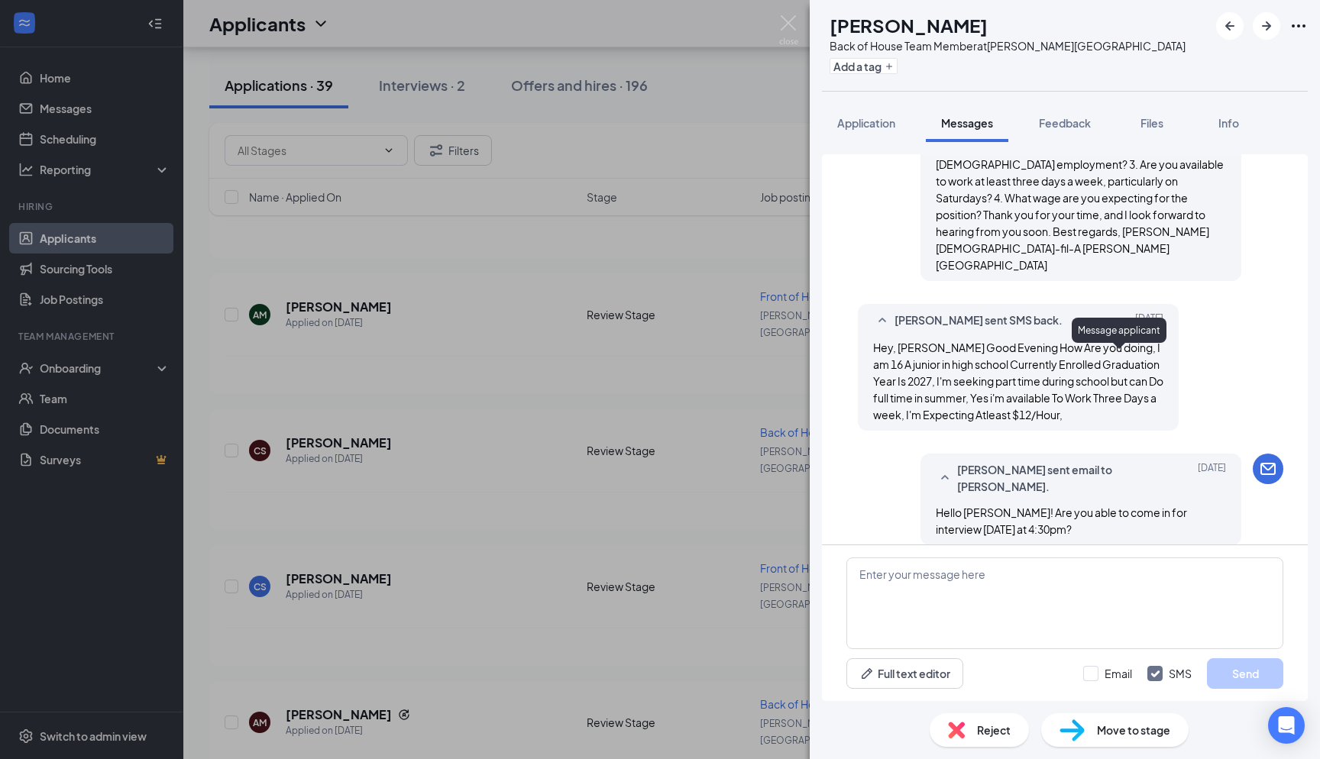
scroll to position [856, 0]
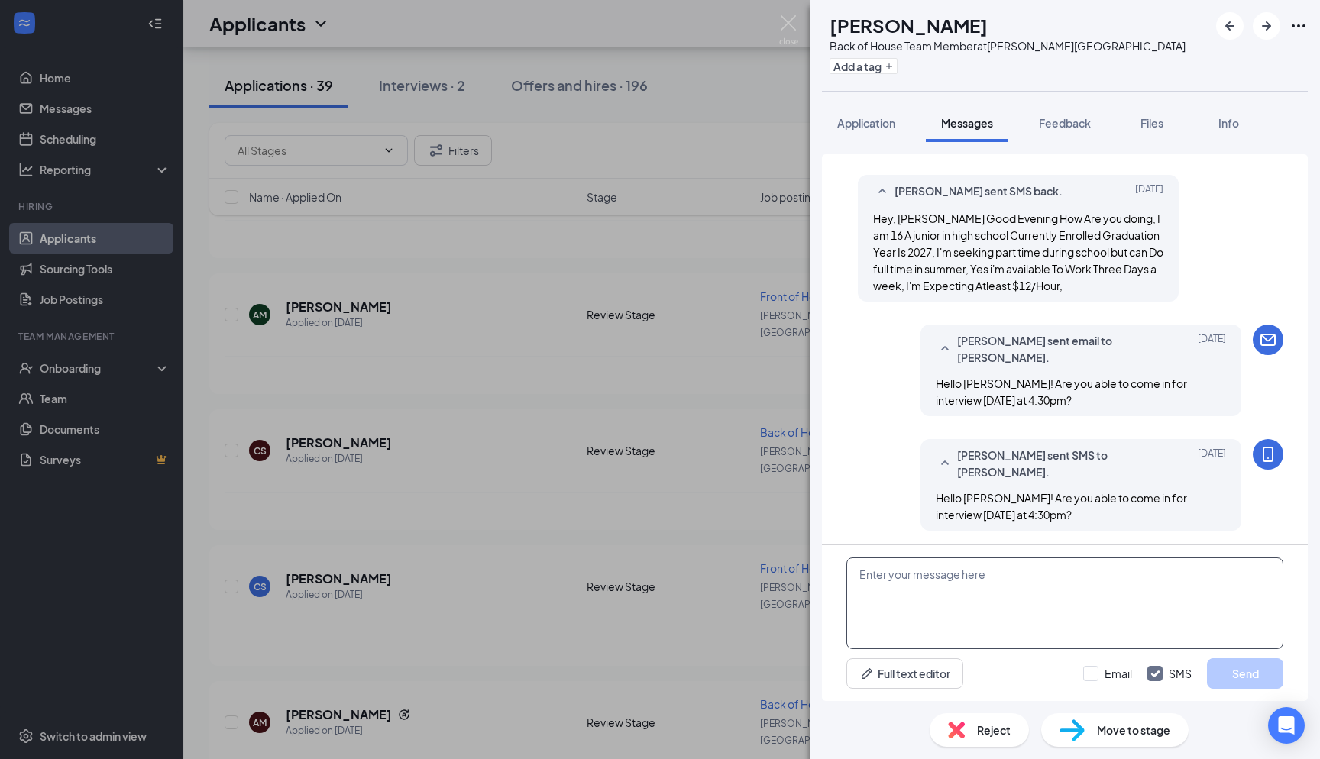
click at [660, 571] on textarea at bounding box center [1065, 604] width 437 height 92
type textarea "Hello Darrion! Are you able to come in tomorrow at 3:15pm?"
click at [660, 675] on div at bounding box center [1090, 673] width 15 height 15
click at [660, 675] on input "Email" at bounding box center [1107, 673] width 49 height 15
checkbox input "true"
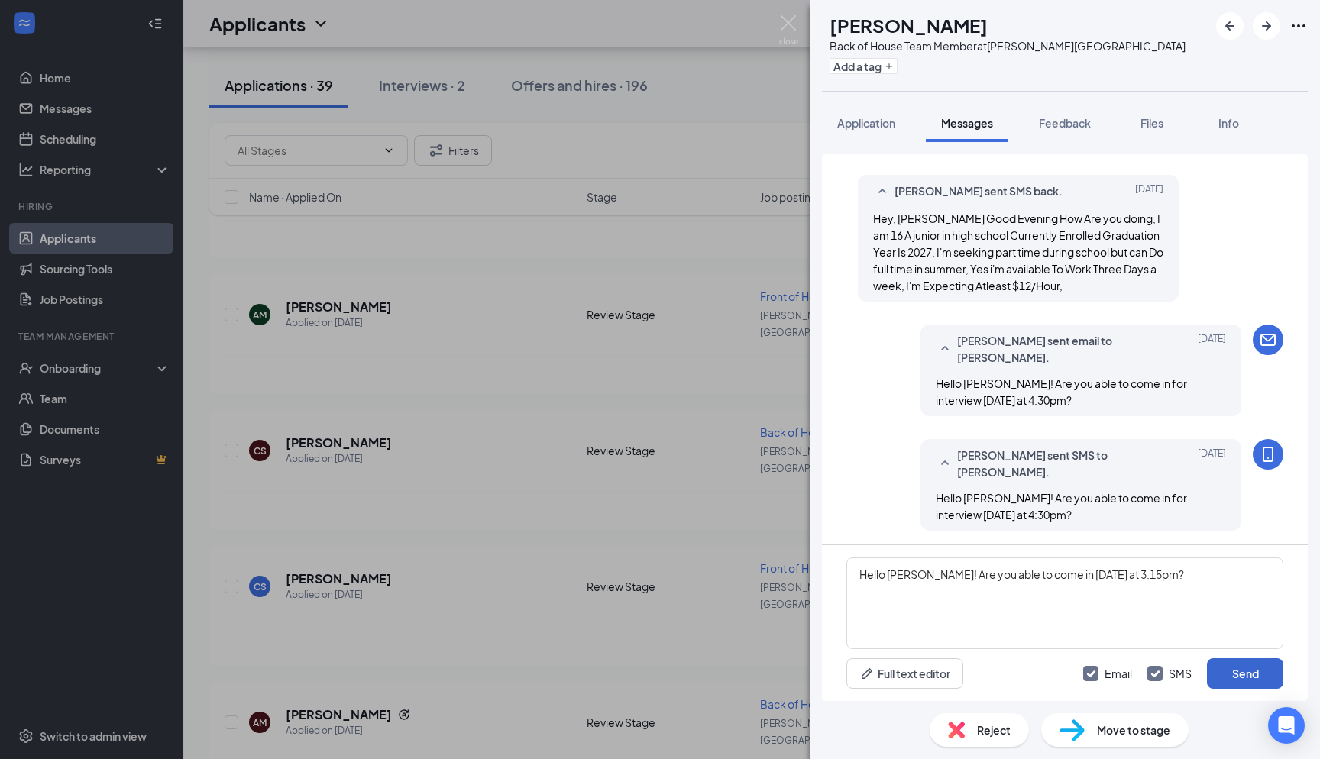
click at [660, 660] on button "Send" at bounding box center [1245, 674] width 76 height 31
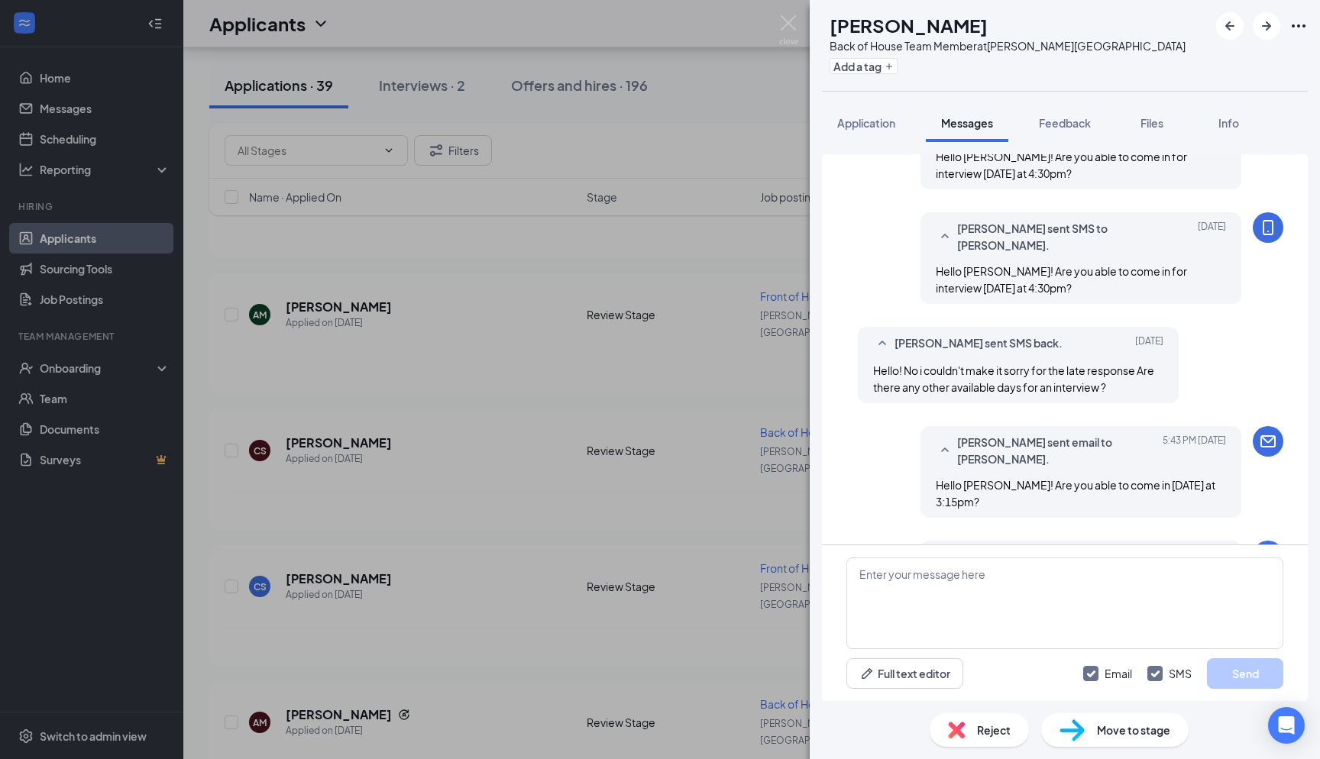
scroll to position [1086, 0]
click at [660, 15] on div "DR Darrion Ragland Back of House Team Member at Holly Springs Add a tag Applica…" at bounding box center [660, 379] width 1320 height 759
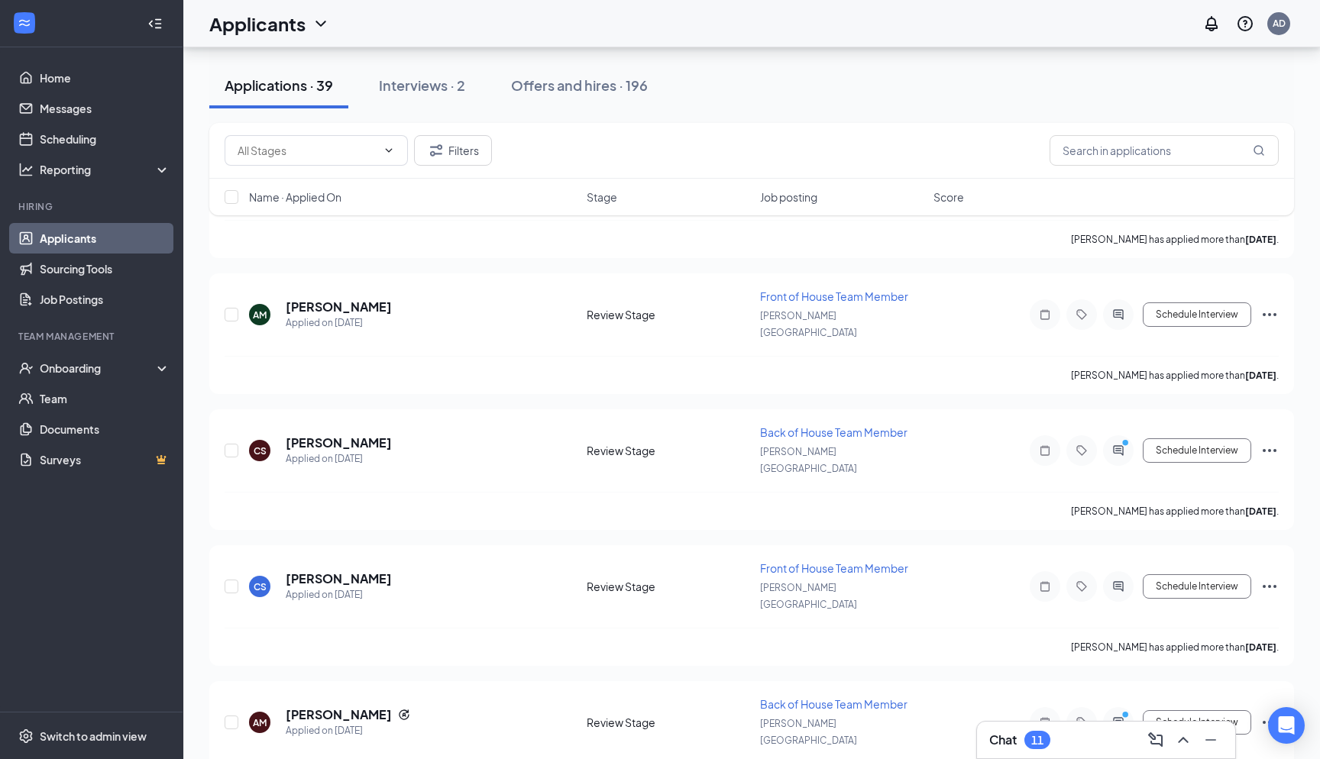
click at [660, 25] on div "Applicants AD" at bounding box center [751, 23] width 1137 height 47
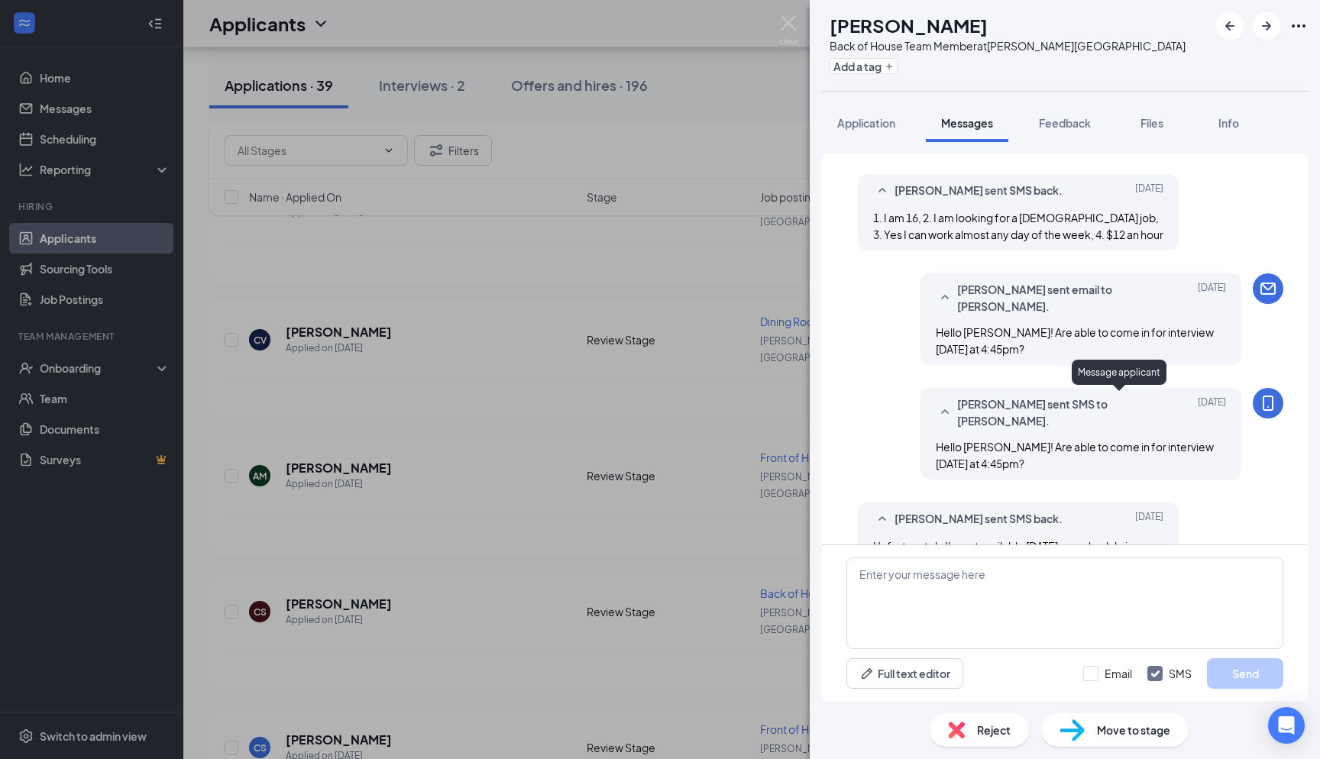
scroll to position [992, 0]
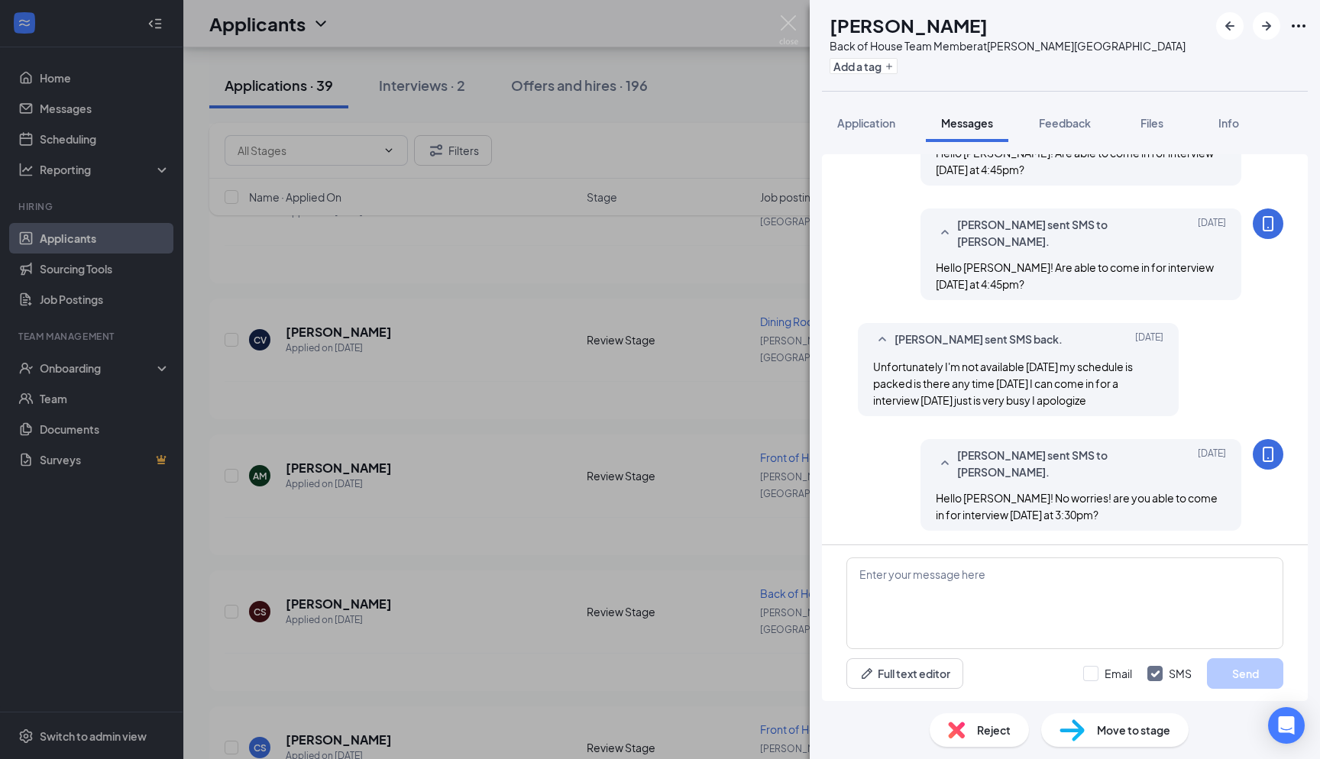
click at [660, 24] on div "AM Aidan Maher Back of House Team Member at Holly Springs Add a tag Application…" at bounding box center [660, 379] width 1320 height 759
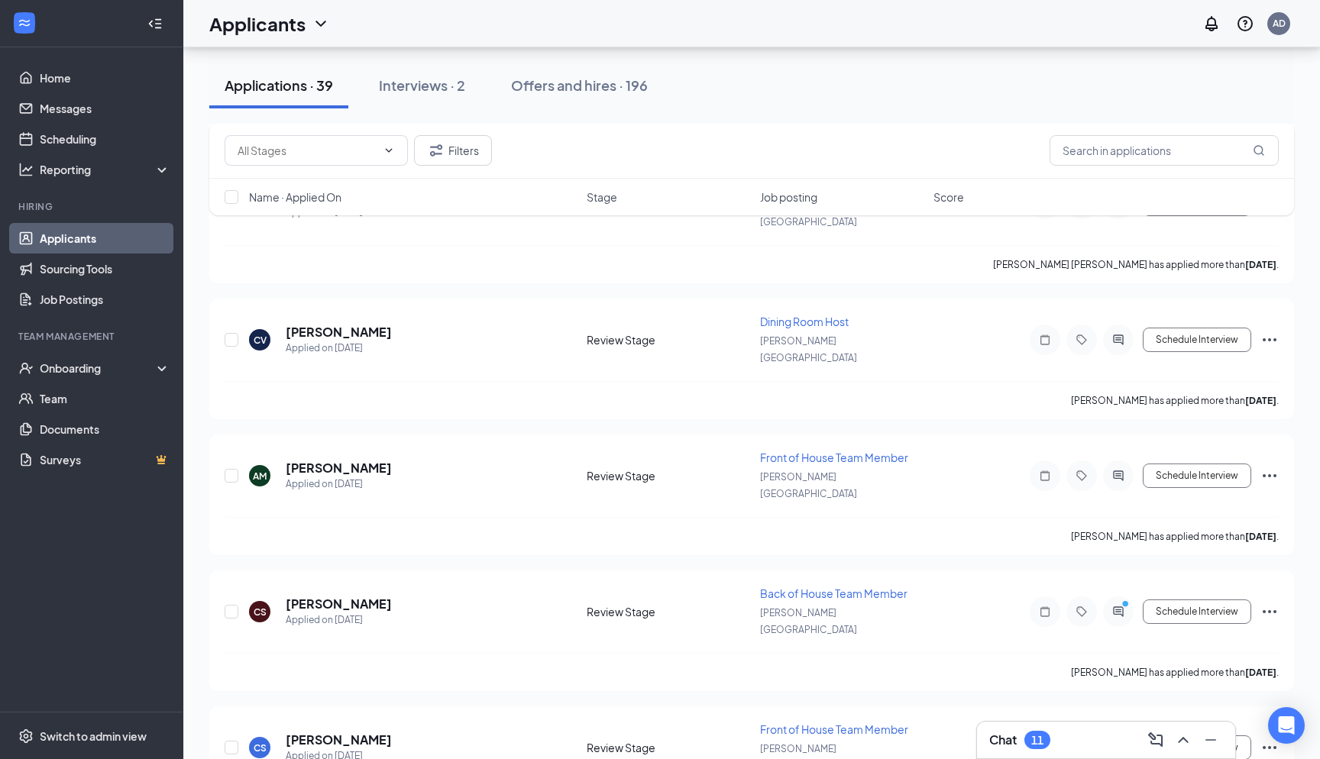
click at [660, 26] on div "Applicants AD" at bounding box center [751, 23] width 1137 height 47
type input "Onsite Interview (next stage)"
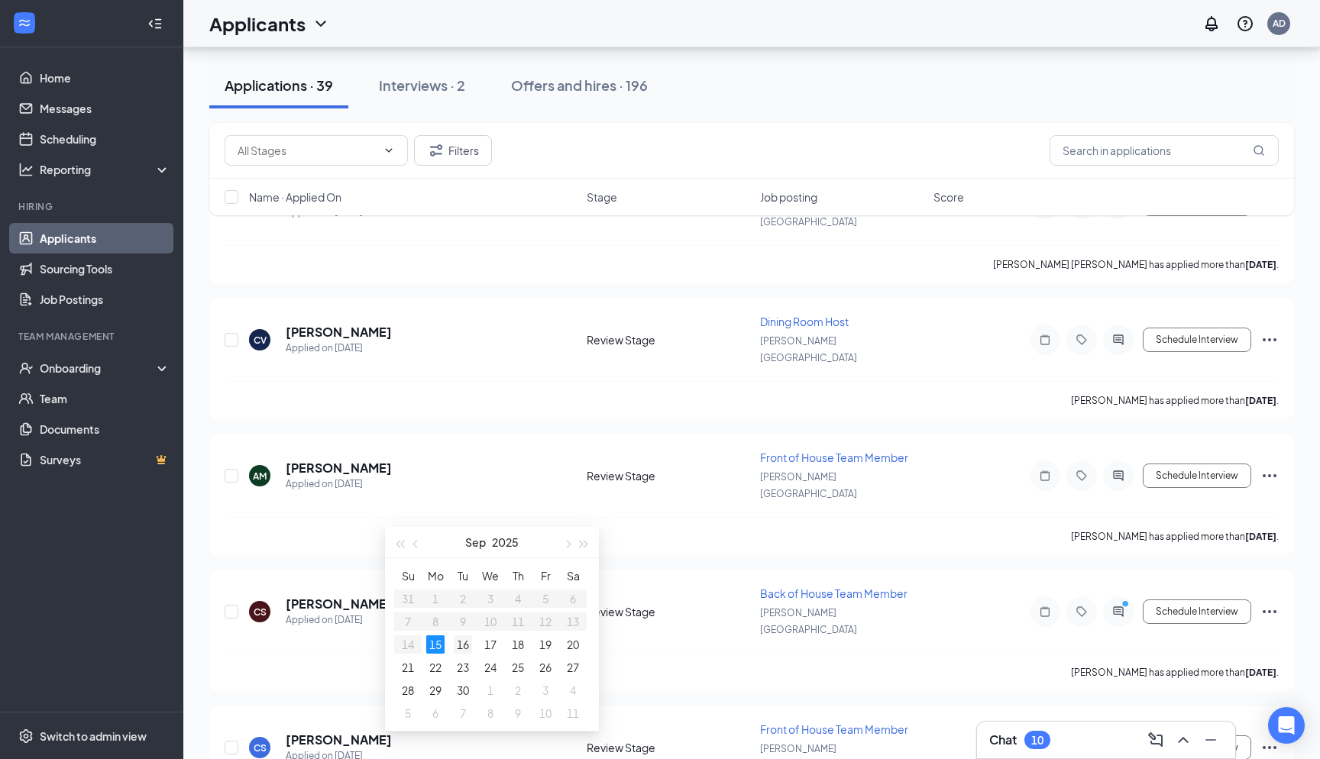
type input "Sep 16, 2025"
click at [456, 641] on div "16" at bounding box center [463, 645] width 18 height 18
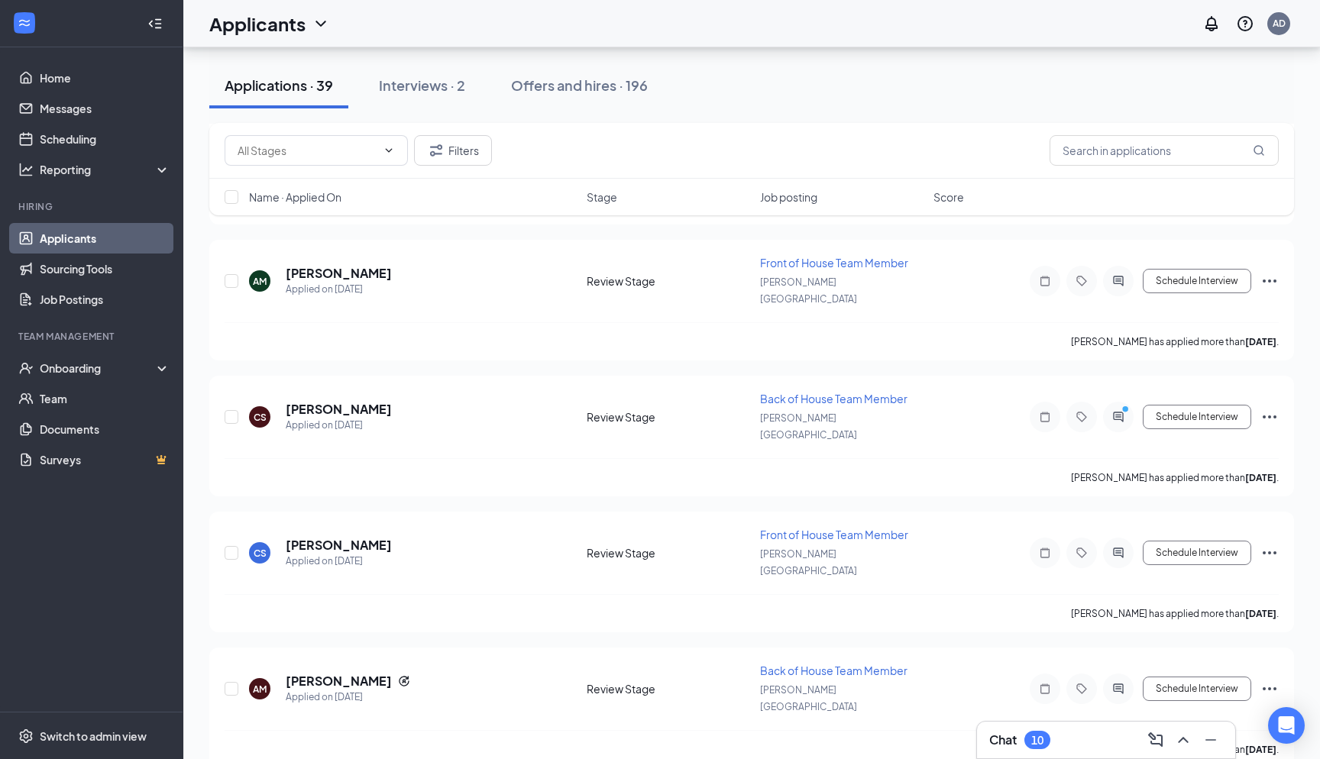
scroll to position [2039, 0]
type input "03:30 PM"
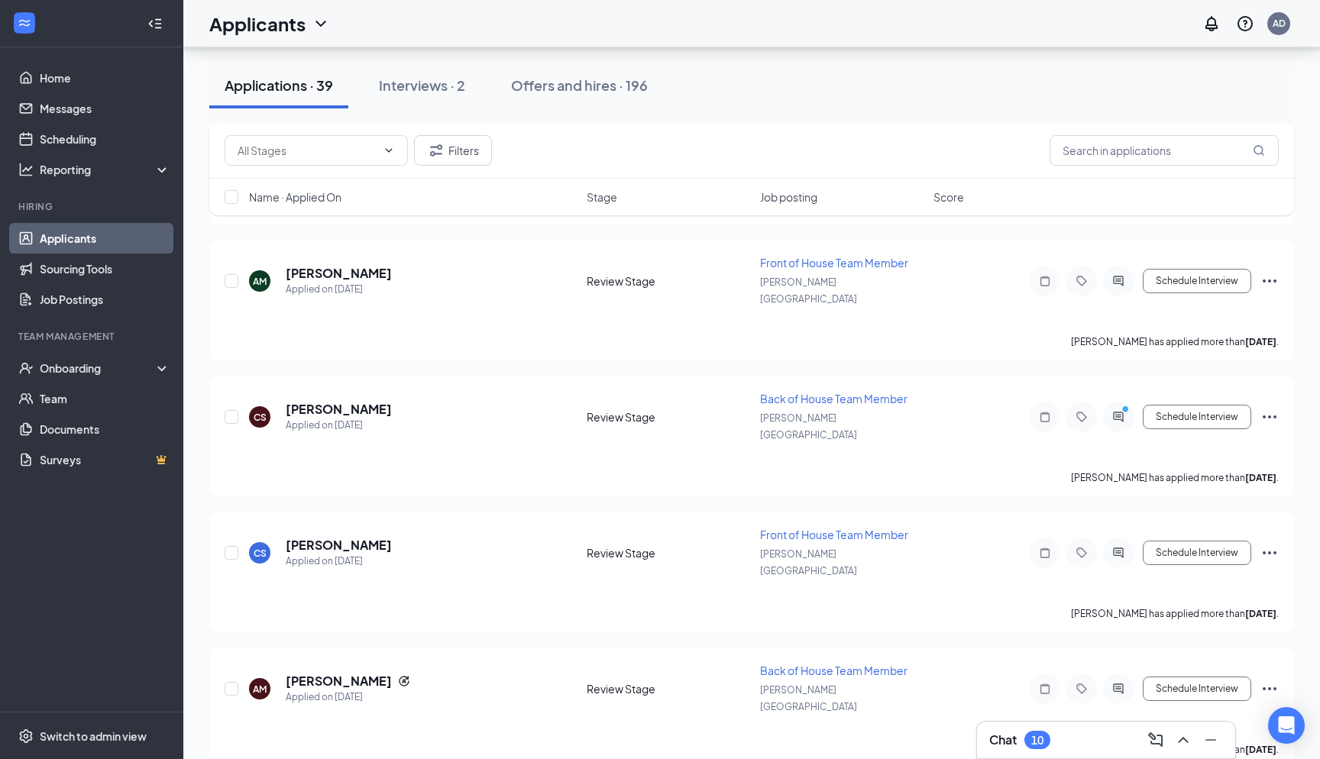
type input "03:45 PM"
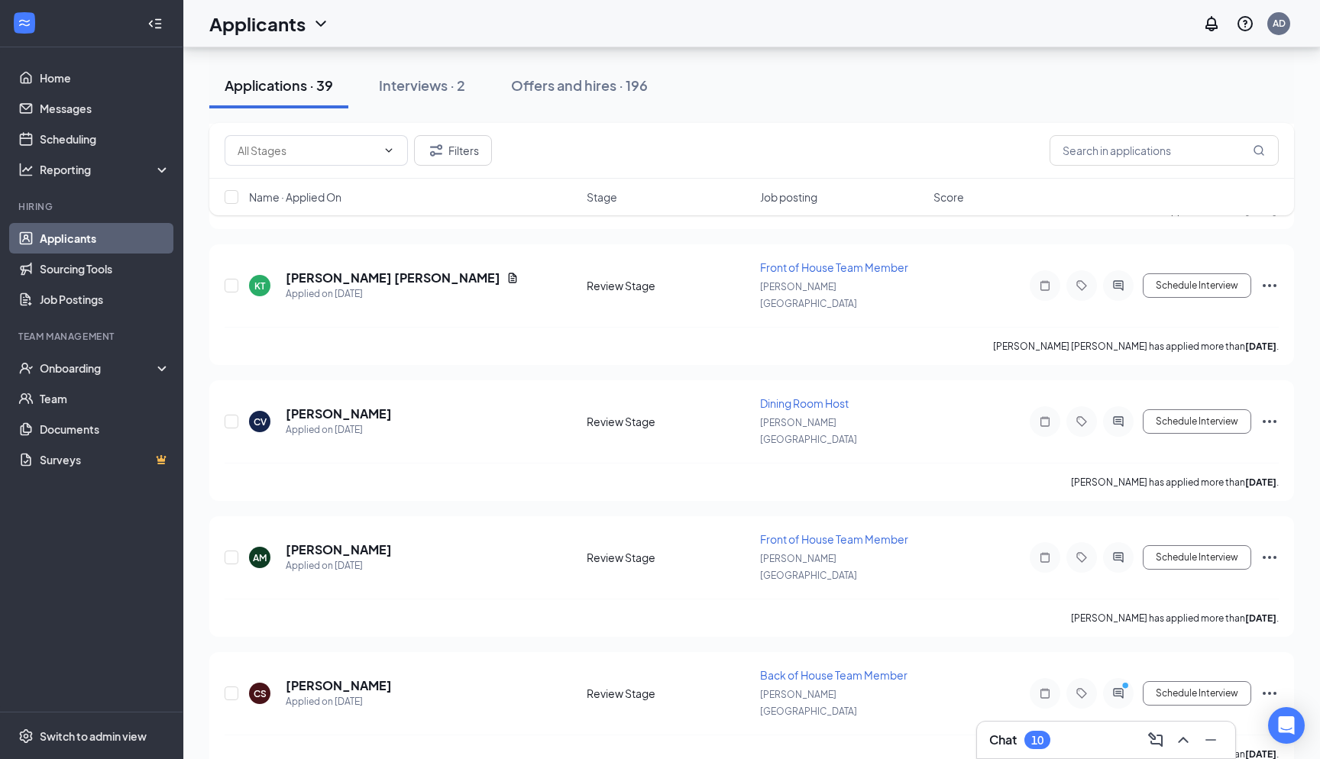
scroll to position [3382, 0]
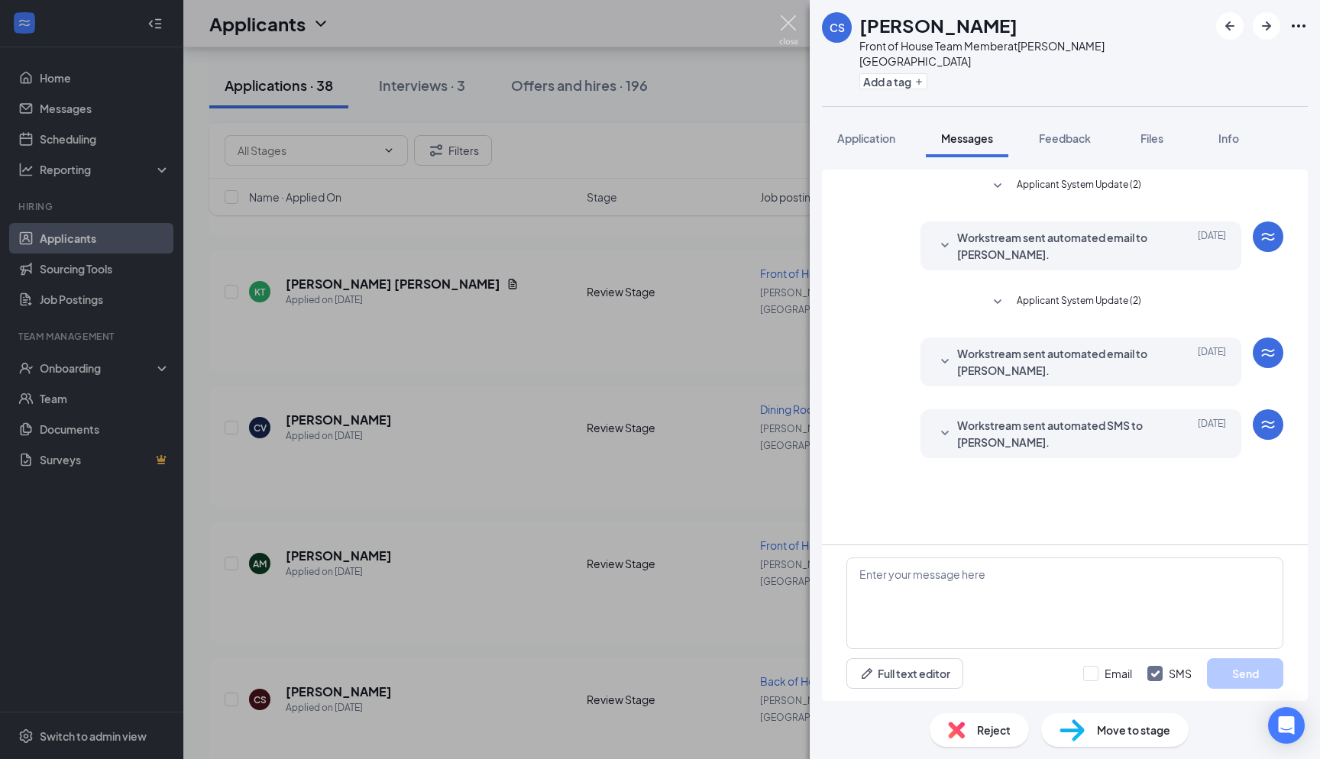
click at [660, 26] on img at bounding box center [788, 30] width 19 height 30
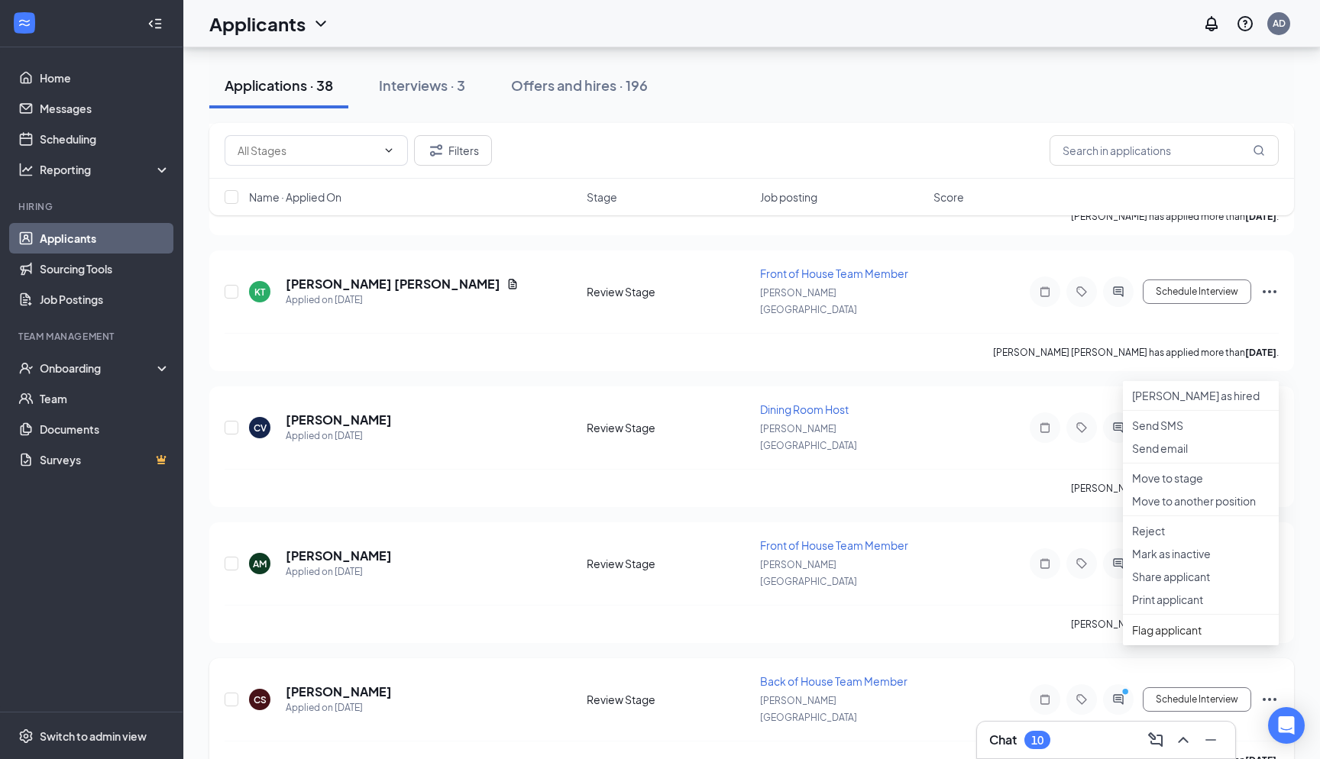
click at [660, 694] on icon "ActiveChat" at bounding box center [1118, 699] width 10 height 10
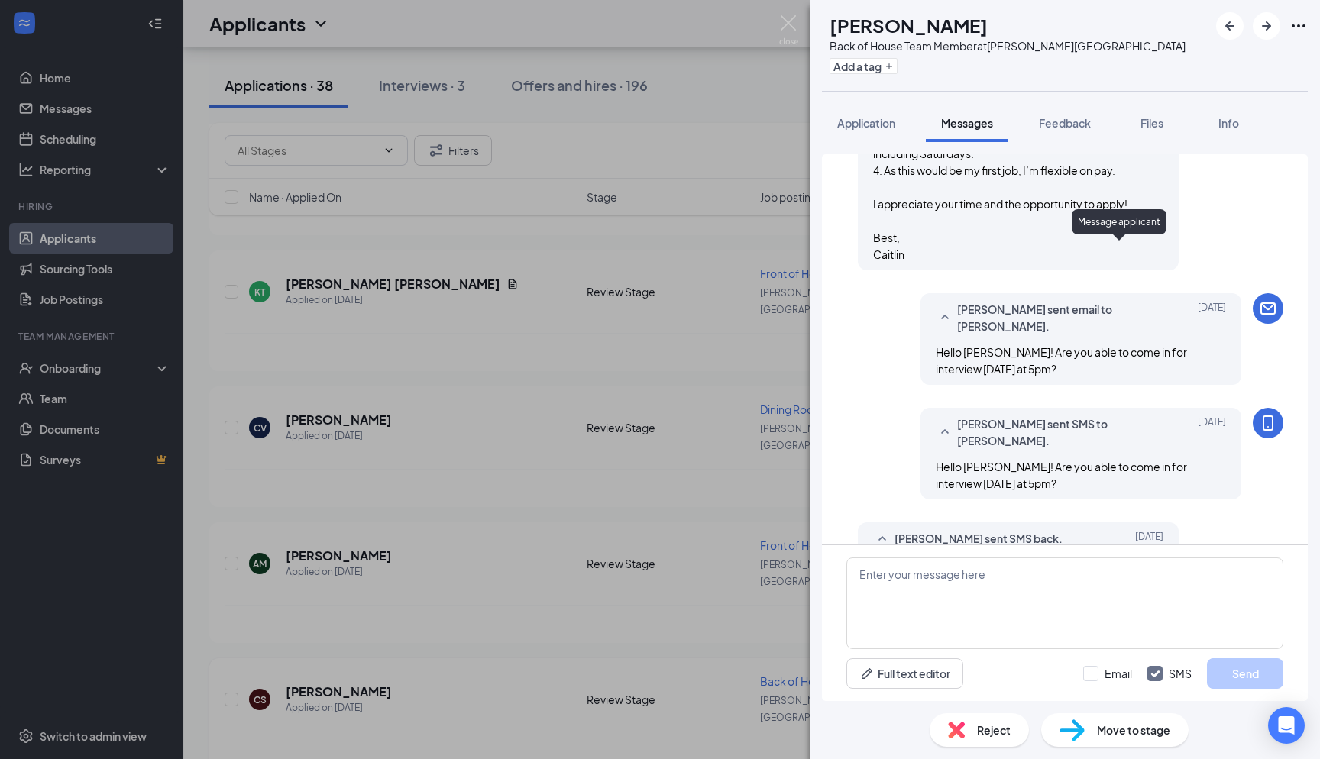
scroll to position [1144, 0]
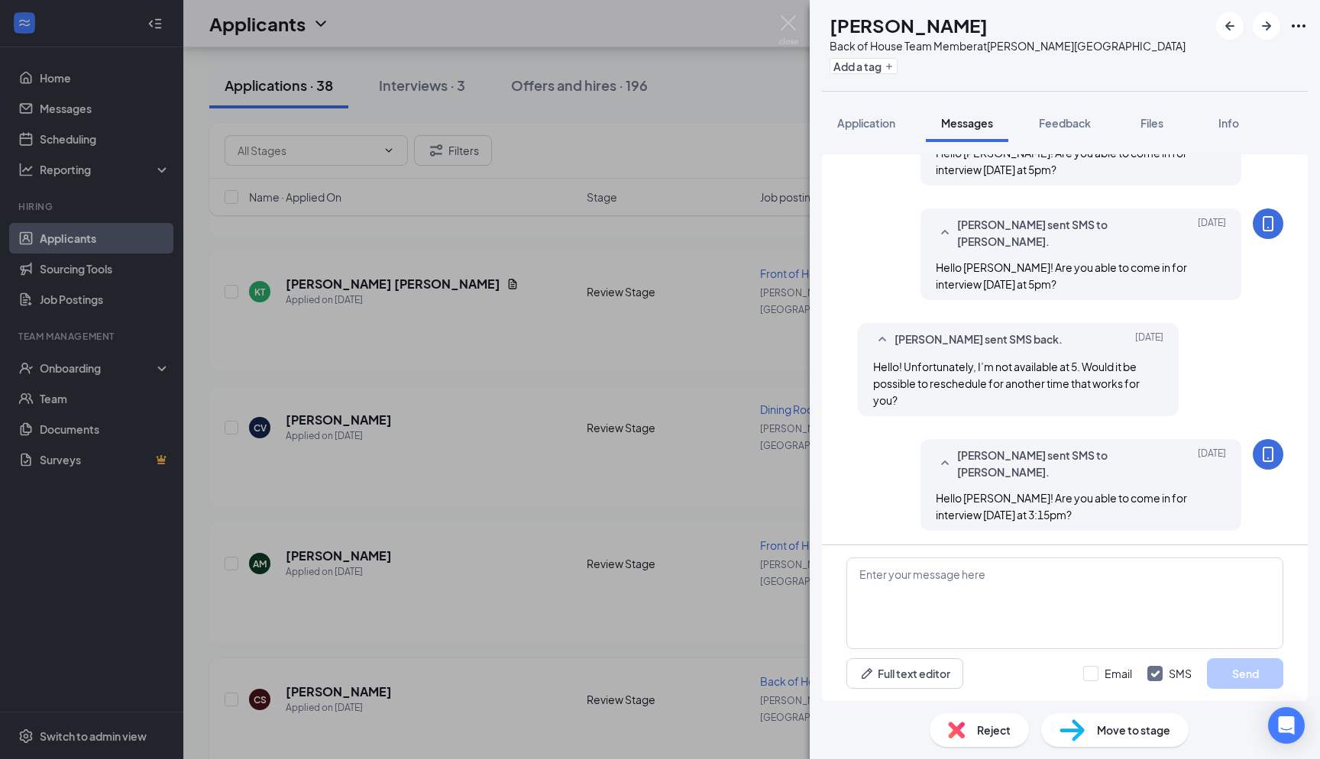
click at [660, 407] on div "CS Caitlin Sargent Back of House Team Member at Holly Springs Add a tag Applica…" at bounding box center [660, 379] width 1320 height 759
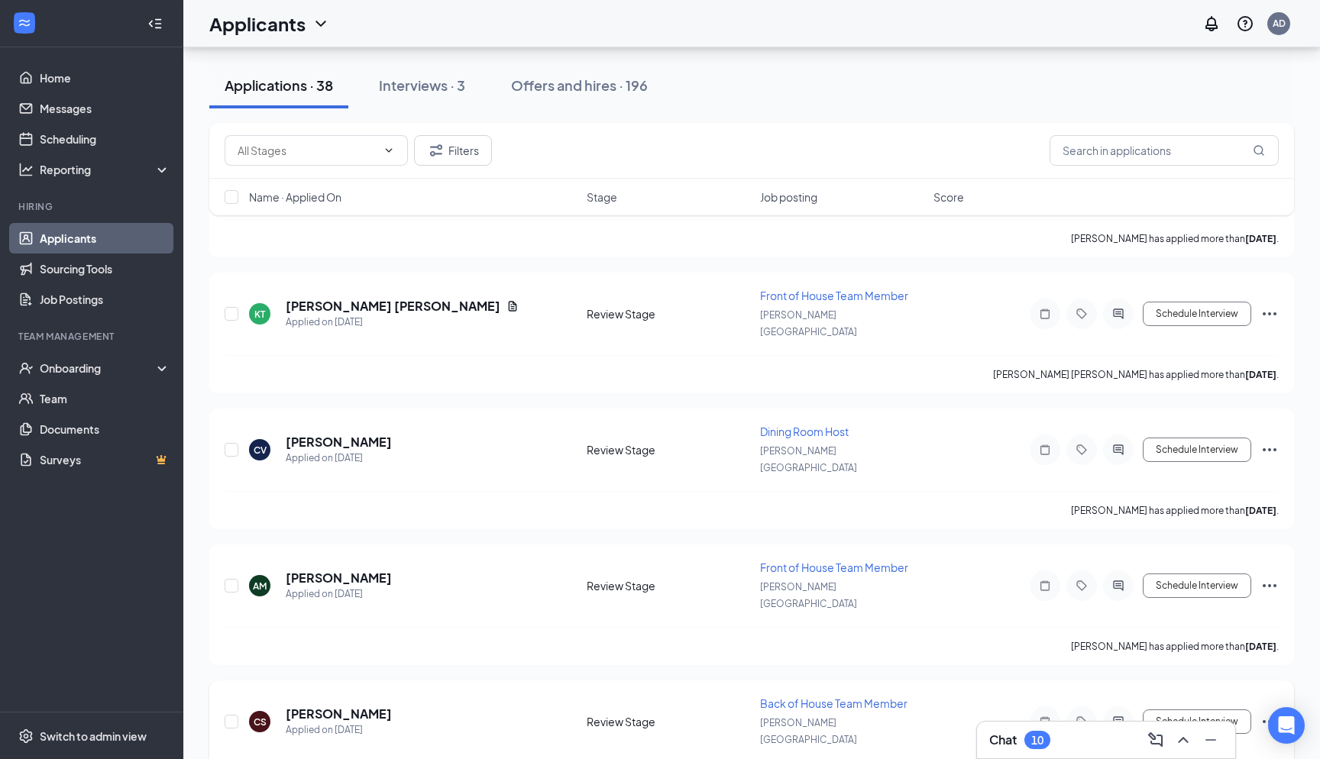
scroll to position [3344, 0]
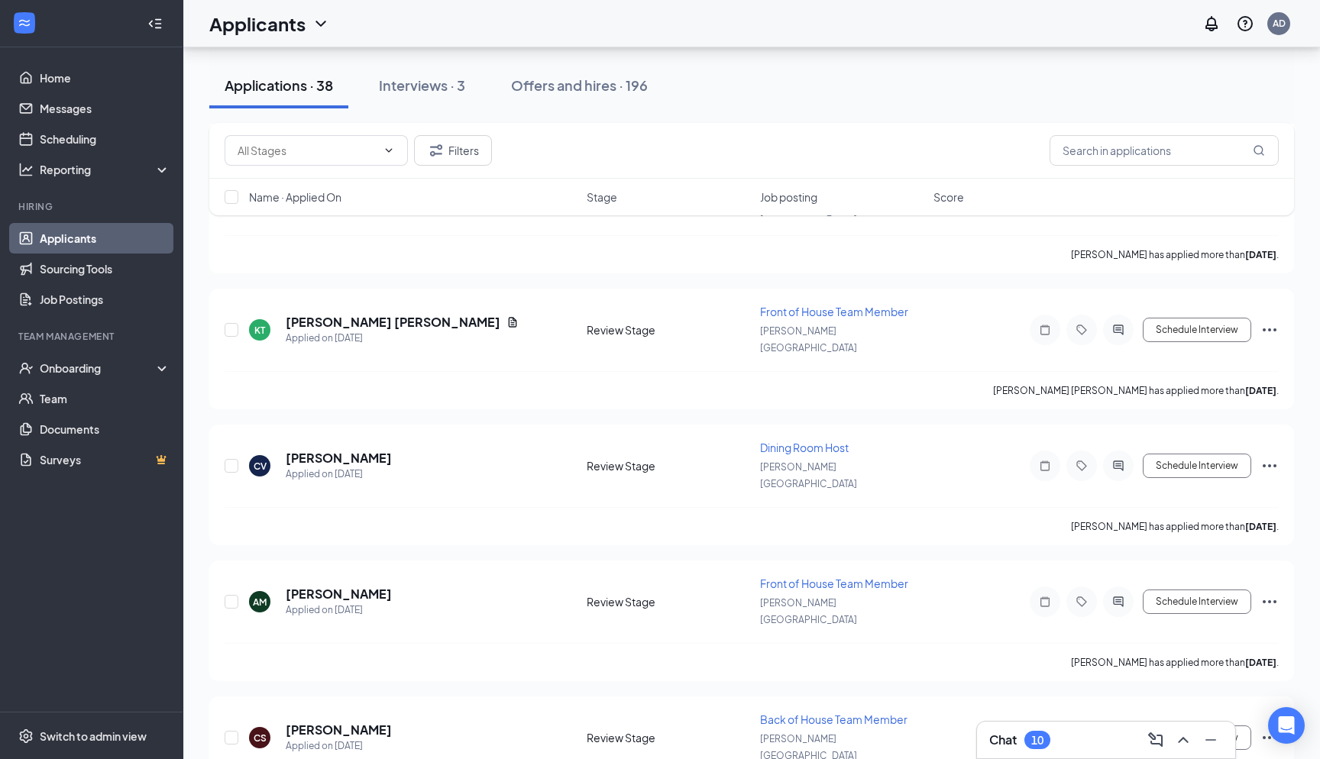
click at [297, 703] on h5 "Caitlin Sargent" at bounding box center [339, 730] width 106 height 17
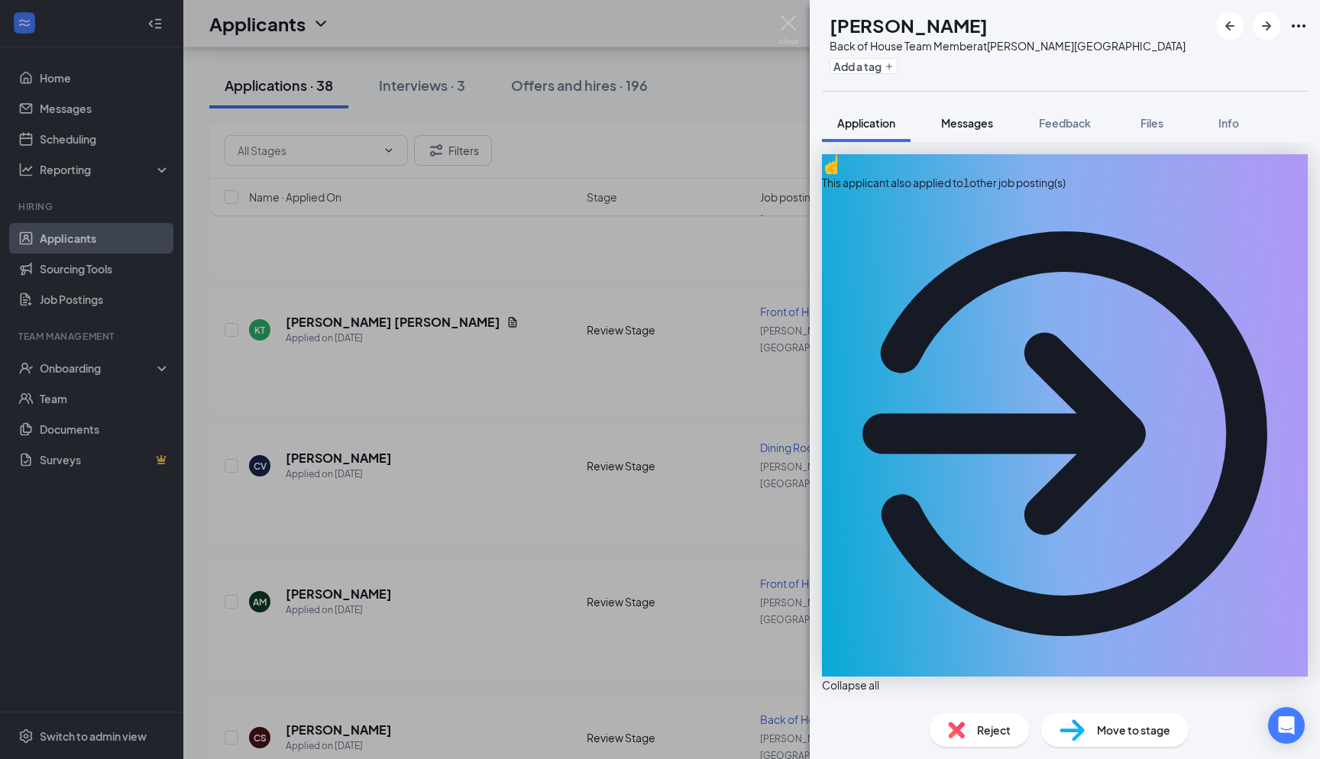
click at [660, 114] on button "Messages" at bounding box center [967, 123] width 83 height 38
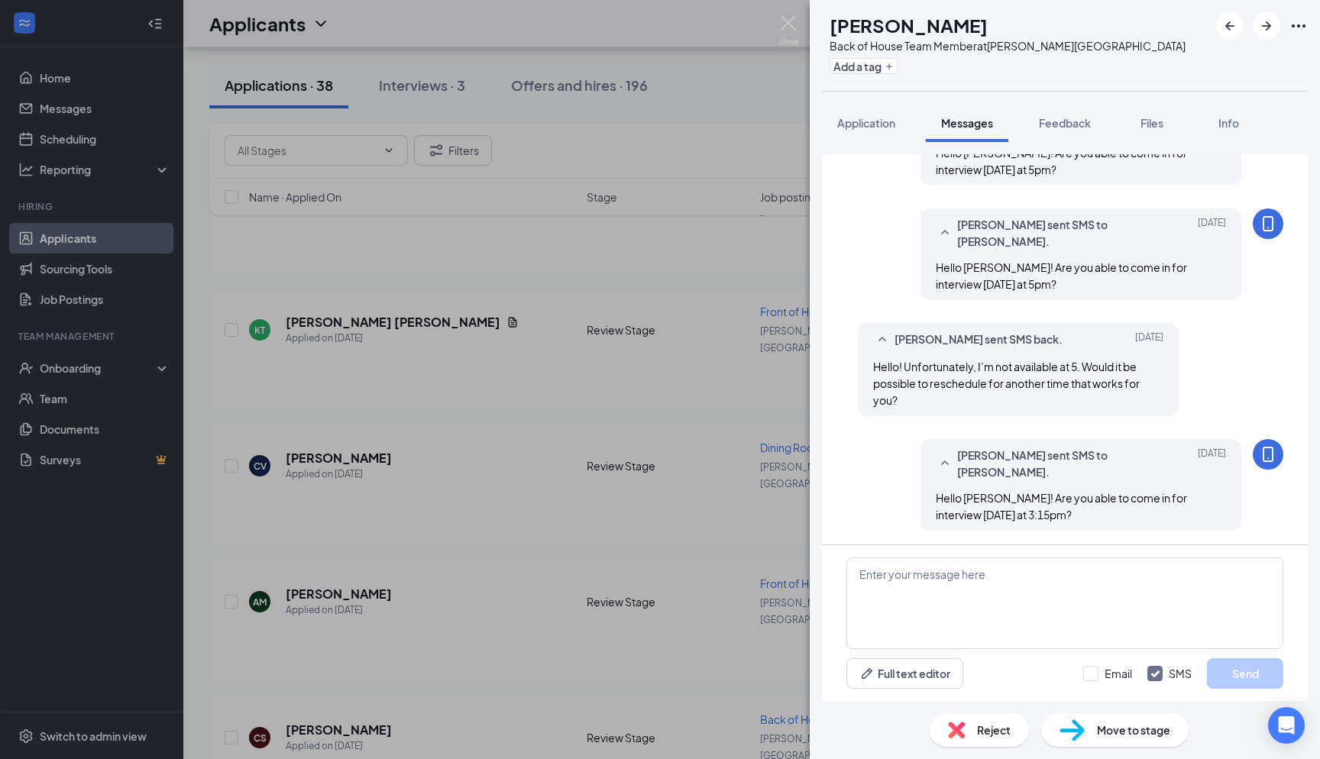
scroll to position [1134, 0]
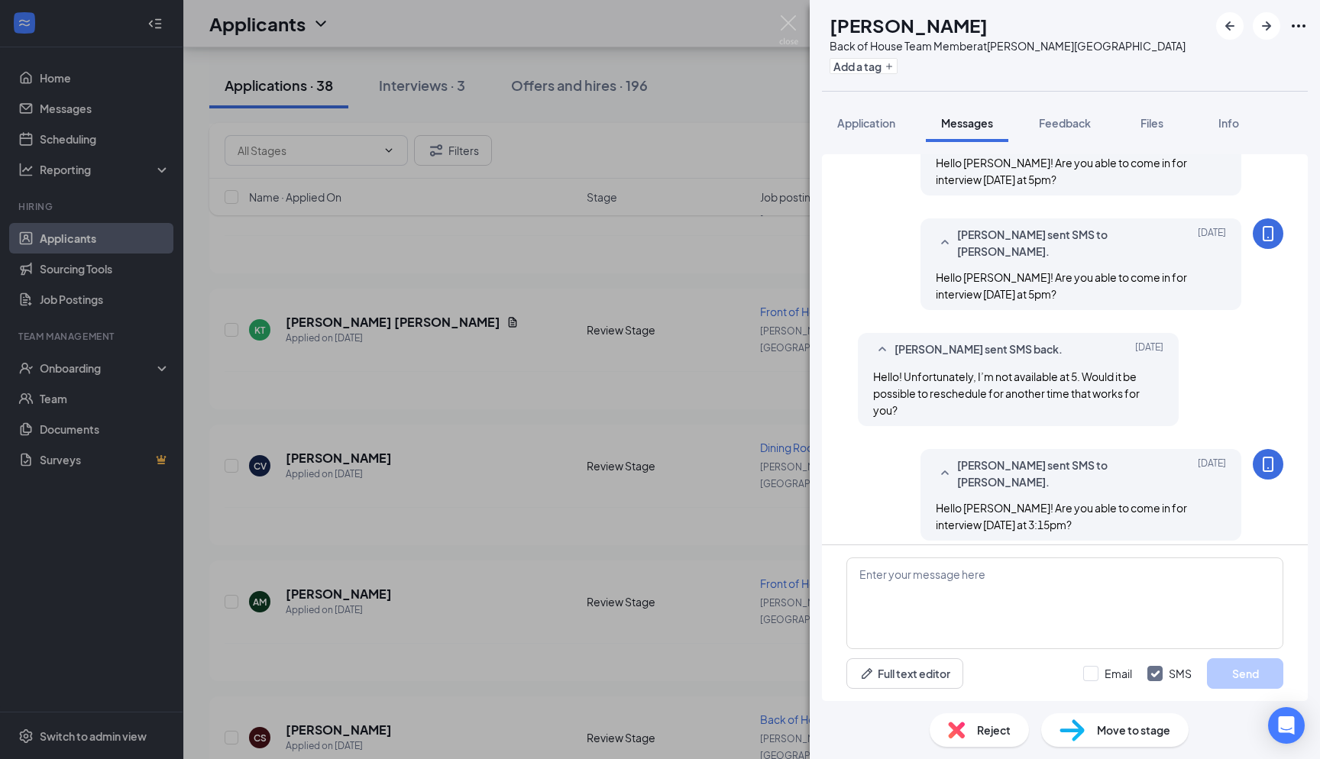
click at [660, 703] on span "Move to stage" at bounding box center [1133, 730] width 73 height 17
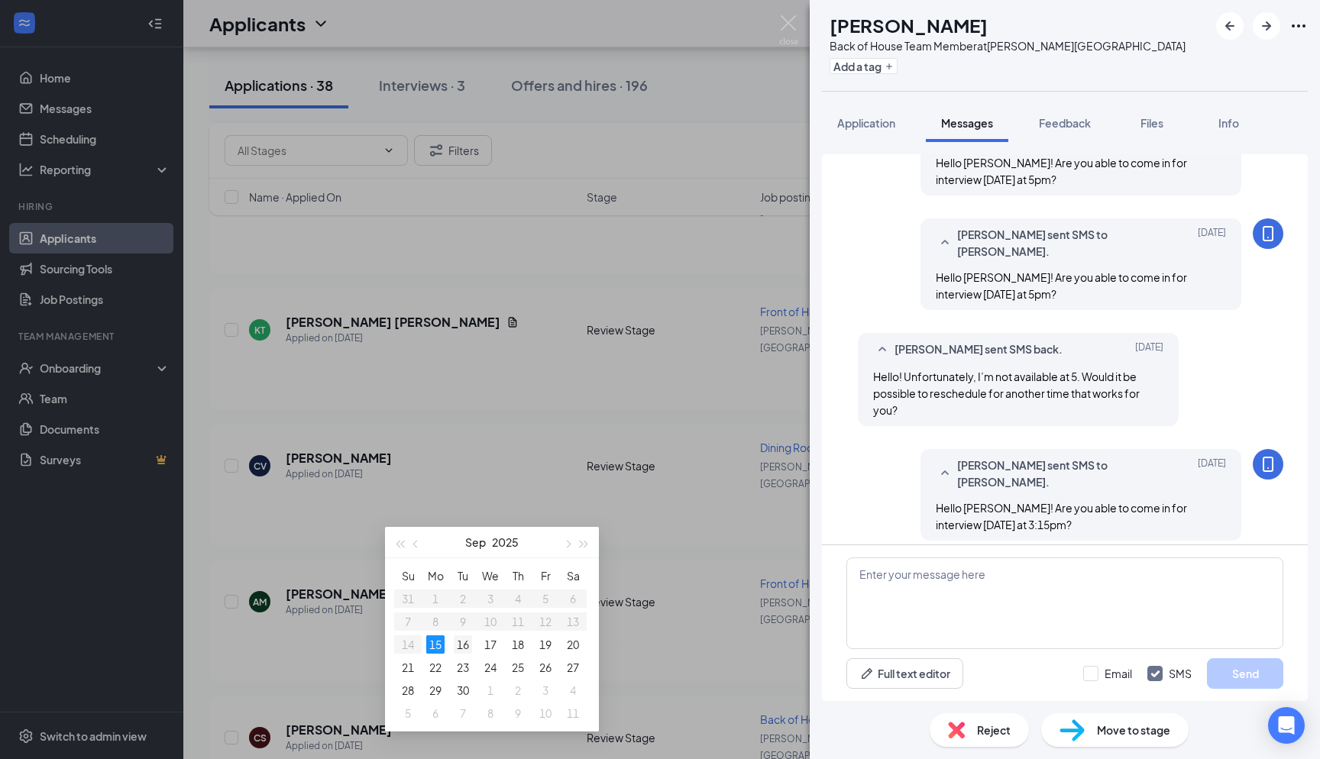
type input "Sep 16, 2025"
click at [456, 640] on div "16" at bounding box center [463, 645] width 18 height 18
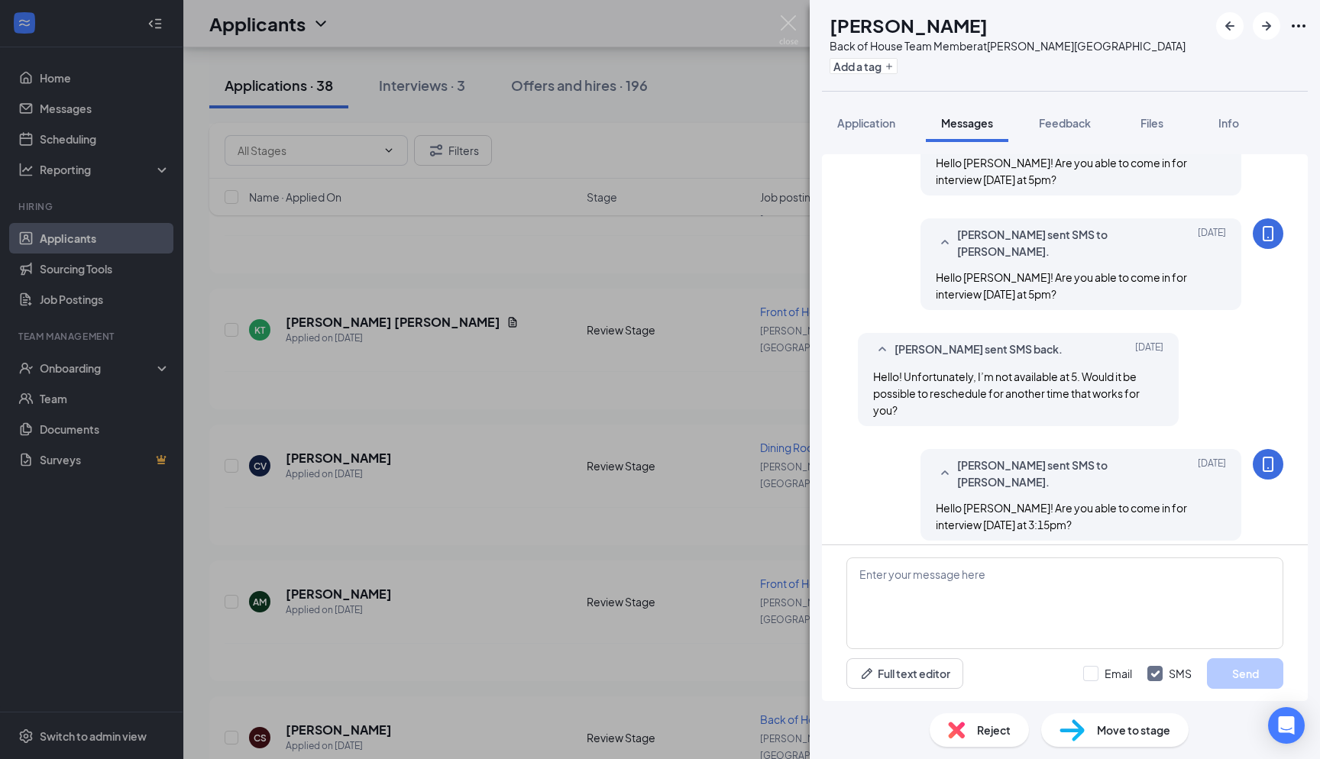
type input "03:15 PM"
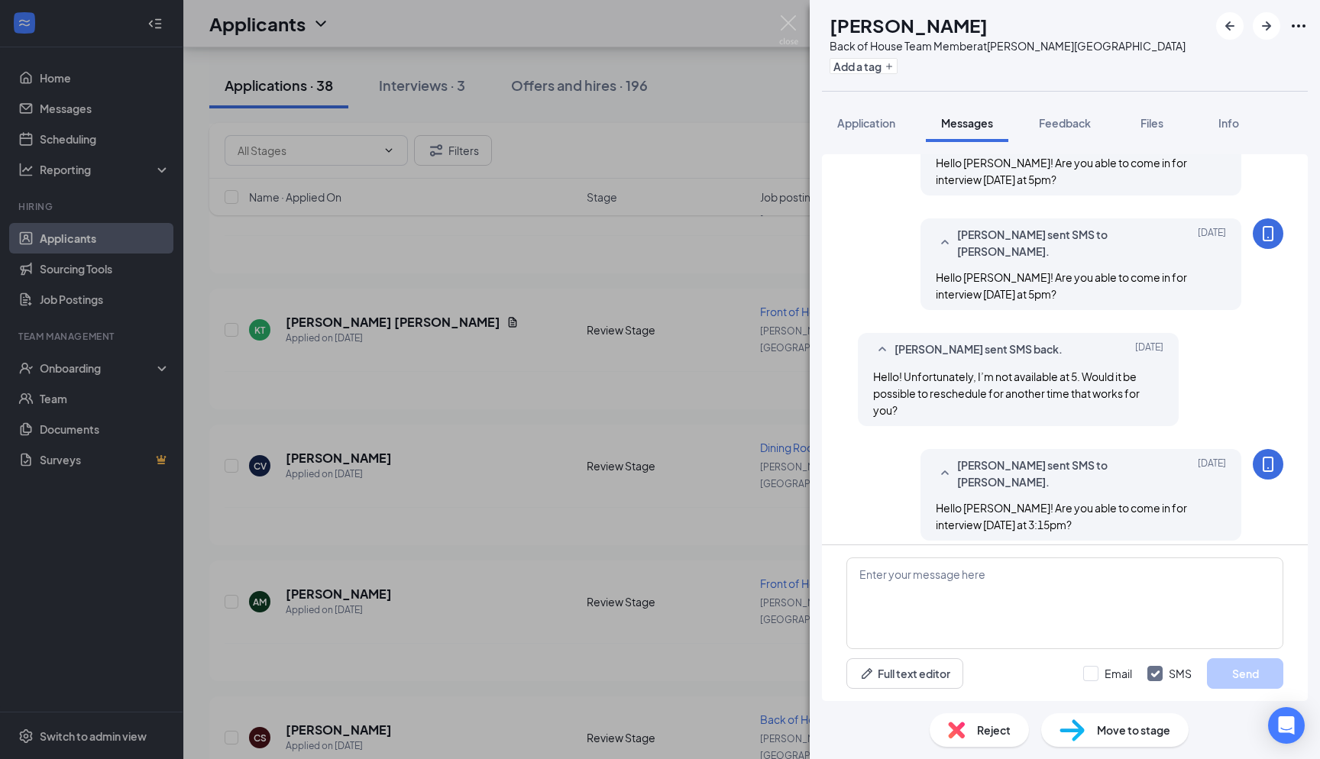
type input "03:30 PM"
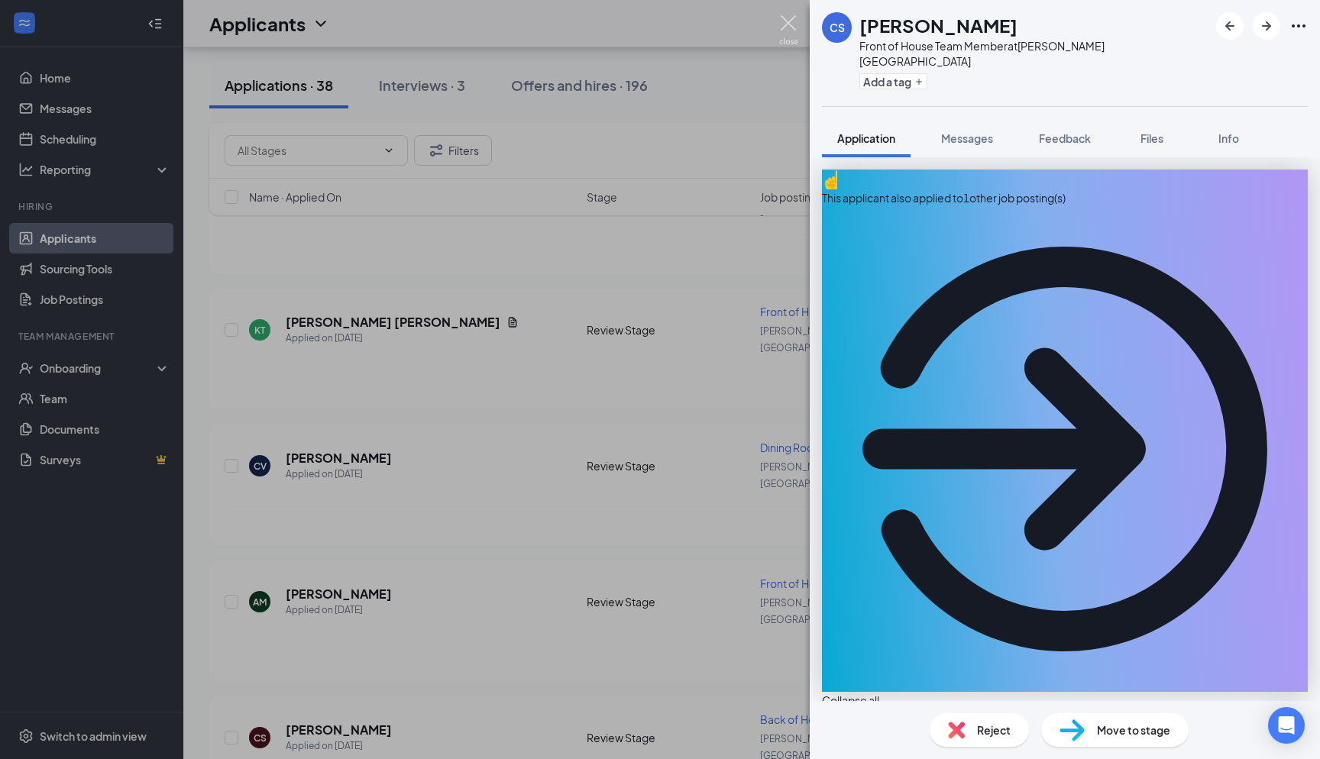
click at [660, 17] on img at bounding box center [788, 30] width 19 height 30
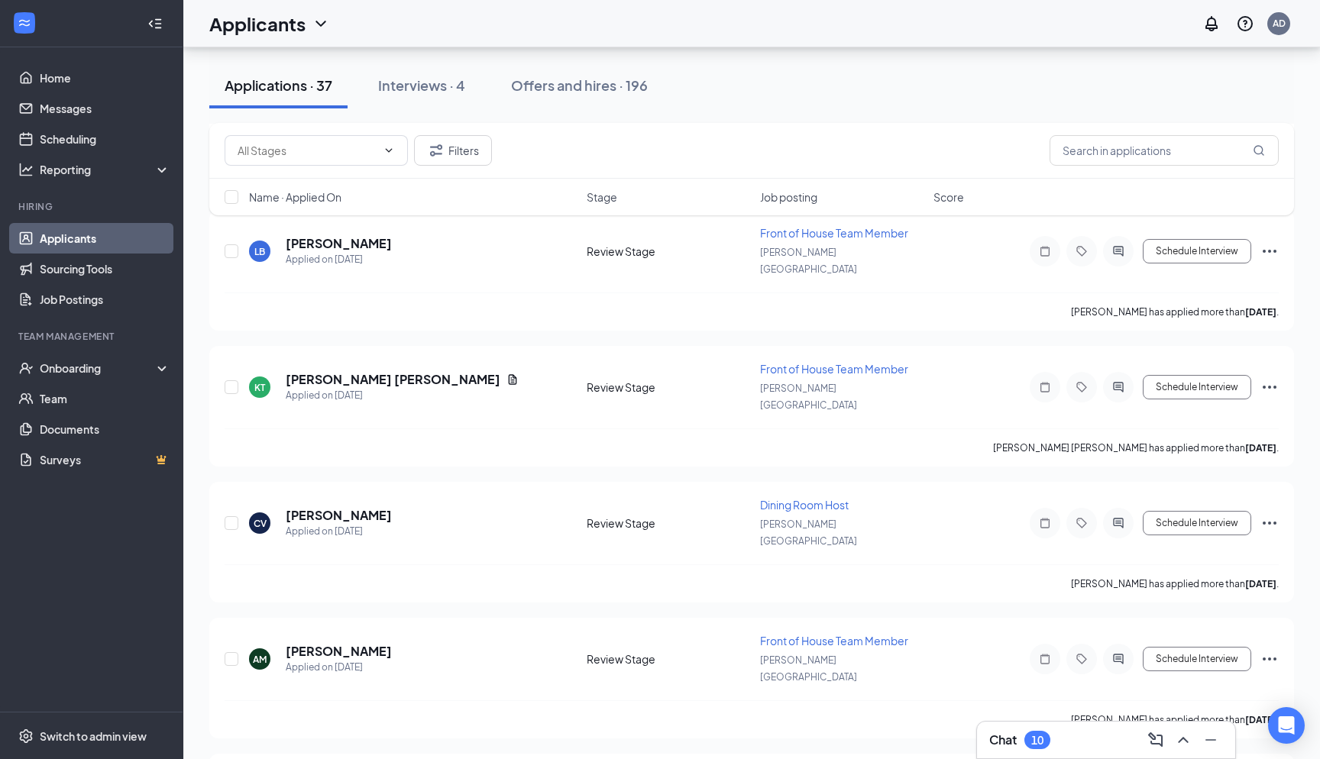
scroll to position [3276, 0]
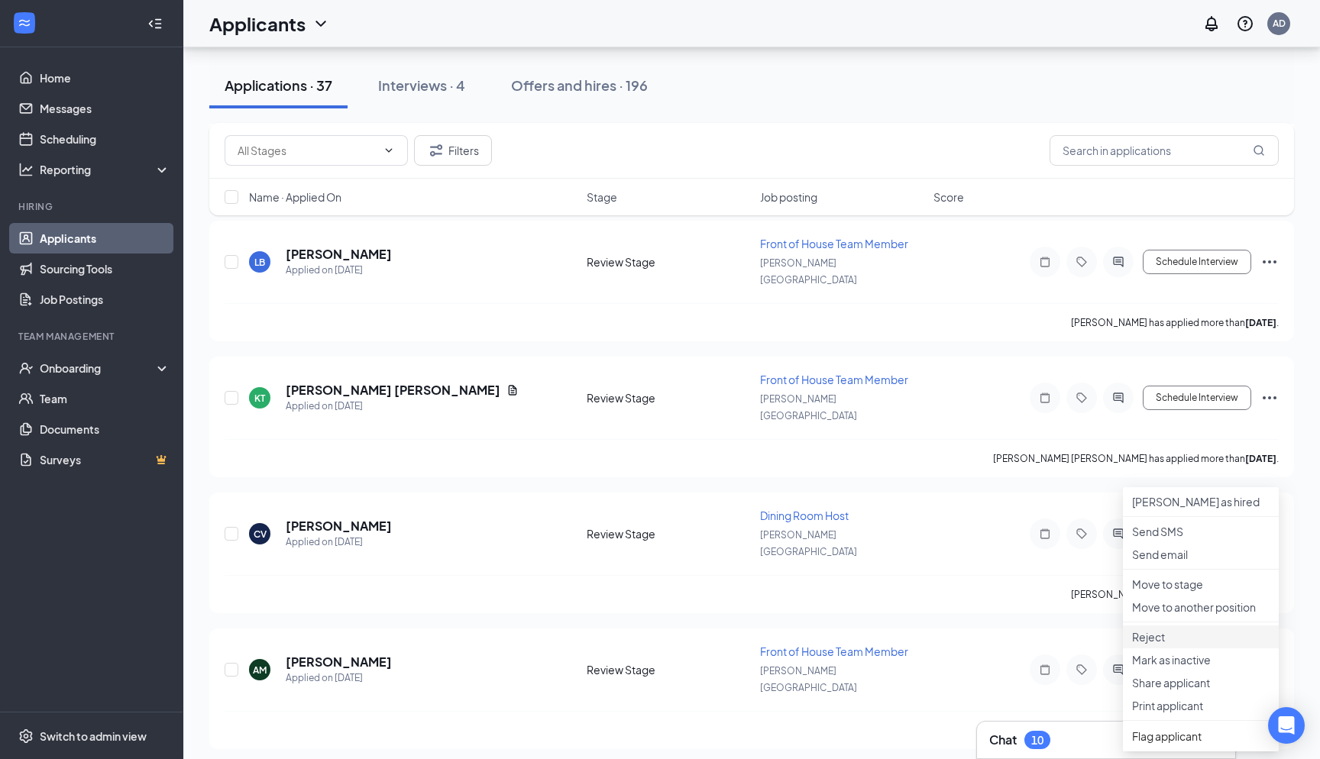
click at [660, 649] on li "Reject" at bounding box center [1201, 637] width 156 height 23
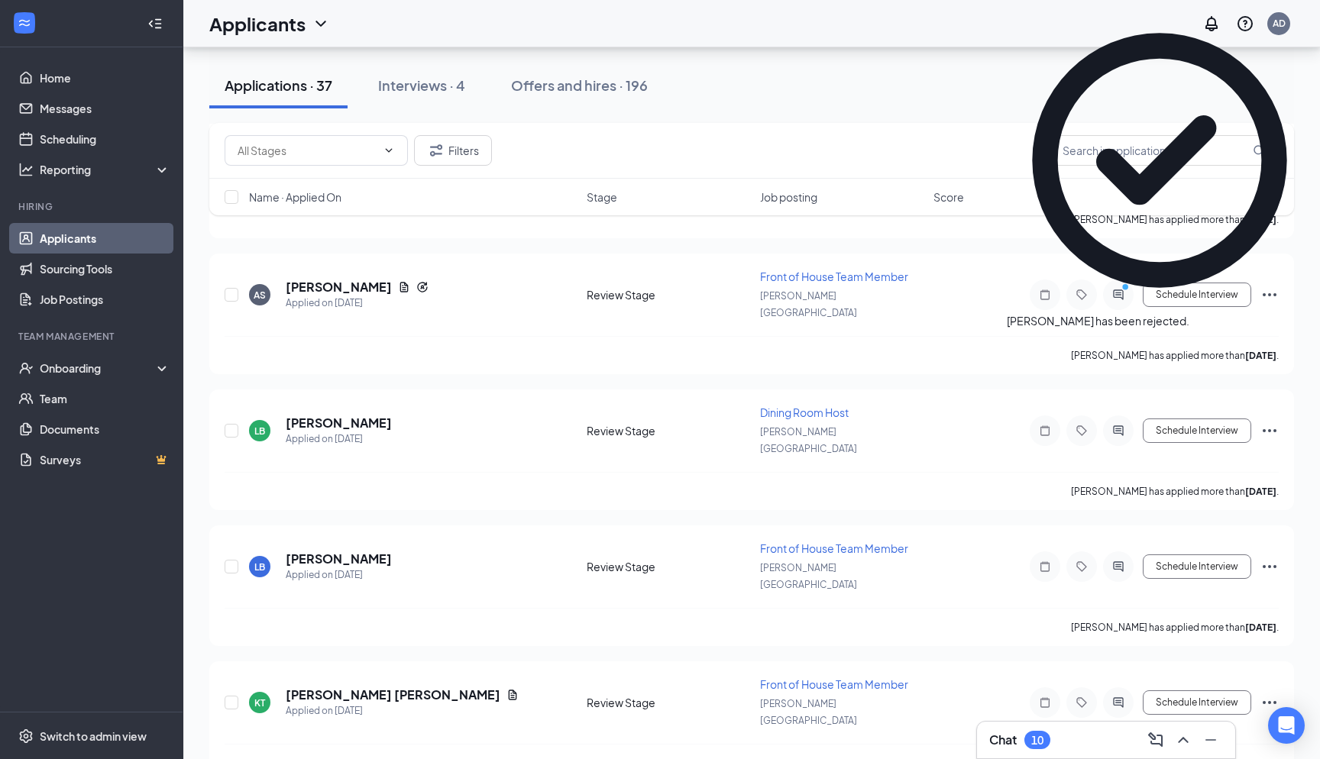
scroll to position [2970, 0]
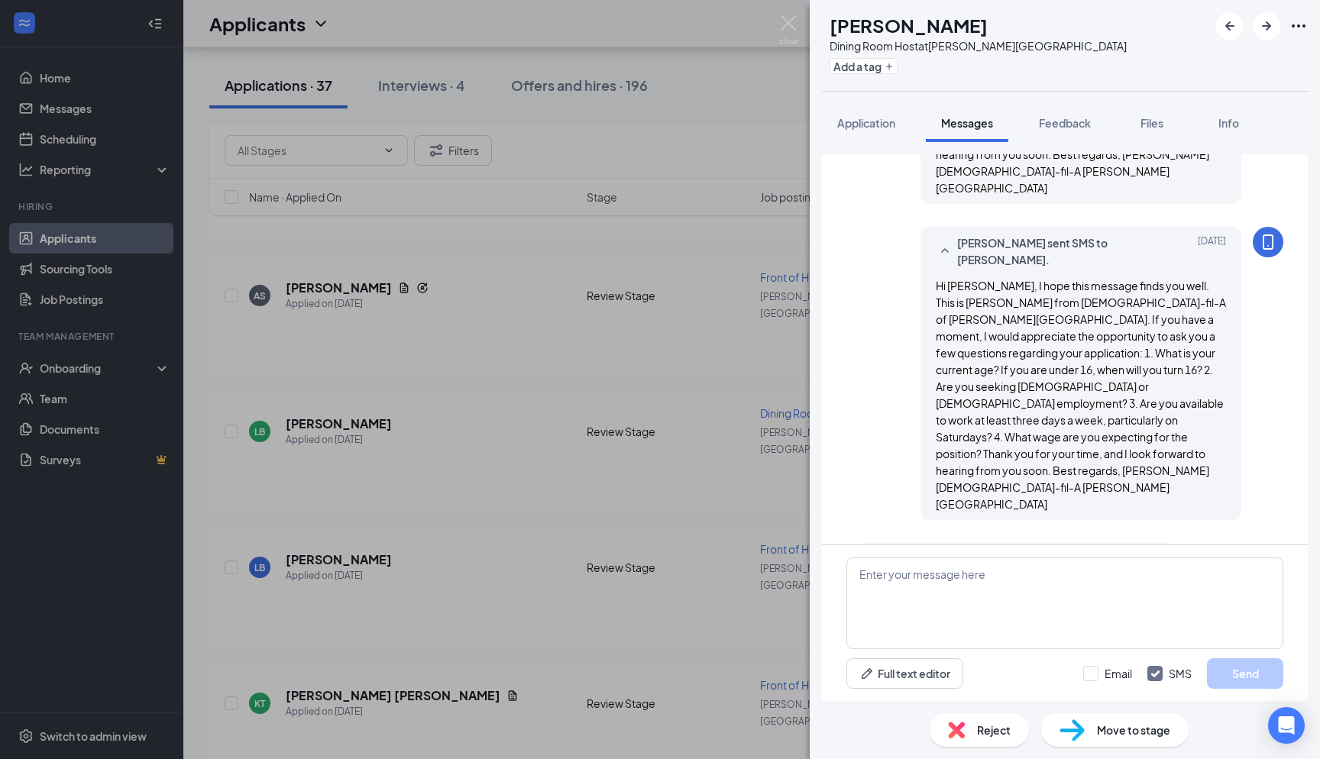
scroll to position [694, 0]
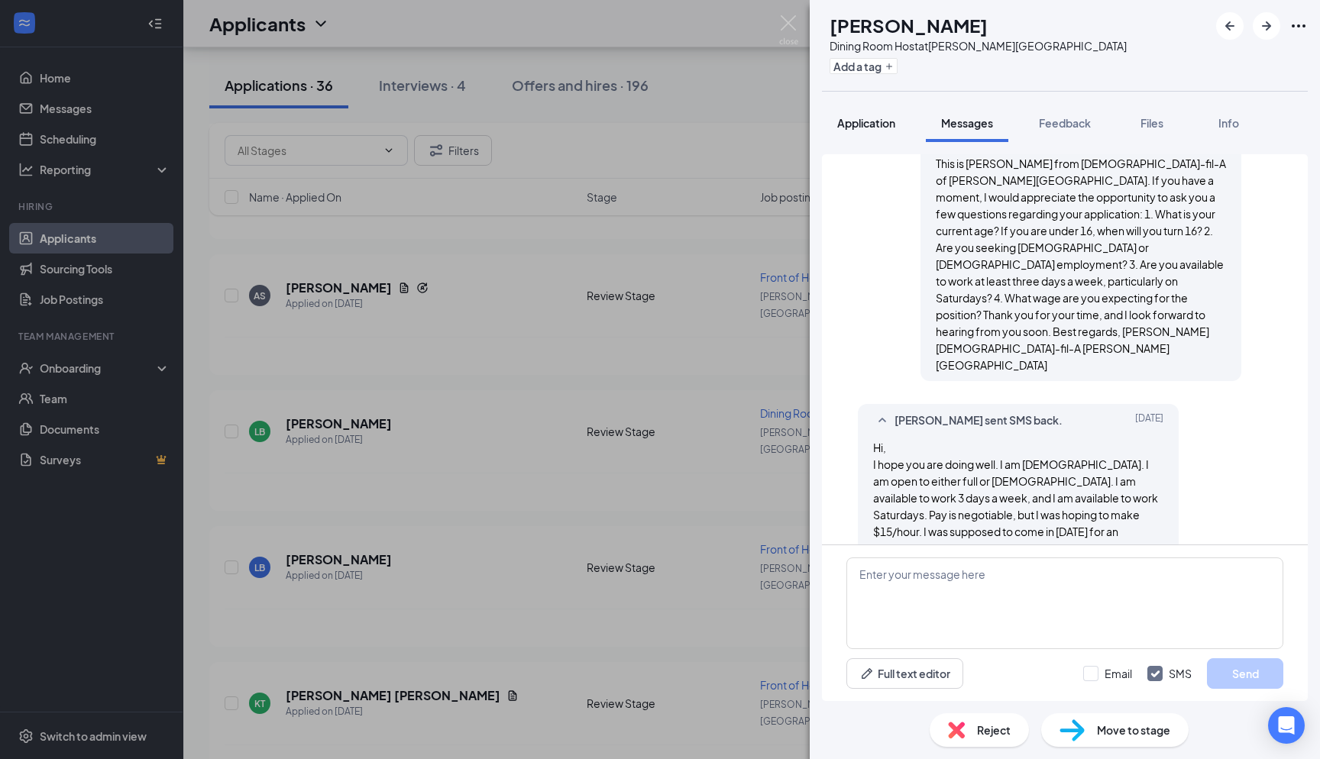
click at [660, 122] on span "Application" at bounding box center [866, 123] width 58 height 14
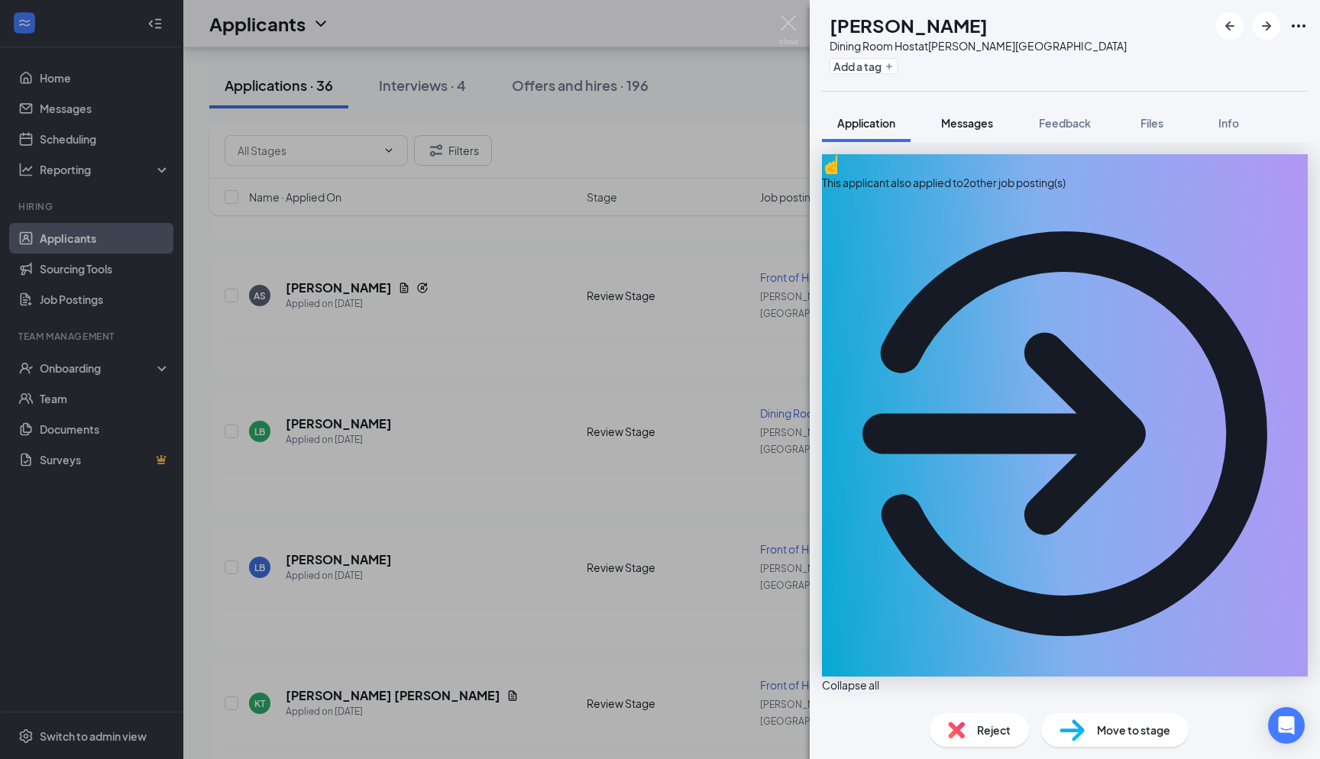
click at [660, 125] on span "Messages" at bounding box center [967, 123] width 52 height 14
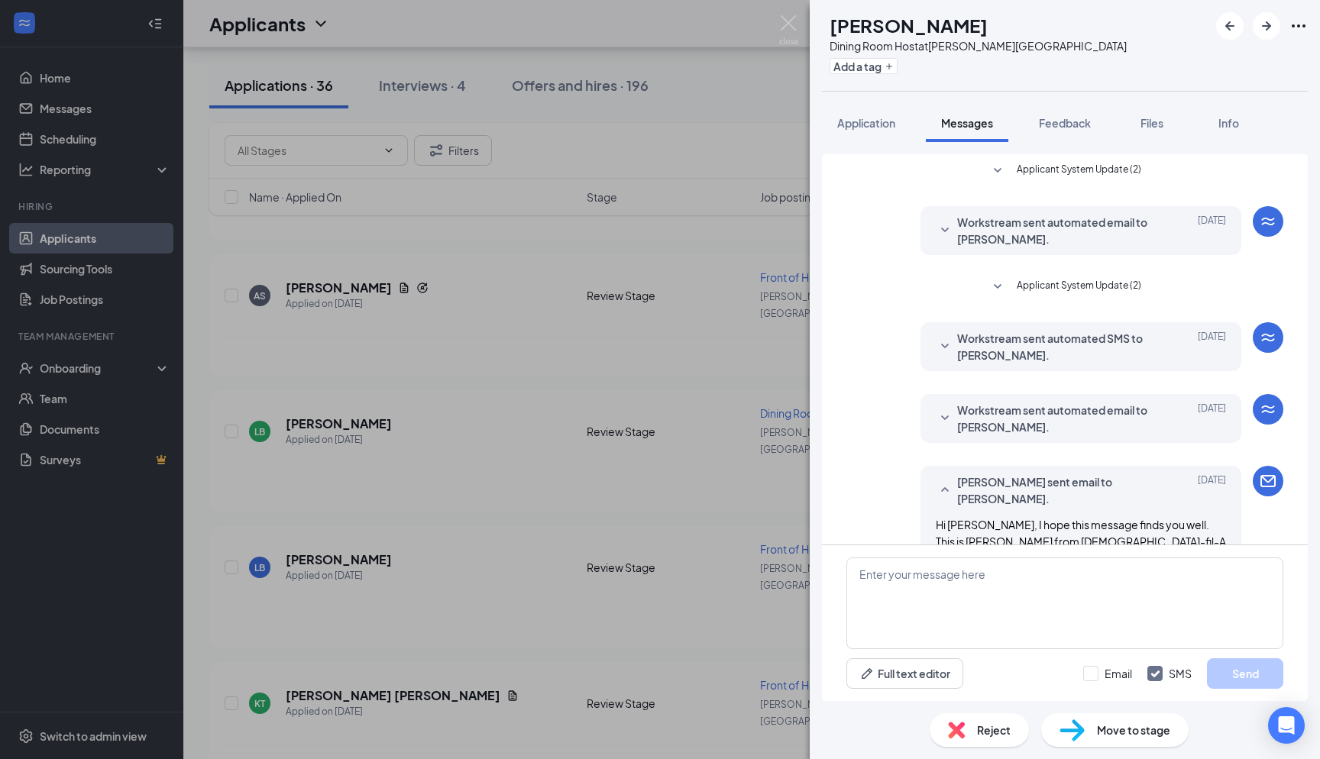
scroll to position [694, 0]
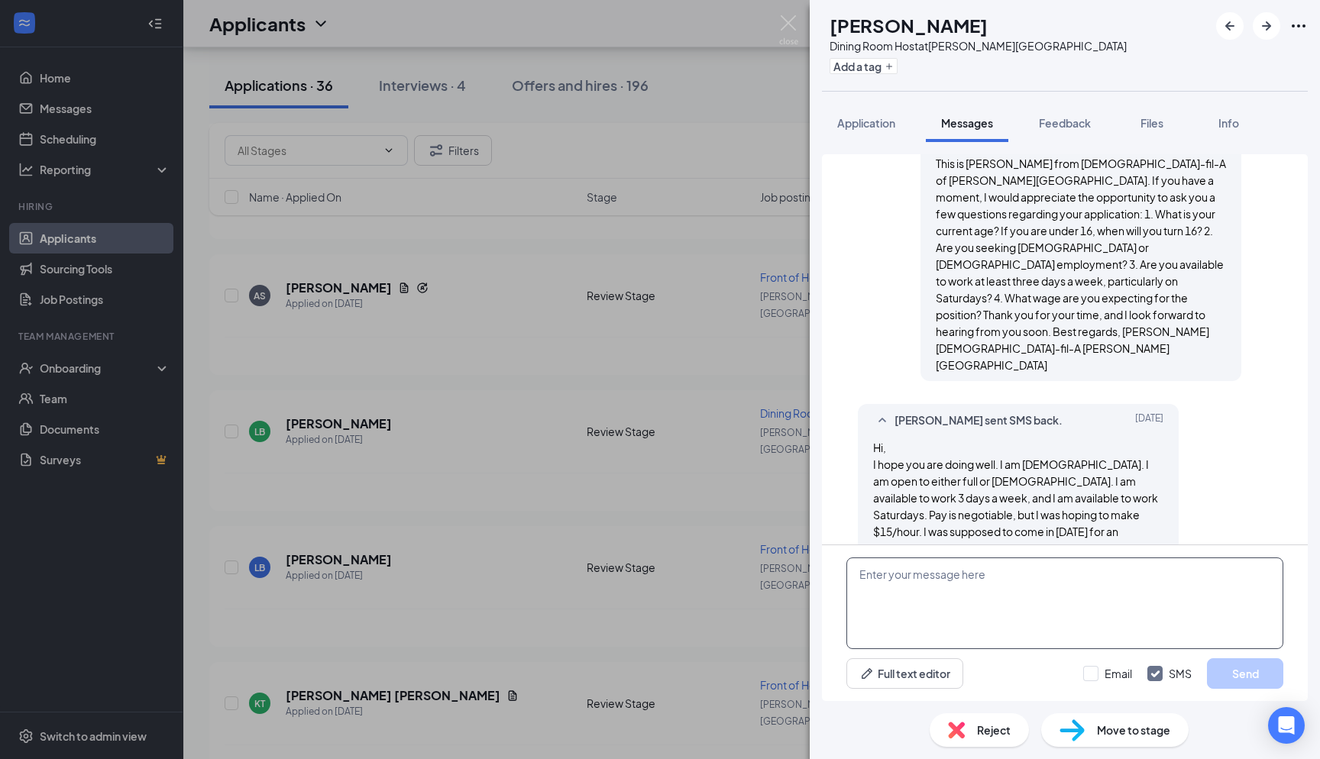
click at [660, 587] on textarea at bounding box center [1065, 604] width 437 height 92
click at [660, 574] on textarea "Hello Caroline! are you able to come in at 2pm tomorrow for interview" at bounding box center [1065, 604] width 437 height 92
type textarea "Hello Caroline! are you able to come in at 2:30pm tomorrow for interview"
click at [660, 686] on div "Email SMS Send" at bounding box center [1183, 674] width 200 height 31
click at [660, 670] on div at bounding box center [1090, 673] width 15 height 15
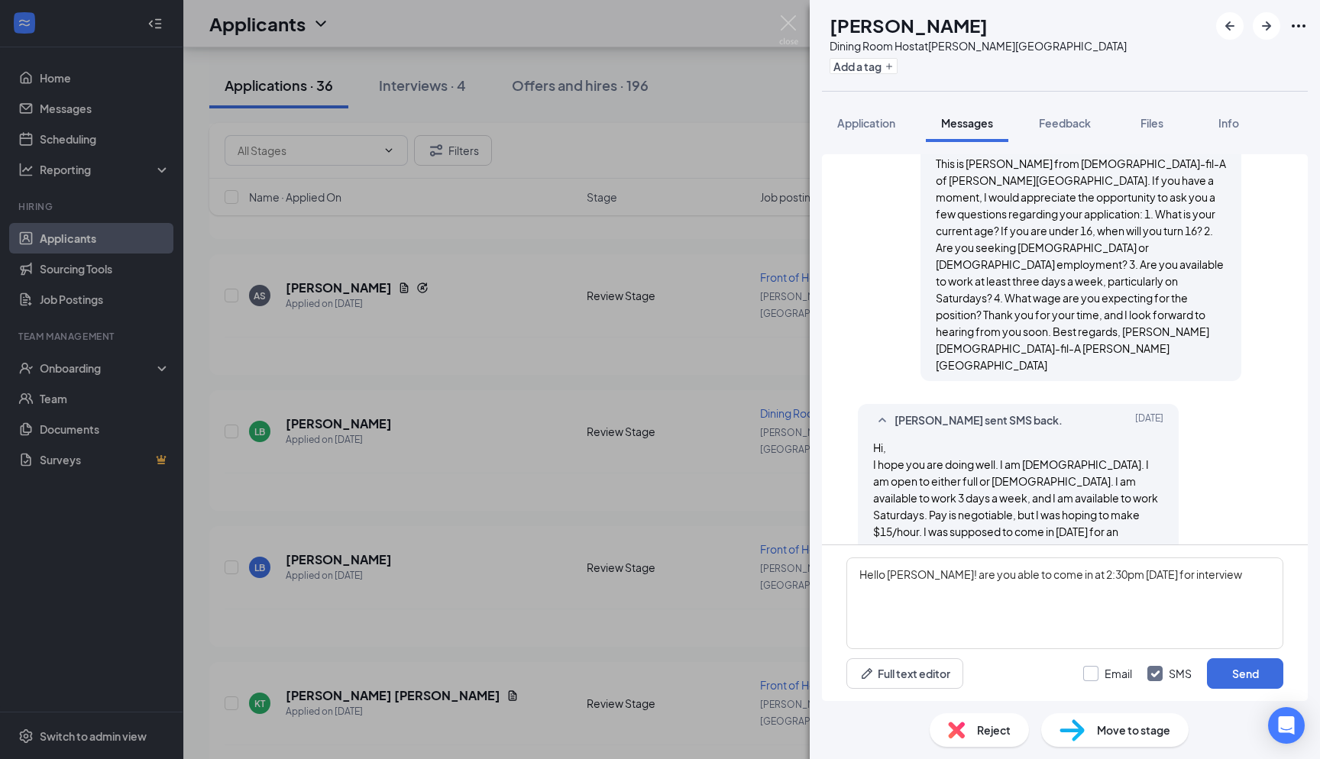
click at [660, 670] on input "Email" at bounding box center [1107, 673] width 49 height 15
checkbox input "true"
click at [660, 578] on textarea "Hello Caroline! are you able to come in at 2:30pm tomorrow for interview" at bounding box center [1065, 604] width 437 height 92
type textarea "Hello Caroline! are you able to come in at 2:30pm tomorrow for interview?"
click at [660, 682] on button "Send" at bounding box center [1245, 674] width 76 height 31
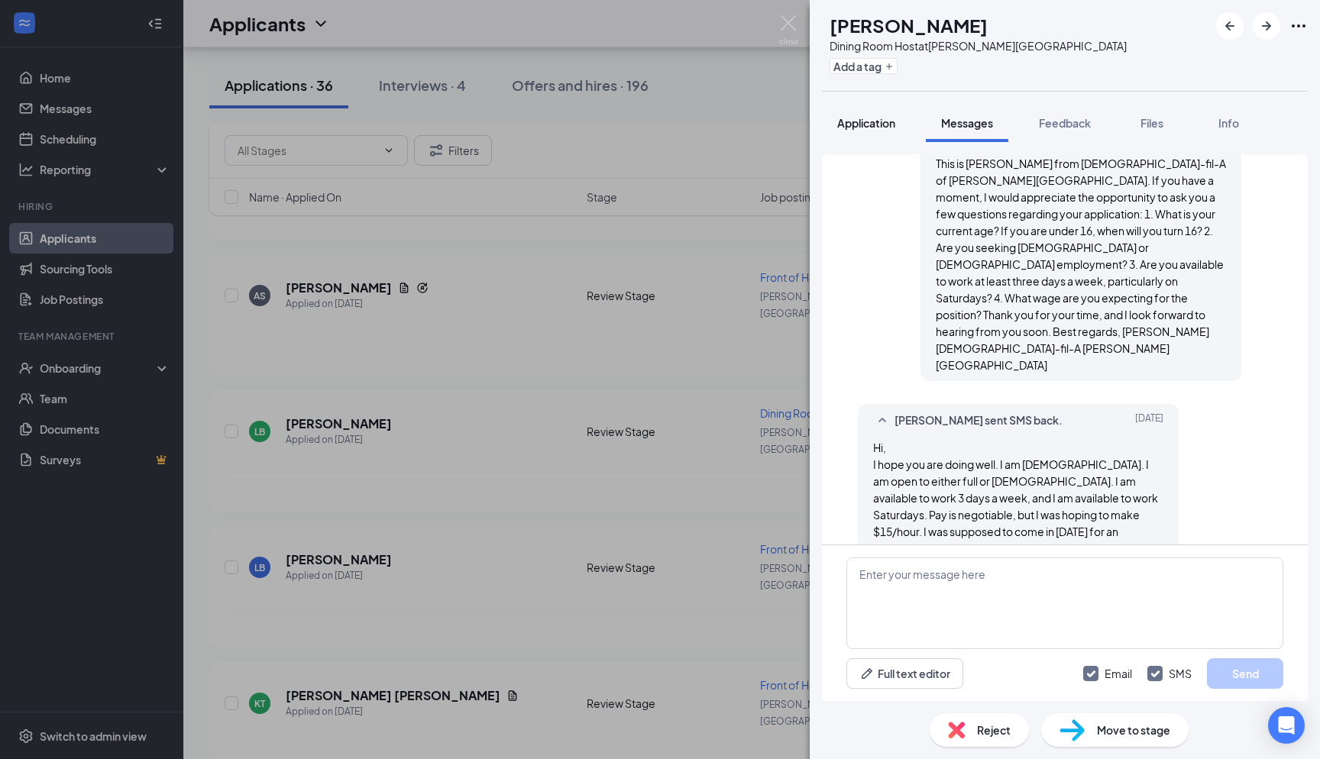
scroll to position [924, 0]
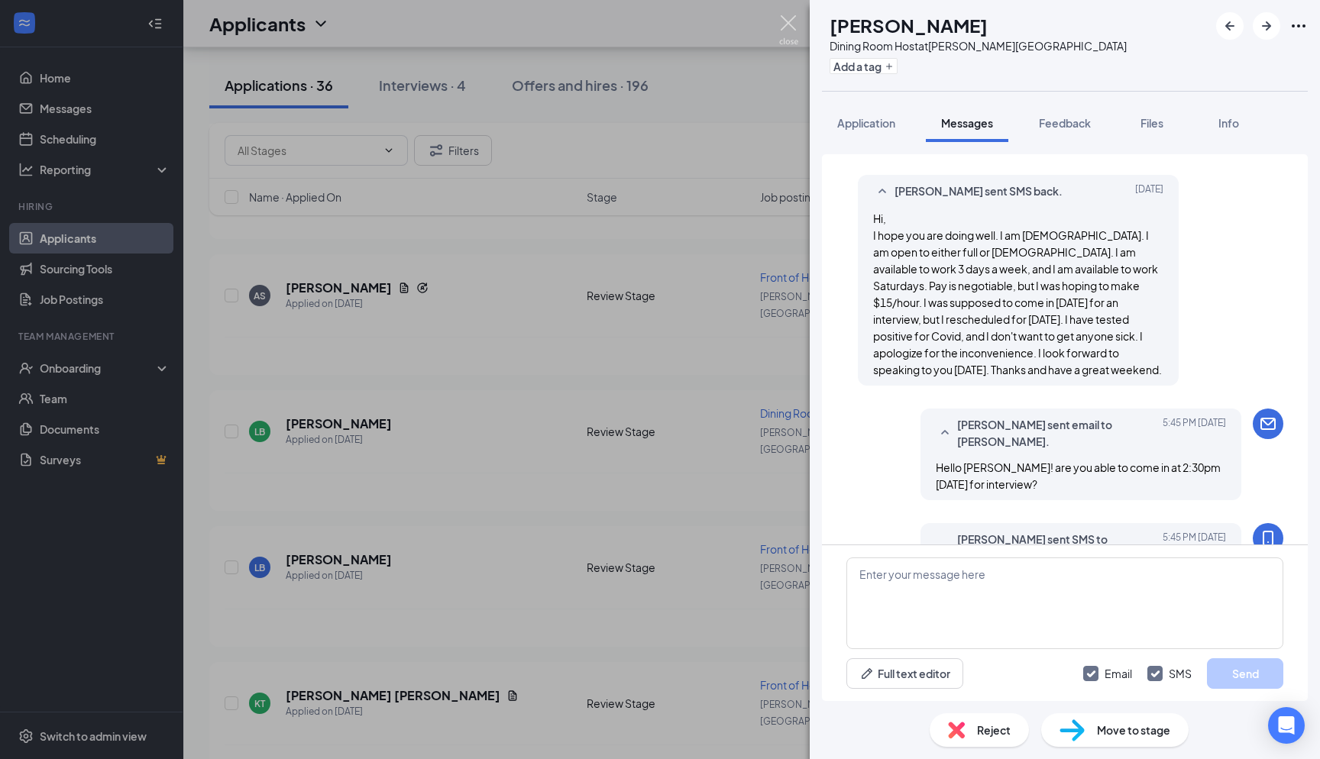
click at [660, 29] on img at bounding box center [788, 30] width 19 height 30
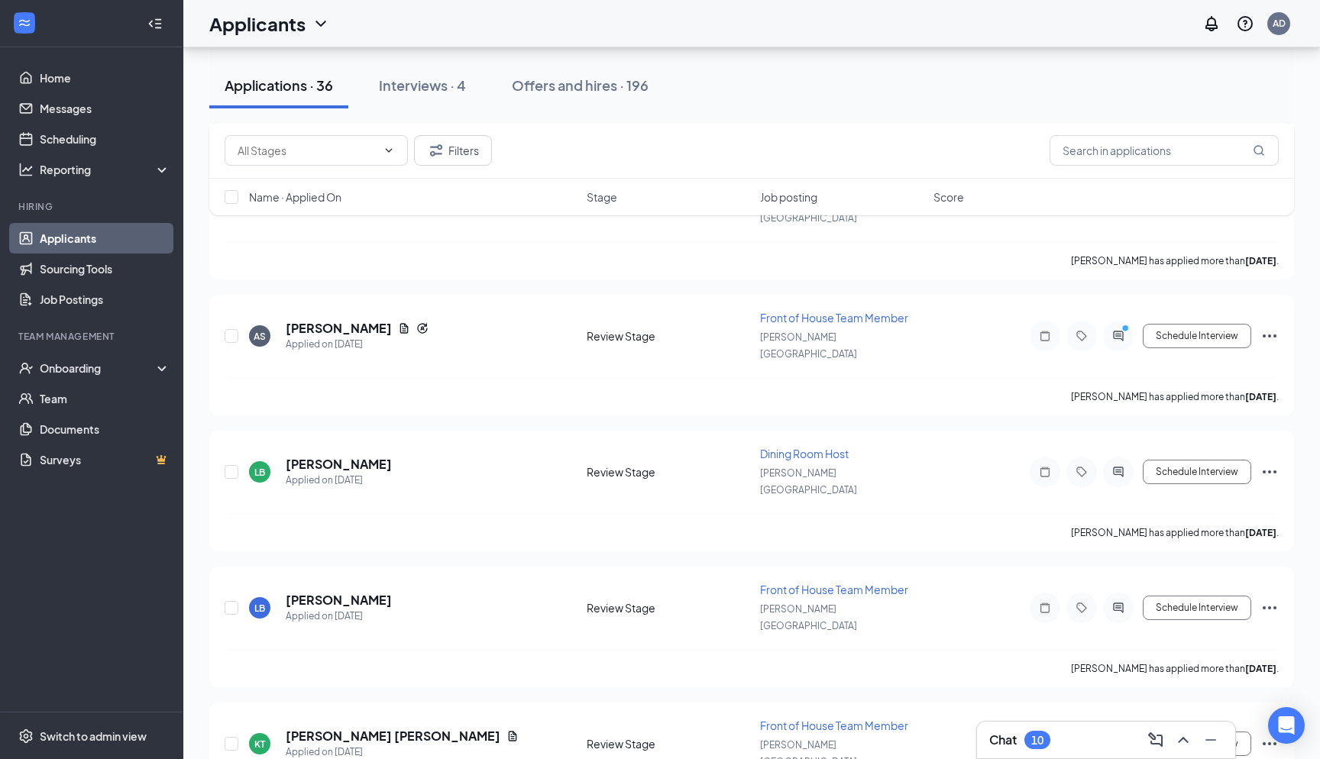
scroll to position [2867, 0]
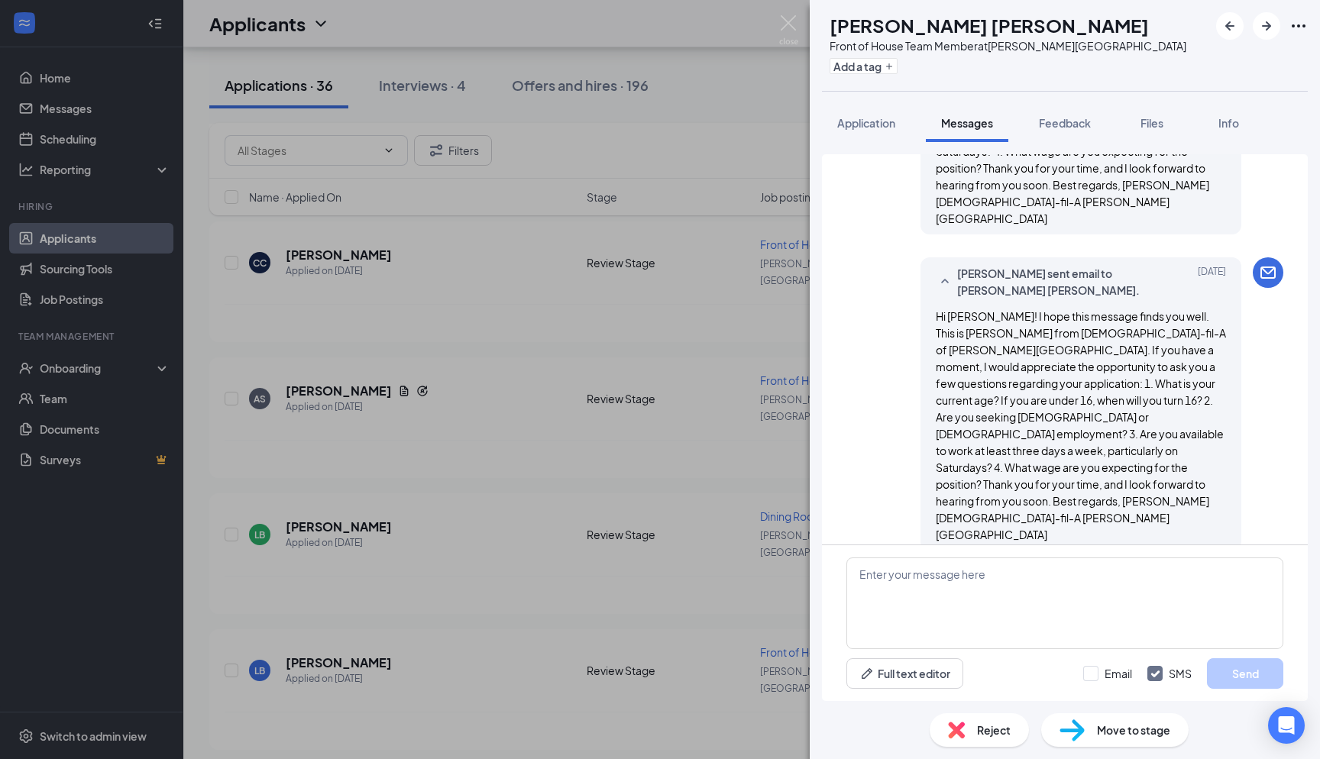
scroll to position [629, 0]
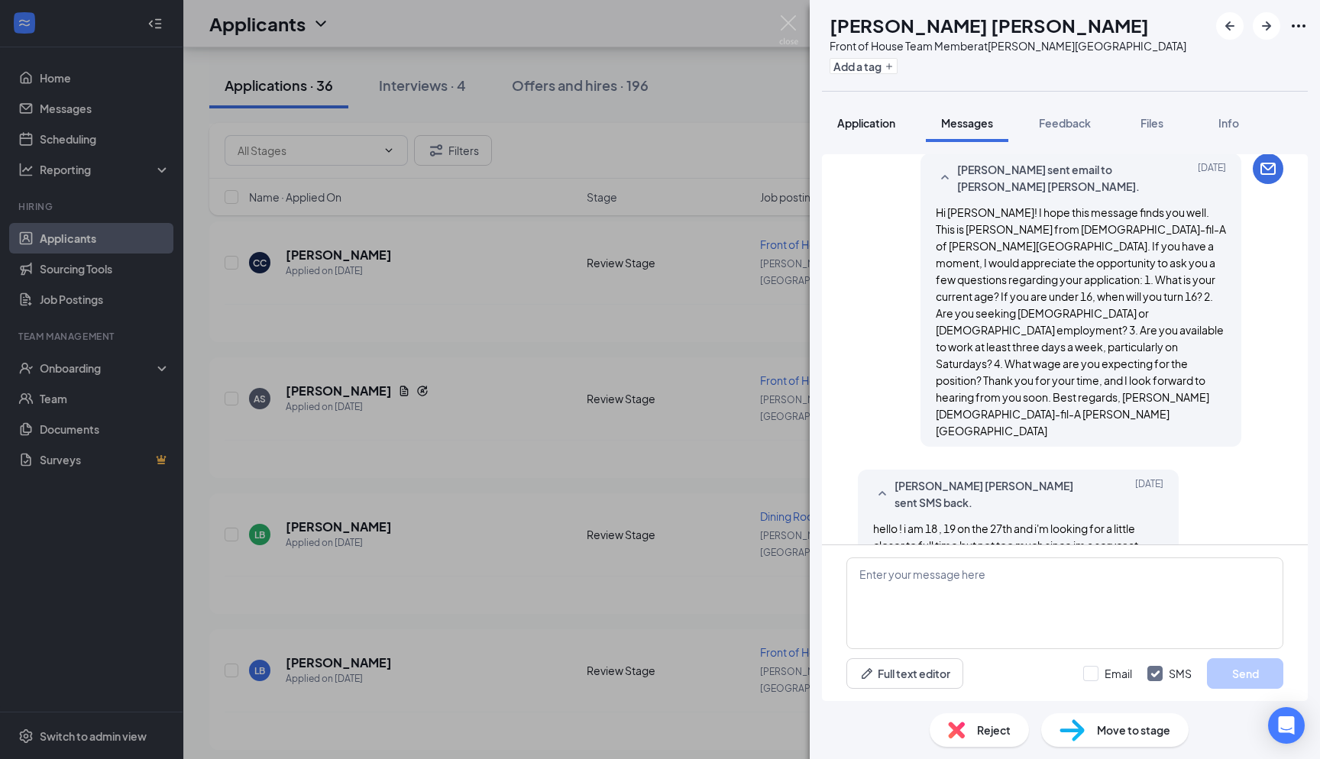
click at [660, 121] on span "Application" at bounding box center [866, 123] width 58 height 14
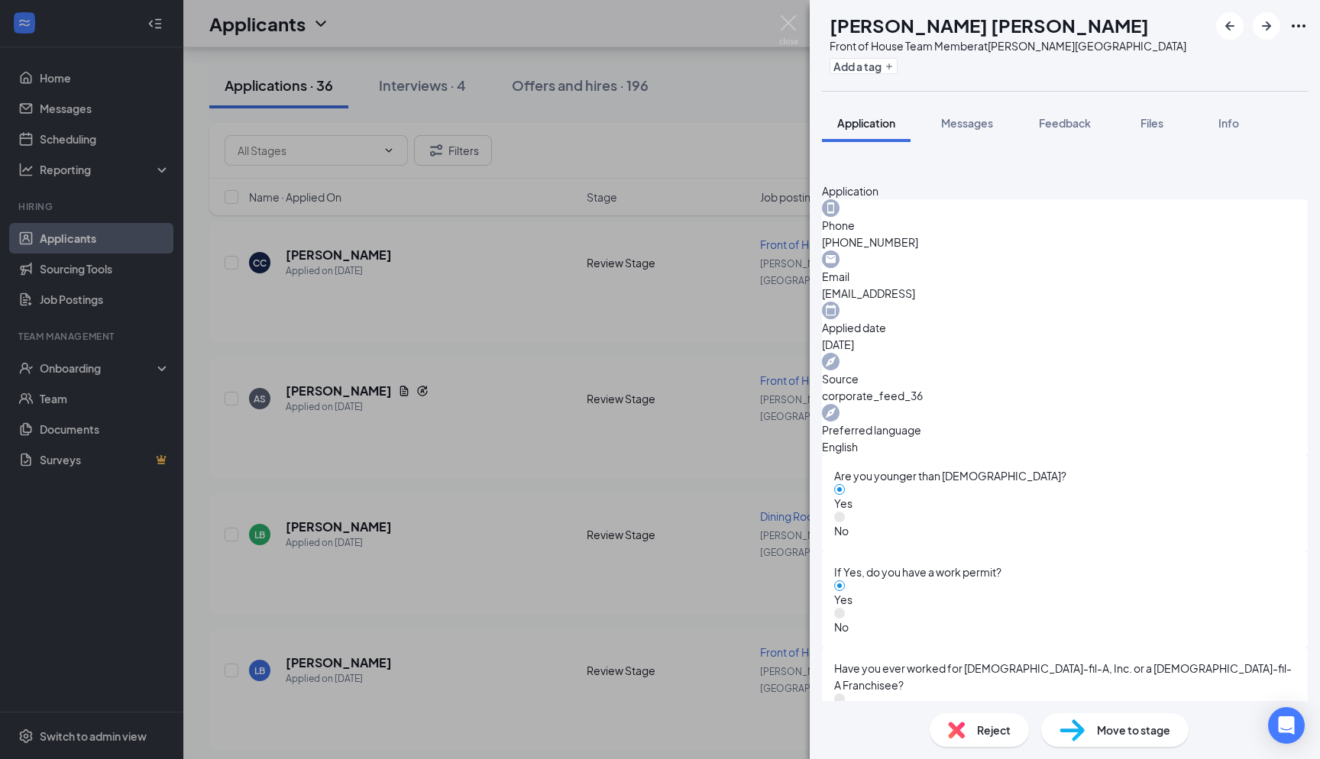
scroll to position [490, 0]
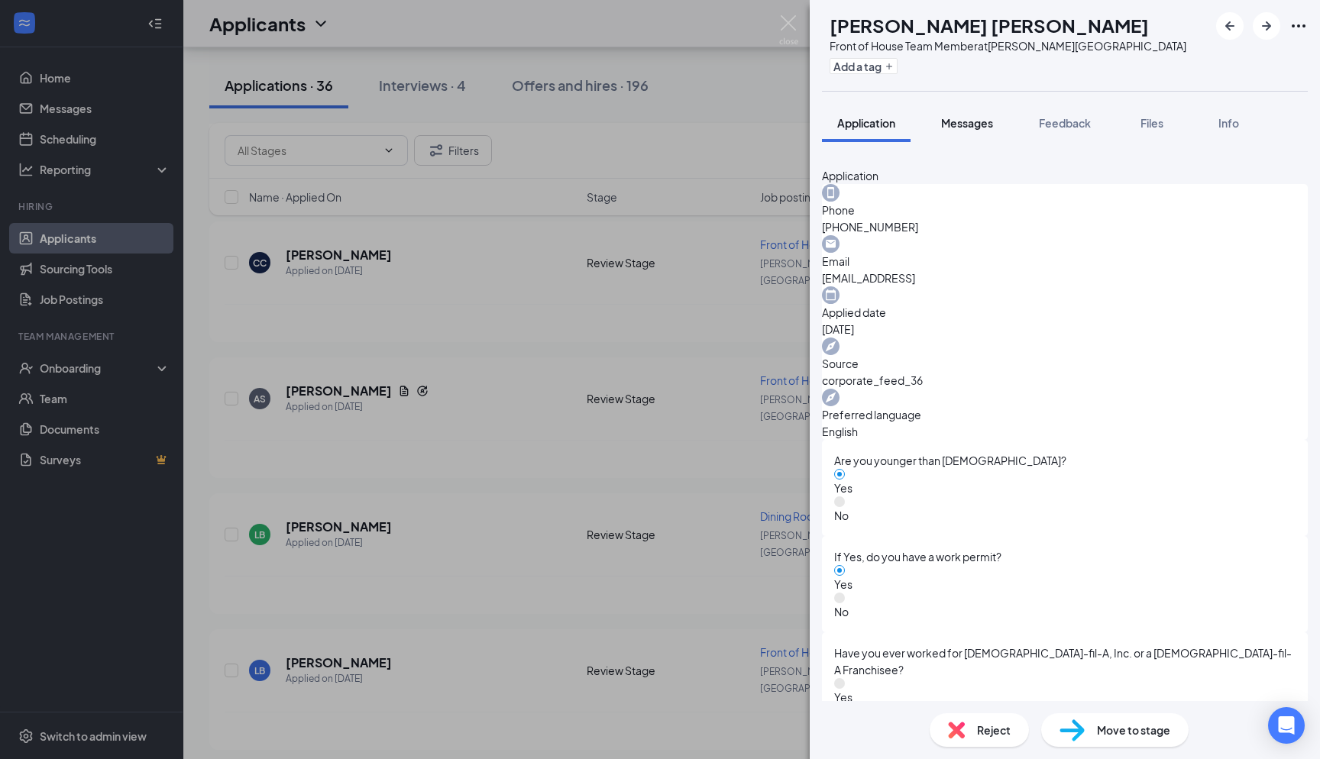
click at [660, 131] on button "Messages" at bounding box center [967, 123] width 83 height 38
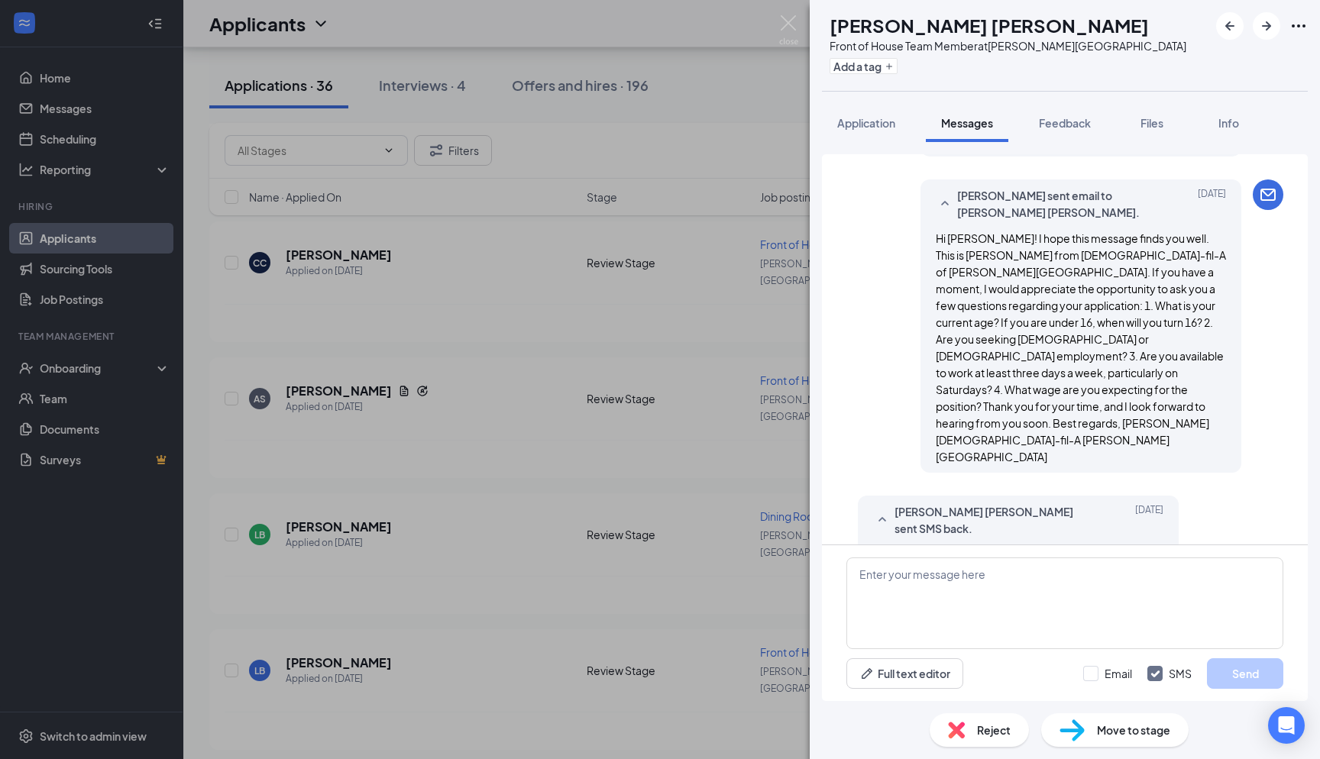
scroll to position [629, 0]
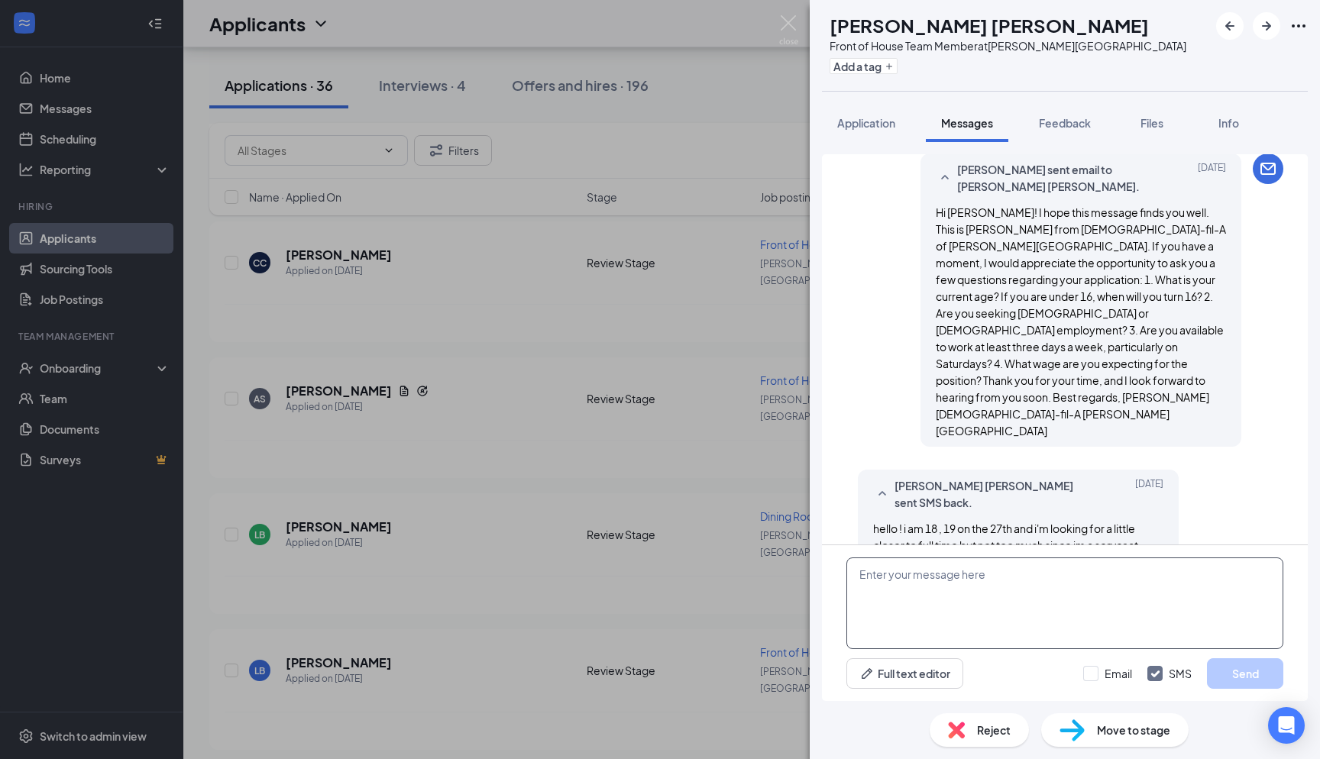
click at [660, 584] on textarea at bounding box center [1065, 604] width 437 height 92
type textarea "Hello"
click at [660, 115] on button "Application" at bounding box center [866, 123] width 89 height 38
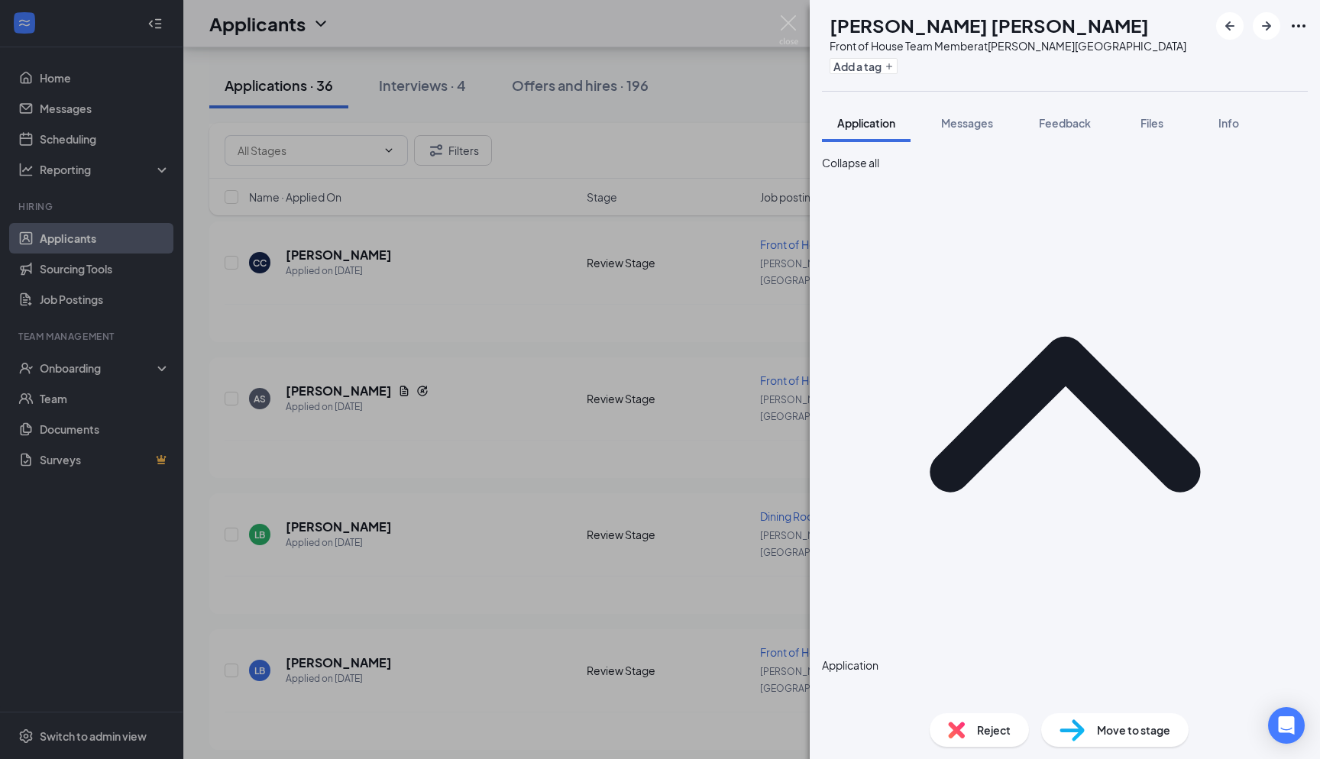
click at [660, 115] on button "Application" at bounding box center [866, 123] width 89 height 38
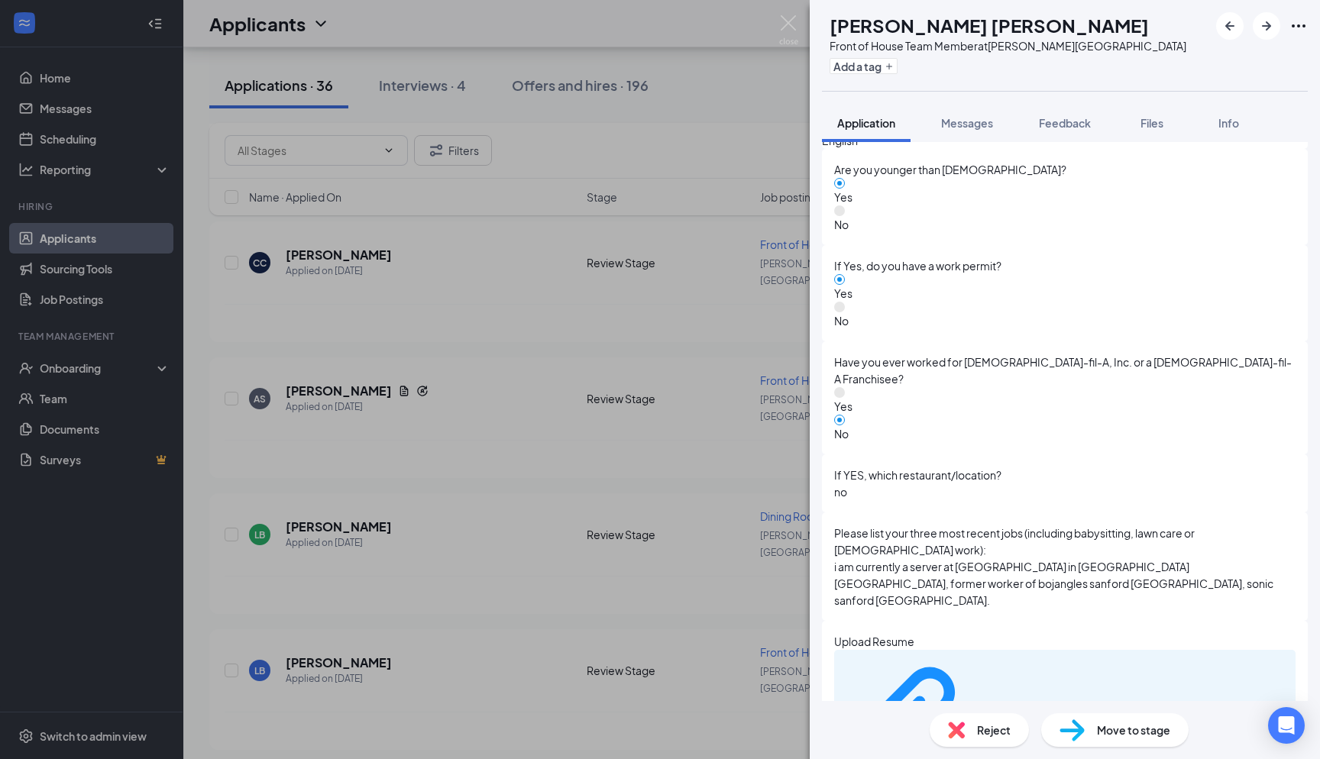
scroll to position [780, 0]
click at [660, 118] on span "Messages" at bounding box center [967, 123] width 52 height 14
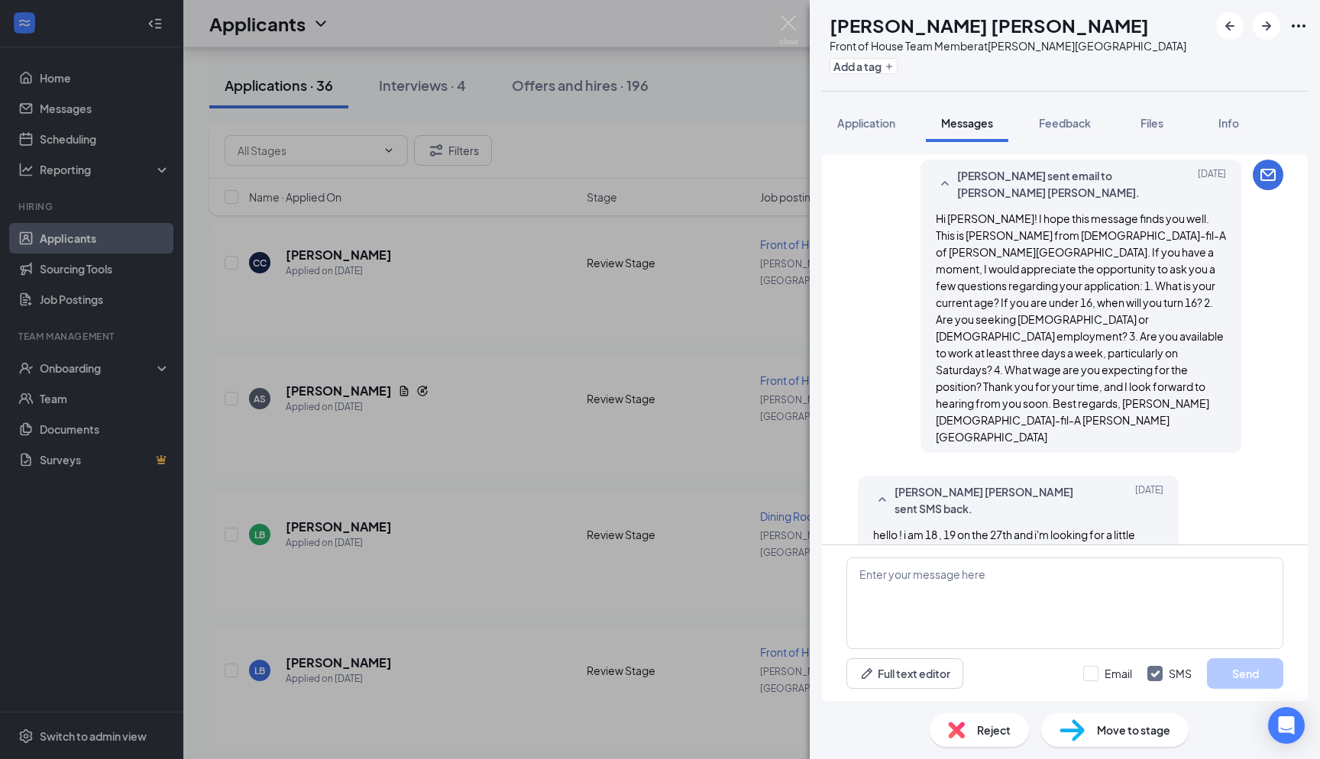
scroll to position [629, 0]
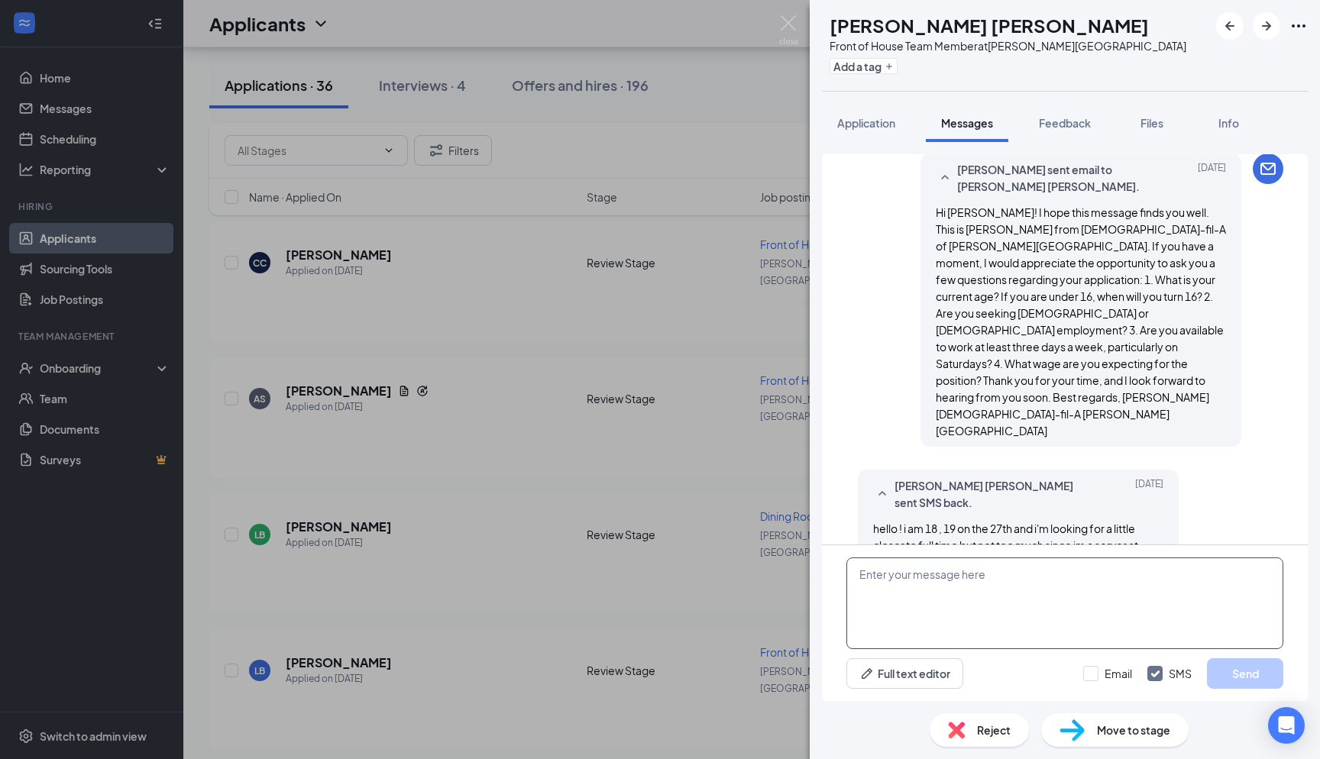
click at [660, 575] on textarea at bounding box center [1065, 604] width 437 height 92
click at [660, 577] on textarea "Hello Katheryn! Are you able to come in for interview tomorrow at 2:15pm" at bounding box center [1065, 604] width 437 height 92
type textarea "Hello Katheryn! Are you able to come in for interview tomorrow at 2:15pm?"
click at [660, 668] on div at bounding box center [1090, 673] width 15 height 15
click at [660, 668] on input "Email" at bounding box center [1107, 673] width 49 height 15
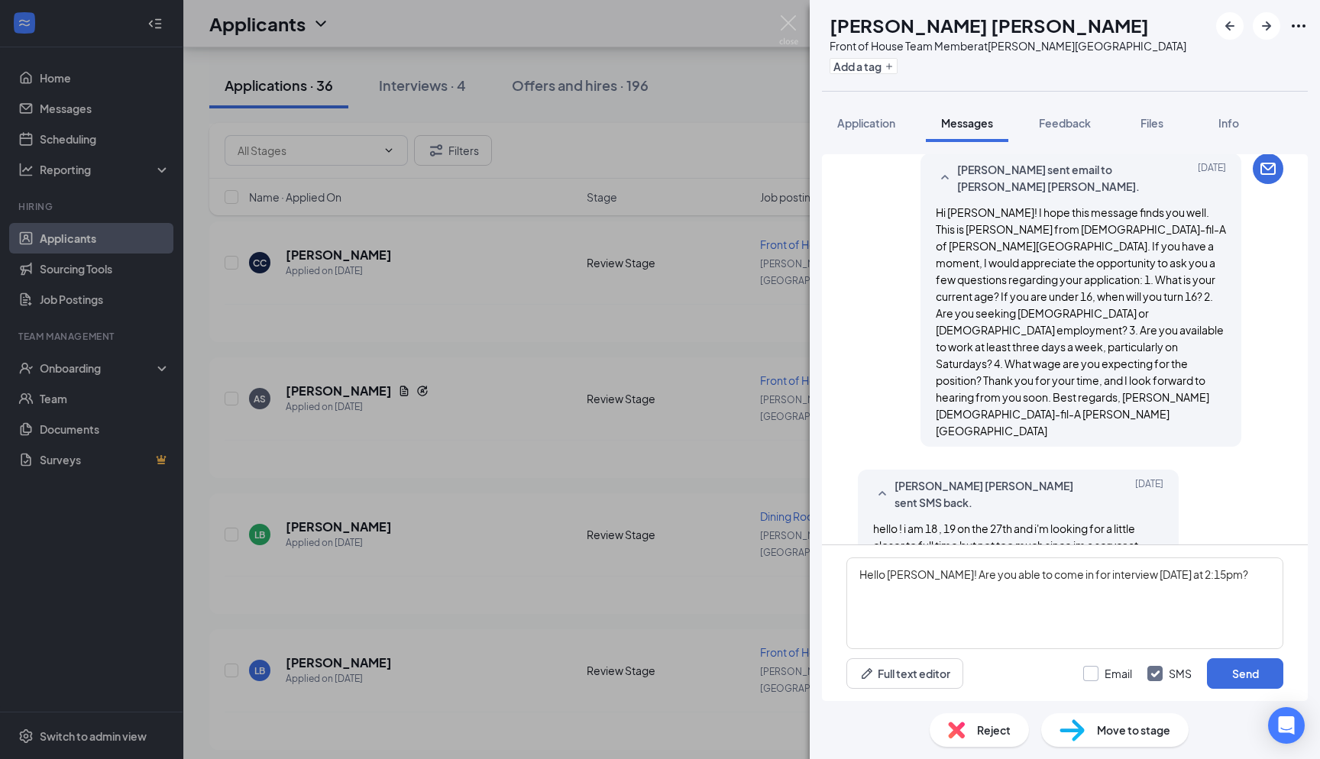
checkbox input "true"
click at [660, 659] on button "Send" at bounding box center [1245, 674] width 76 height 31
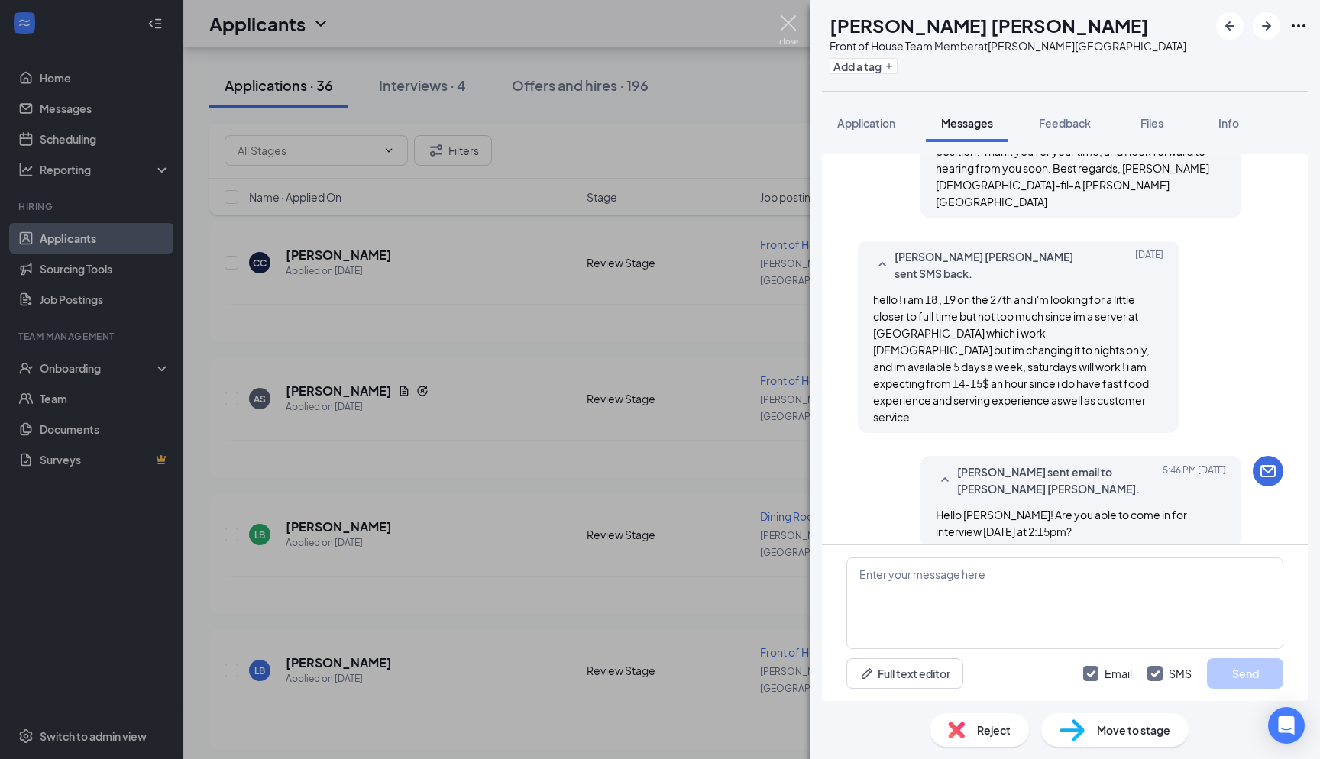
click at [660, 21] on img at bounding box center [788, 30] width 19 height 30
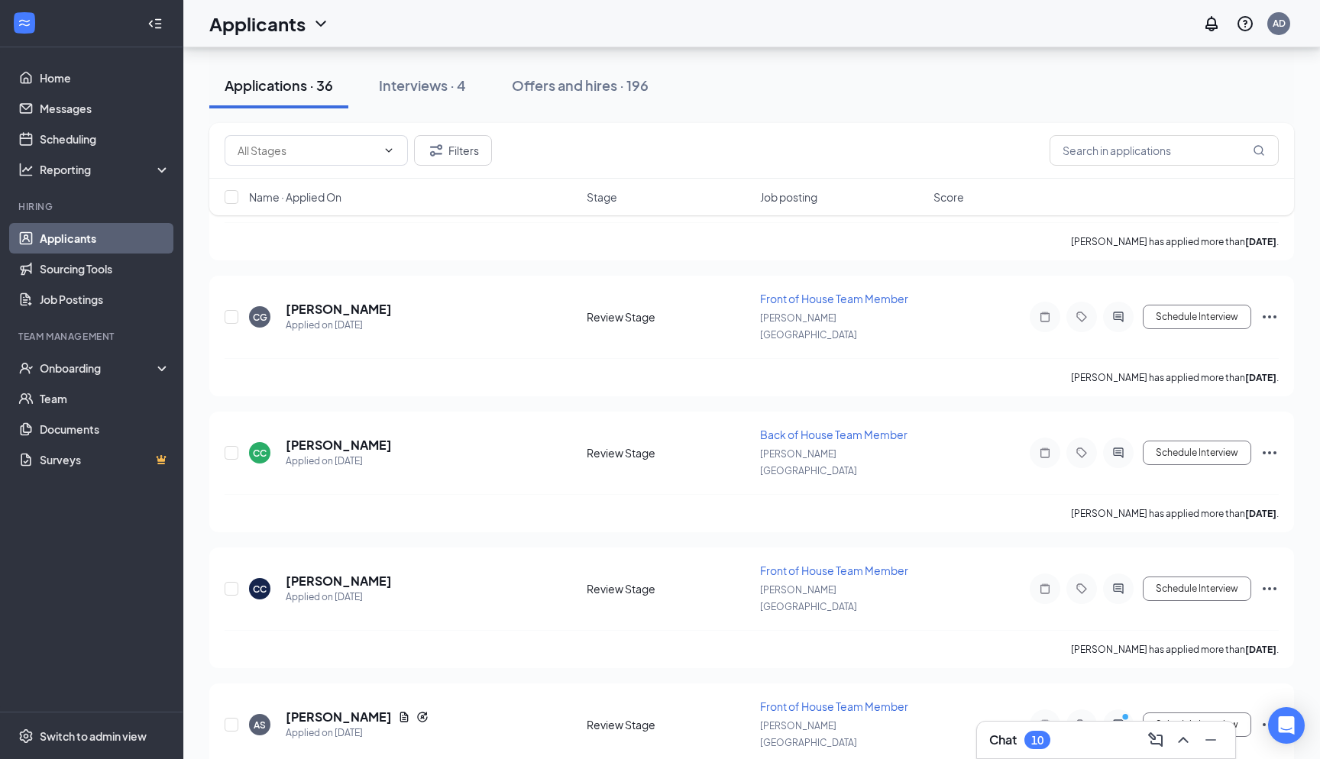
scroll to position [2591, 0]
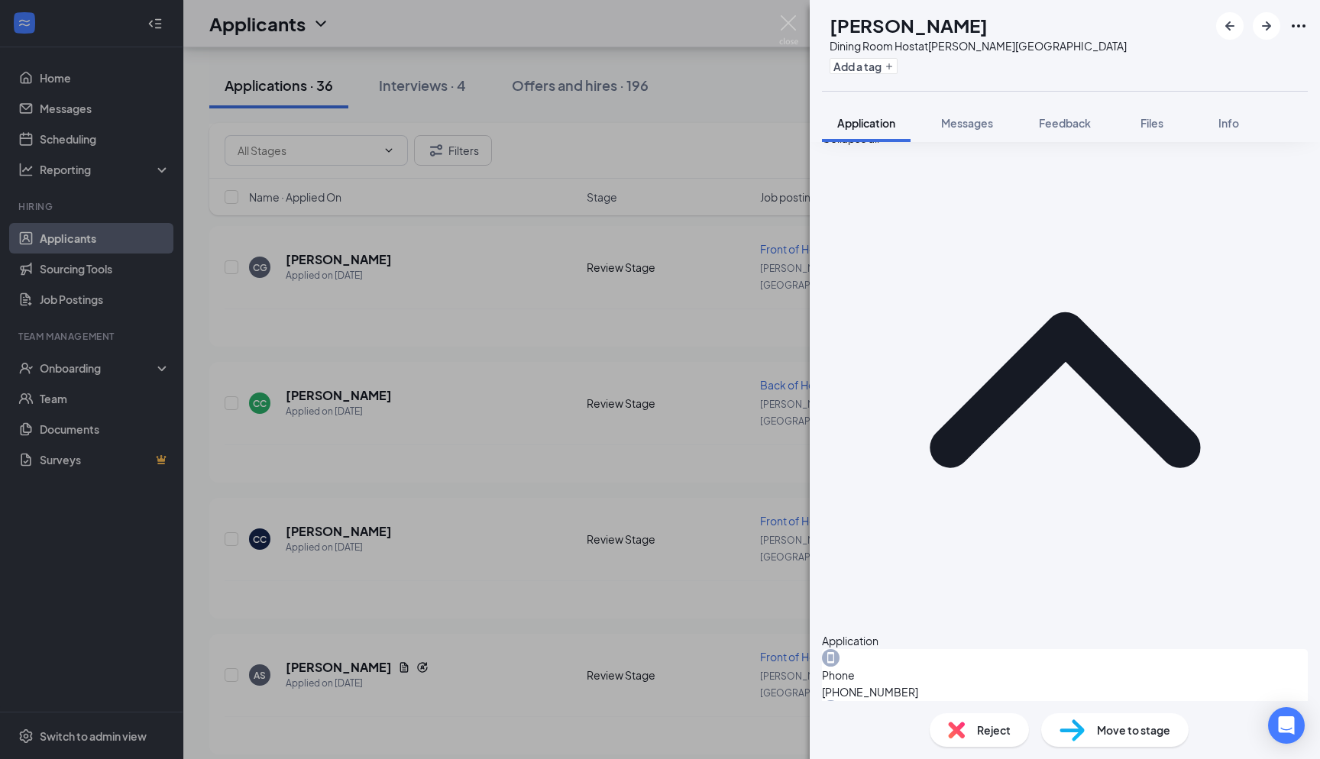
scroll to position [545, 0]
